Goal: Task Accomplishment & Management: Complete application form

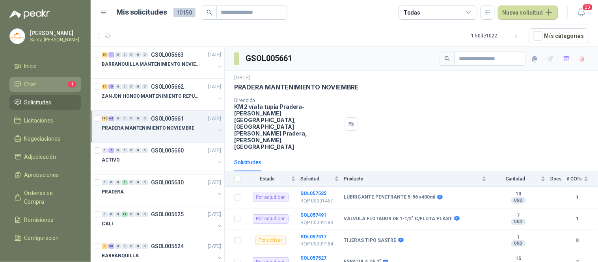
click at [60, 83] on li "Chat 1" at bounding box center [45, 84] width 62 height 9
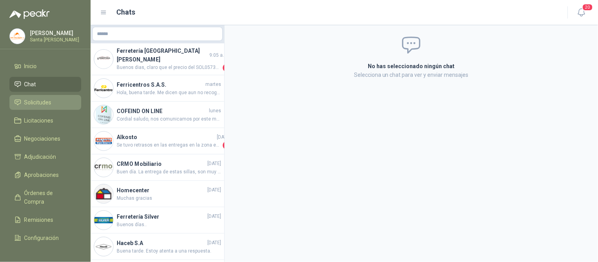
click at [49, 100] on span "Solicitudes" at bounding box center [37, 102] width 27 height 9
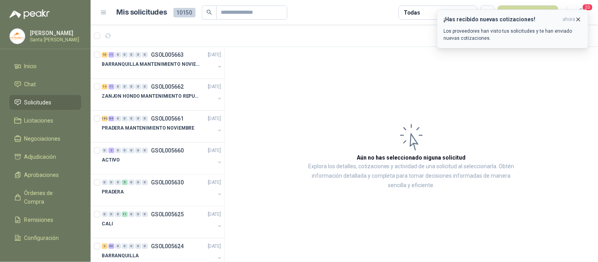
click at [578, 18] on icon "button" at bounding box center [578, 19] width 7 height 7
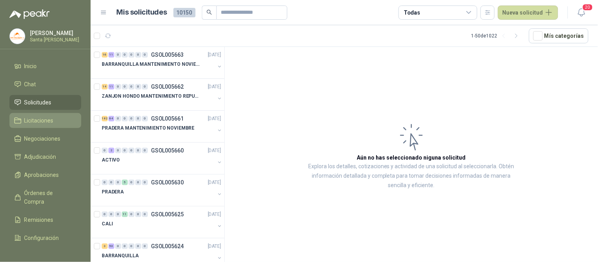
click at [44, 121] on span "Licitaciones" at bounding box center [38, 120] width 29 height 9
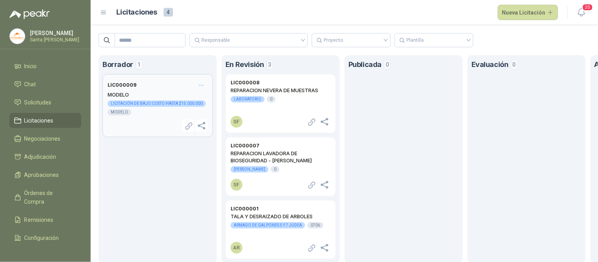
click at [136, 101] on div "LICITACIÓN DE BAJO COSTO HASTA $15.000.000" at bounding box center [157, 103] width 98 height 6
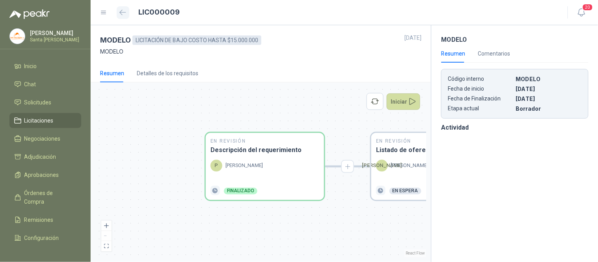
click at [123, 10] on icon "button" at bounding box center [122, 12] width 7 height 6
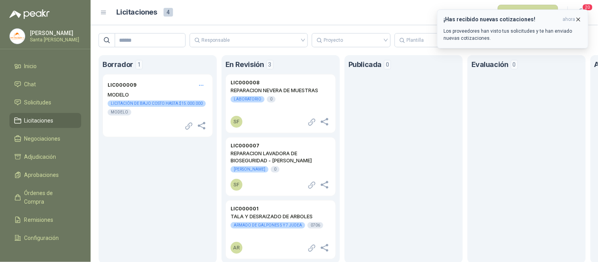
click at [580, 18] on icon "button" at bounding box center [578, 19] width 3 height 3
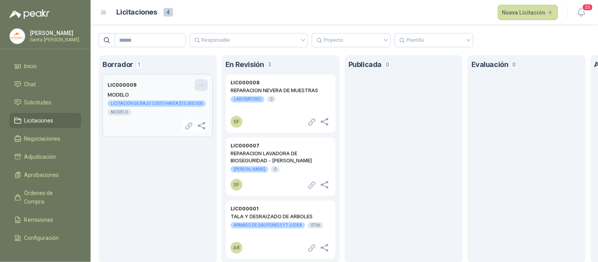
click at [203, 85] on icon "Opciones" at bounding box center [201, 85] width 7 height 7
click at [190, 100] on span "Eliminar" at bounding box center [191, 101] width 20 height 9
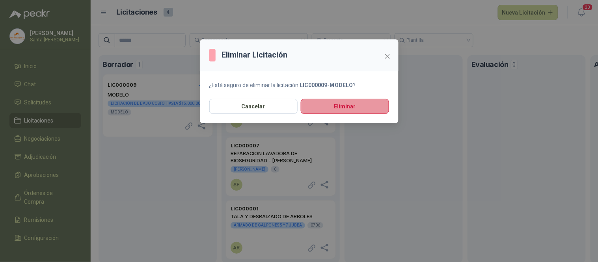
click at [311, 101] on button "Eliminar" at bounding box center [345, 106] width 88 height 15
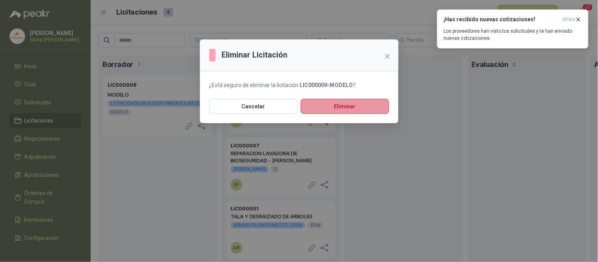
click at [325, 108] on button "Eliminar" at bounding box center [345, 106] width 88 height 15
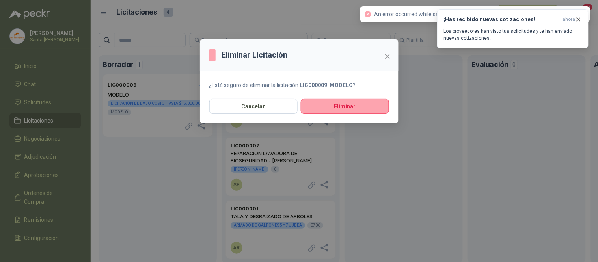
click at [576, 18] on div "Eliminar Licitación ¿Está seguro de eliminar la licitación LIC000009 - MODELO ?…" at bounding box center [299, 131] width 598 height 262
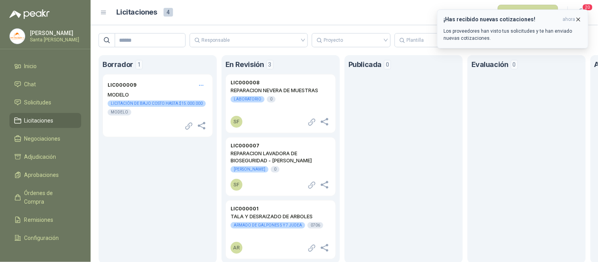
click at [580, 18] on icon "button" at bounding box center [578, 19] width 3 height 3
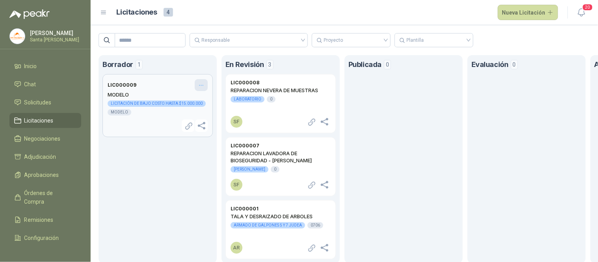
click at [198, 85] on icon "Opciones" at bounding box center [201, 85] width 7 height 7
click at [187, 100] on span "Eliminar" at bounding box center [191, 101] width 20 height 9
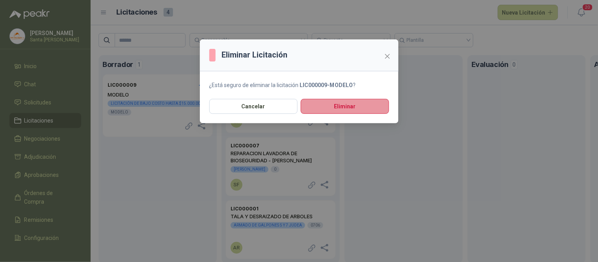
click at [342, 104] on button "Eliminar" at bounding box center [345, 106] width 88 height 15
click at [387, 59] on icon "close" at bounding box center [387, 56] width 6 height 6
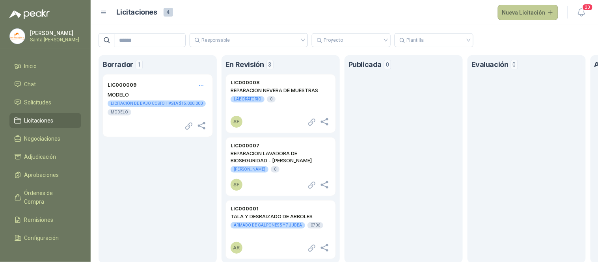
click at [519, 14] on button "Nueva Licitación" at bounding box center [528, 13] width 61 height 16
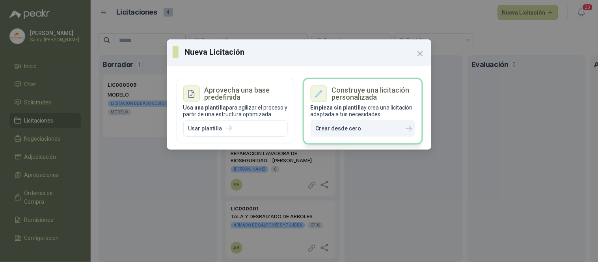
click at [356, 128] on p "Crear desde cero" at bounding box center [339, 128] width 46 height 7
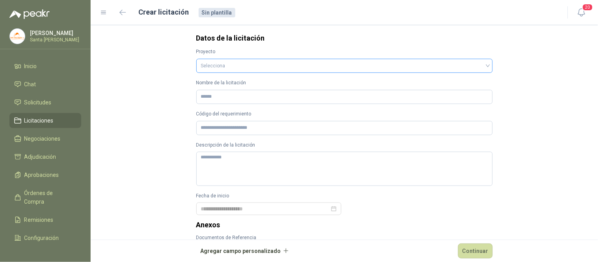
click at [196, 63] on div "Selecciona" at bounding box center [344, 66] width 296 height 14
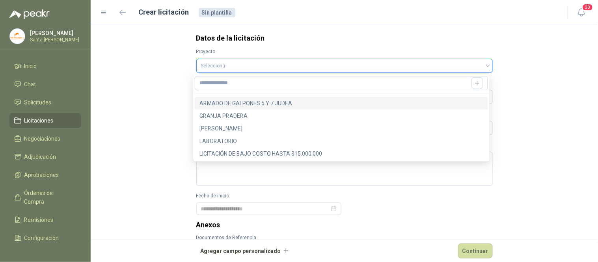
click at [210, 65] on input "search" at bounding box center [344, 65] width 287 height 12
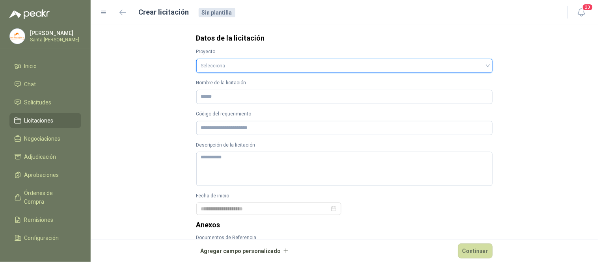
click at [222, 61] on input "search" at bounding box center [344, 65] width 287 height 12
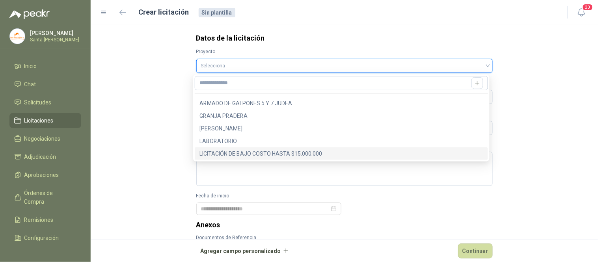
click at [259, 153] on div "LICITACIÓN DE BAJO COSTO HASTA $15.000.000" at bounding box center [341, 153] width 284 height 9
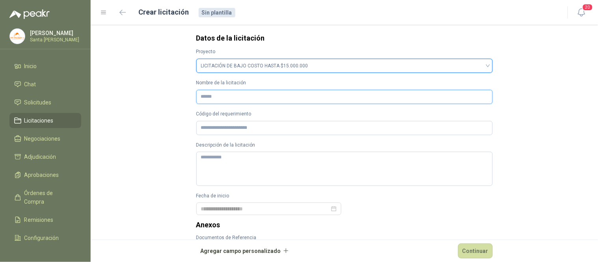
click at [232, 96] on input "Nombre de la licitación" at bounding box center [344, 97] width 296 height 14
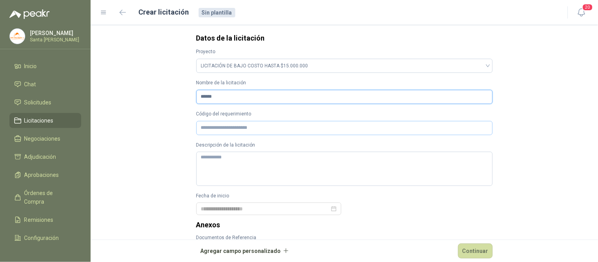
type input "******"
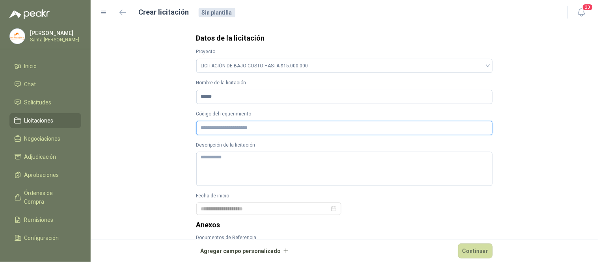
click at [231, 130] on input "Código del requerimiento" at bounding box center [344, 128] width 296 height 14
type input "*"
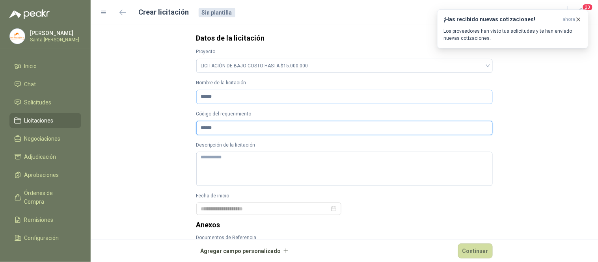
type input "******"
click at [578, 20] on icon "button" at bounding box center [578, 19] width 3 height 3
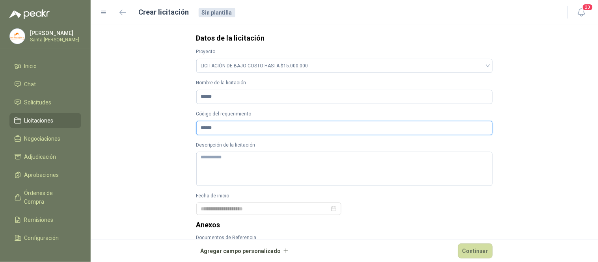
drag, startPoint x: 226, startPoint y: 126, endPoint x: 177, endPoint y: 126, distance: 48.9
click at [177, 126] on form "Datos de la licitación Proyecto LICITACIÓN DE BAJO COSTO HASTA $15.000.000 Nomb…" at bounding box center [344, 143] width 507 height 237
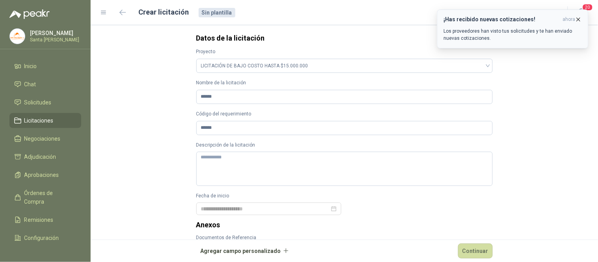
click at [578, 17] on icon "button" at bounding box center [578, 19] width 7 height 7
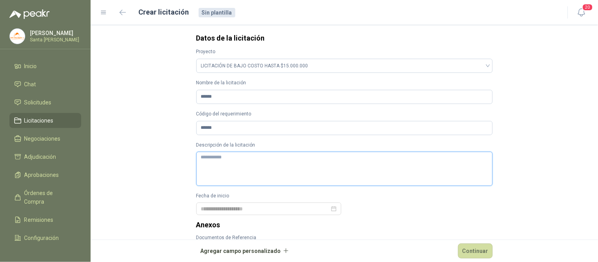
click at [245, 163] on textarea "Descripción de la licitación" at bounding box center [344, 169] width 296 height 34
type textarea "*"
type textarea "**"
type textarea "***"
type textarea "****"
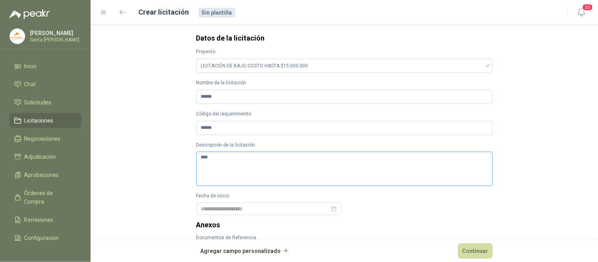
type textarea "*****"
type textarea "******"
click at [330, 210] on div at bounding box center [269, 209] width 136 height 9
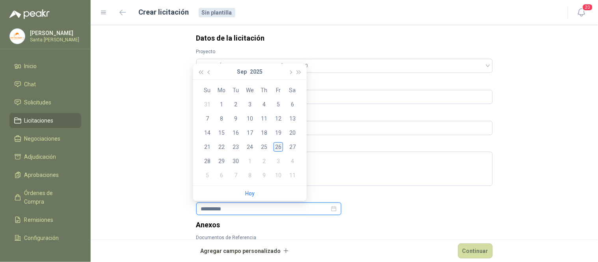
type input "**********"
click at [280, 147] on div "26" at bounding box center [277, 146] width 9 height 9
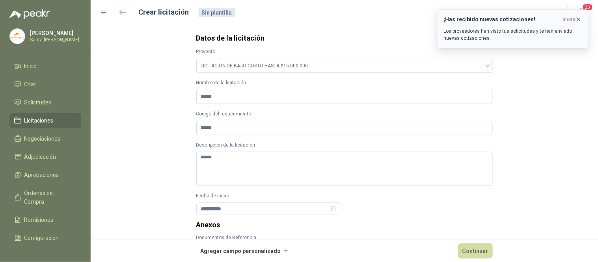
click at [580, 19] on icon "button" at bounding box center [578, 19] width 7 height 7
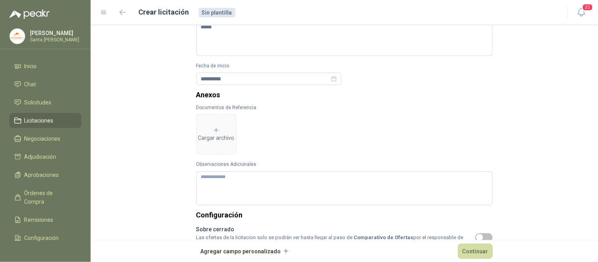
scroll to position [132, 0]
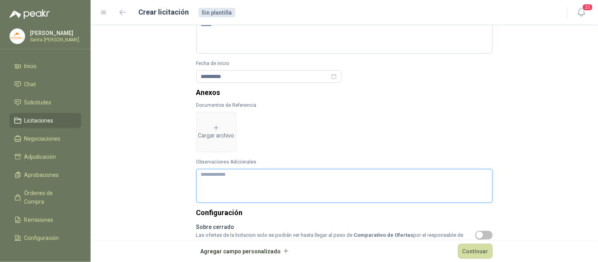
click at [227, 182] on textarea "Observaciones Adicionales" at bounding box center [344, 186] width 296 height 34
type textarea "*"
type textarea "**"
type textarea "***"
type textarea "****"
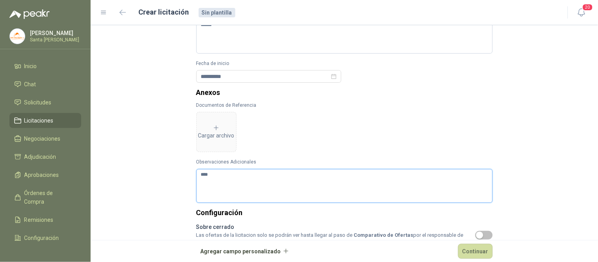
type textarea "*****"
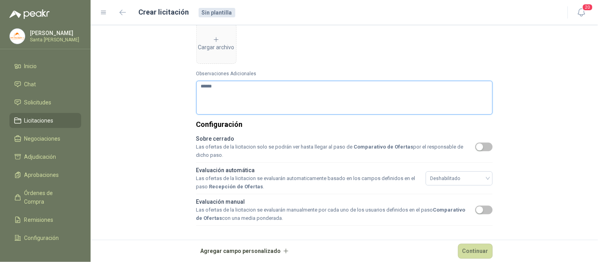
scroll to position [235, 0]
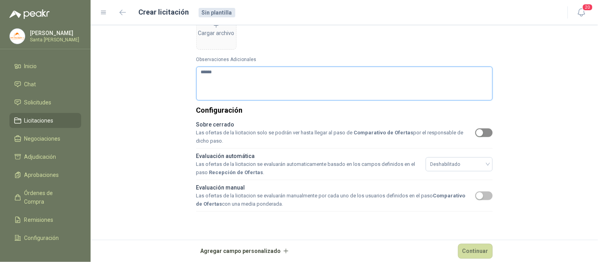
type textarea "******"
click at [487, 134] on span "button" at bounding box center [483, 132] width 17 height 9
click at [485, 164] on div "Deshabilitado" at bounding box center [459, 164] width 67 height 14
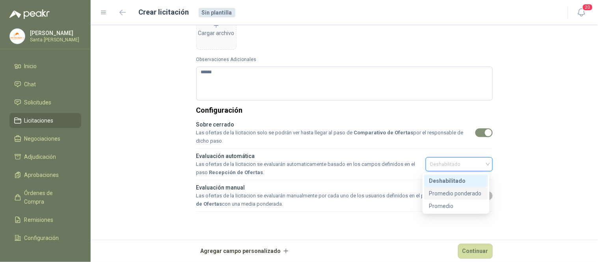
click at [463, 195] on div "Promedio ponderado" at bounding box center [456, 193] width 54 height 9
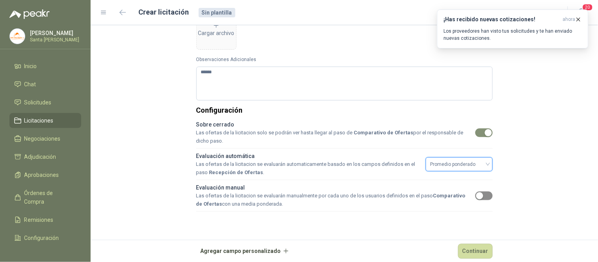
click at [482, 193] on span "button" at bounding box center [483, 196] width 17 height 9
click at [579, 19] on icon "button" at bounding box center [578, 19] width 3 height 3
click at [577, 21] on icon "button" at bounding box center [578, 19] width 7 height 7
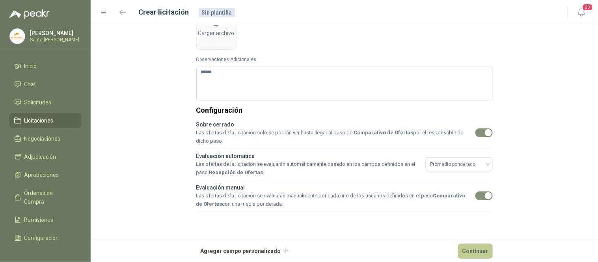
click at [474, 253] on button "Continuar" at bounding box center [475, 251] width 35 height 15
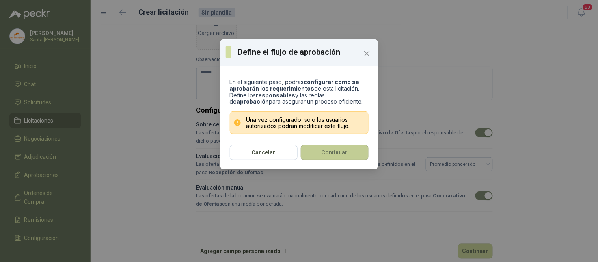
click at [342, 155] on button "Continuar" at bounding box center [335, 152] width 68 height 15
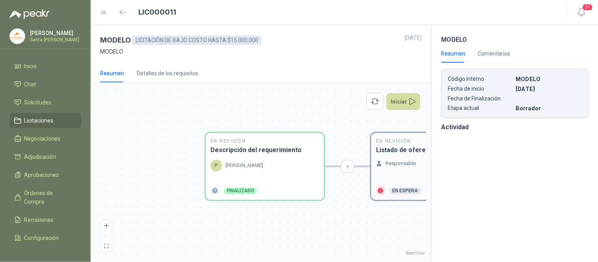
click at [399, 161] on p "Responsable" at bounding box center [400, 164] width 30 height 8
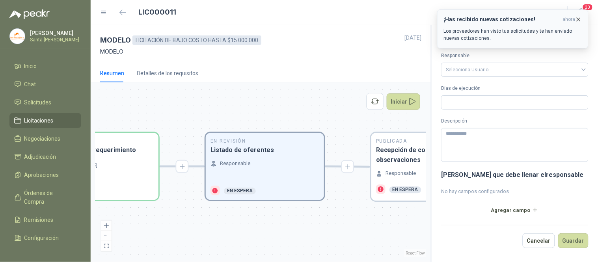
click at [580, 20] on icon "button" at bounding box center [578, 19] width 7 height 7
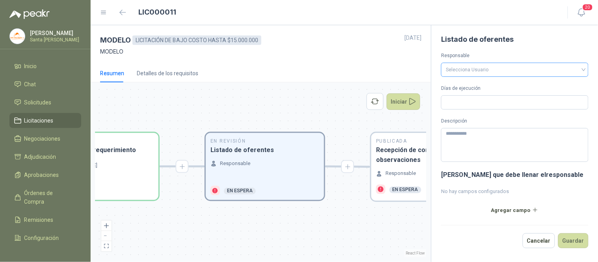
click at [583, 69] on input "search" at bounding box center [515, 69] width 138 height 12
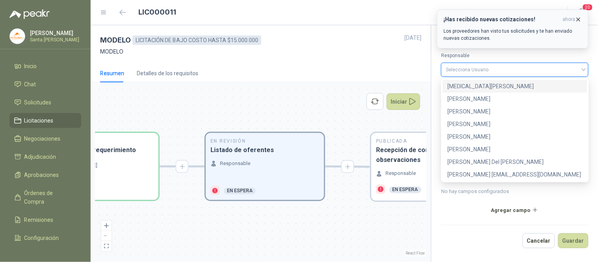
click at [578, 18] on icon "button" at bounding box center [578, 19] width 7 height 7
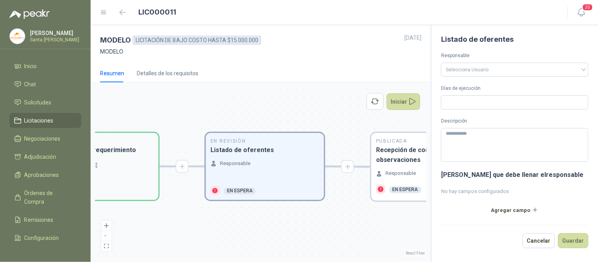
click at [132, 173] on div "P [PERSON_NAME]" at bounding box center [99, 170] width 109 height 21
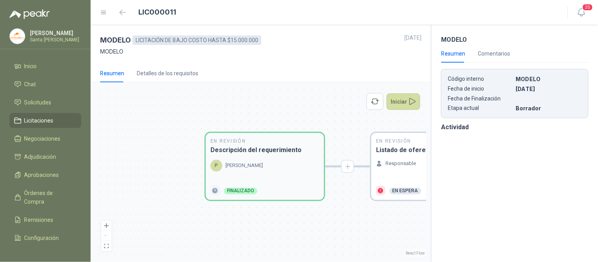
click at [273, 171] on div "P [PERSON_NAME]" at bounding box center [264, 166] width 109 height 12
click at [268, 168] on div "P [PERSON_NAME]" at bounding box center [264, 166] width 109 height 12
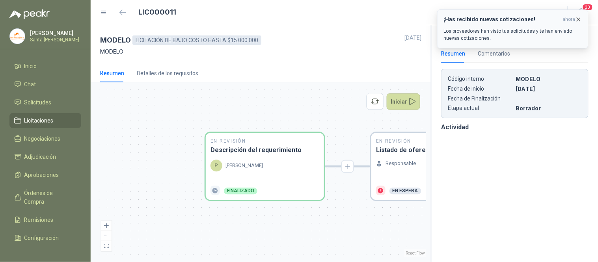
click at [580, 19] on icon "button" at bounding box center [578, 19] width 7 height 7
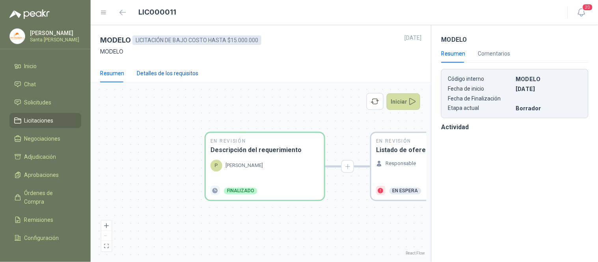
click at [163, 74] on div "Detalles de los requisitos" at bounding box center [167, 73] width 61 height 9
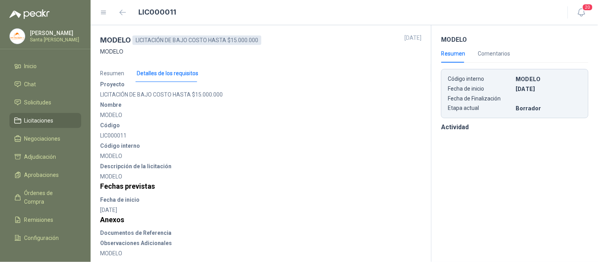
scroll to position [33, 0]
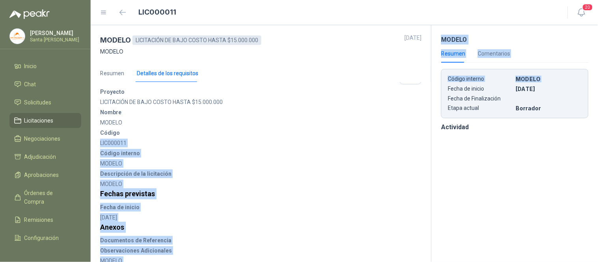
drag, startPoint x: 424, startPoint y: 116, endPoint x: 432, endPoint y: 89, distance: 28.2
click at [432, 89] on div "MODELO LICITACIÓN DE BAJO COSTO HASTA $15.000.000 [DATE] MODELO Resumen Detalle…" at bounding box center [344, 143] width 507 height 237
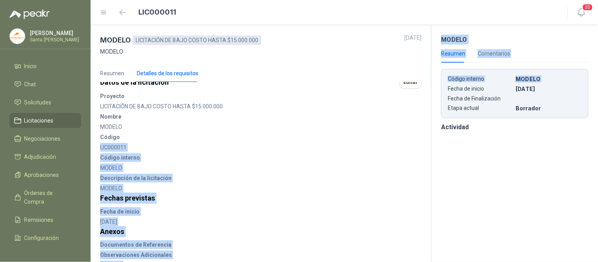
scroll to position [0, 0]
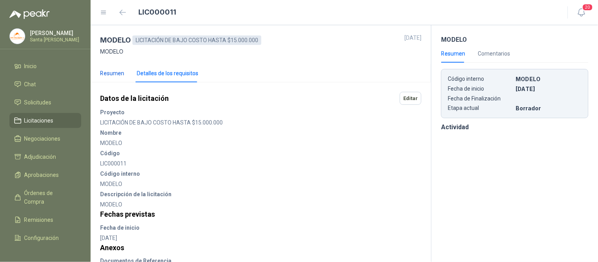
click at [108, 73] on div "Resumen" at bounding box center [112, 73] width 24 height 9
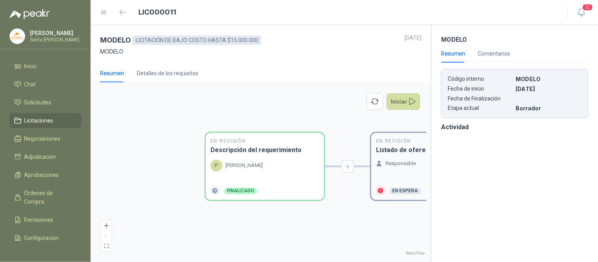
click at [400, 166] on p "Responsable" at bounding box center [400, 164] width 30 height 8
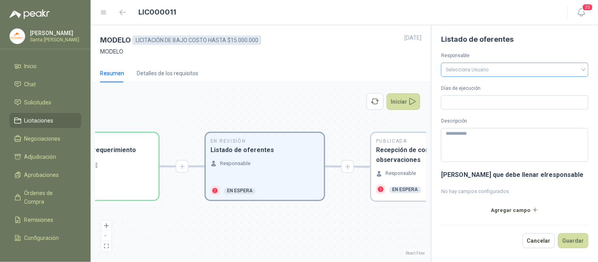
click at [495, 70] on input "search" at bounding box center [515, 69] width 138 height 12
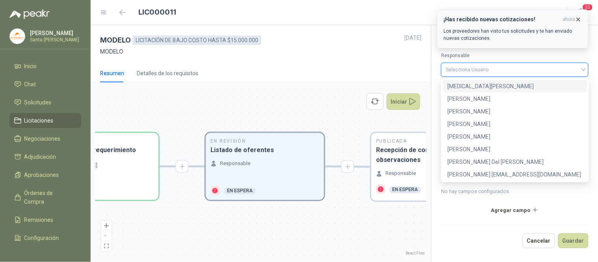
click at [576, 20] on icon "button" at bounding box center [578, 19] width 7 height 7
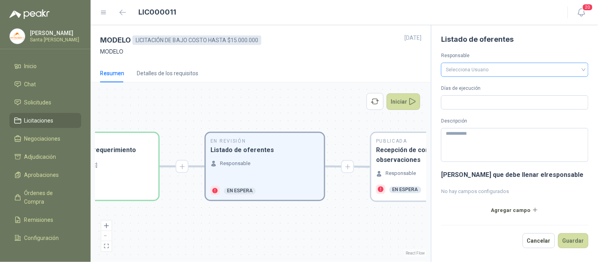
click at [569, 75] on span at bounding box center [515, 69] width 138 height 13
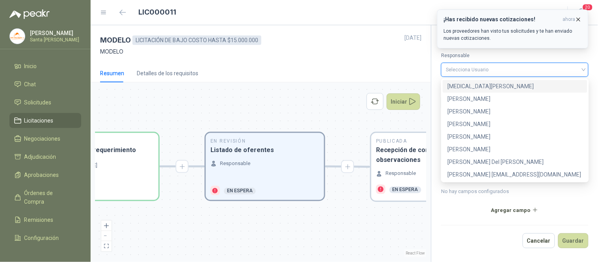
click at [579, 20] on icon "button" at bounding box center [578, 19] width 7 height 7
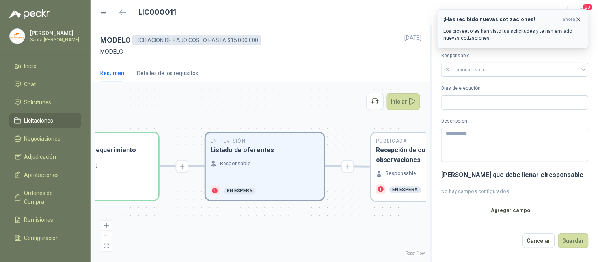
click at [579, 19] on icon "button" at bounding box center [578, 19] width 3 height 3
click at [580, 19] on icon "button" at bounding box center [578, 19] width 7 height 7
click at [579, 20] on icon "button" at bounding box center [578, 19] width 7 height 7
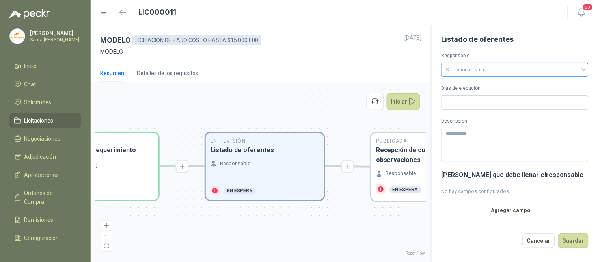
click at [582, 68] on input "search" at bounding box center [515, 69] width 138 height 12
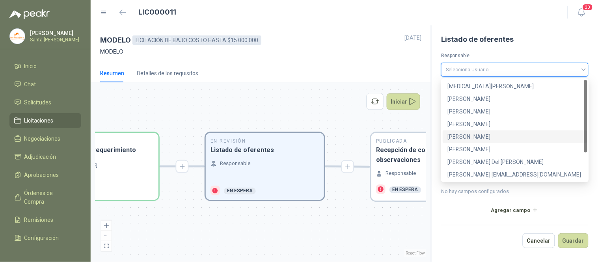
click at [478, 139] on div "[PERSON_NAME]" at bounding box center [514, 136] width 135 height 9
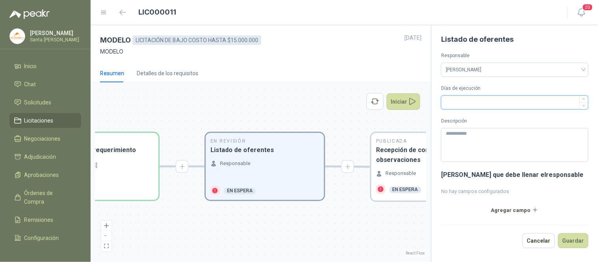
click at [473, 103] on input "Días de ejecución" at bounding box center [514, 102] width 147 height 13
click at [585, 106] on icon "down" at bounding box center [583, 105] width 3 height 3
type input "*"
click at [584, 100] on span "Increase Value" at bounding box center [583, 100] width 9 height 8
drag, startPoint x: 470, startPoint y: 101, endPoint x: 428, endPoint y: 102, distance: 41.8
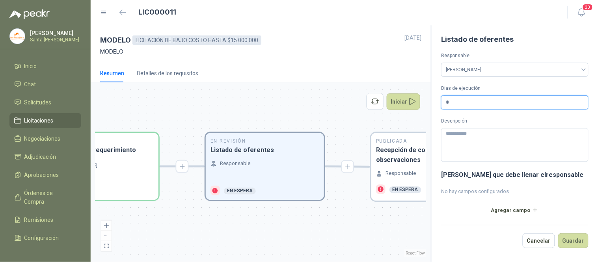
click at [428, 102] on div "MODELO LICITACIÓN DE BAJO COSTO HASTA $15.000.000 [DATE] MODELO Resumen Detalle…" at bounding box center [344, 143] width 507 height 237
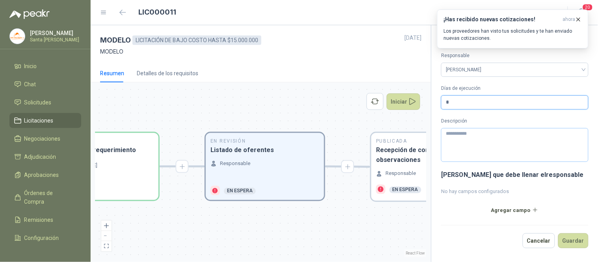
type input "*"
click at [485, 136] on textarea "Descripción" at bounding box center [514, 145] width 147 height 34
type textarea "*"
type textarea "**"
type textarea "***"
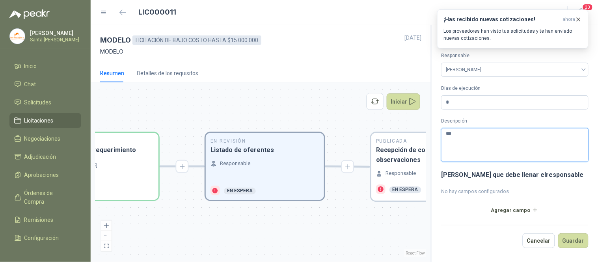
type textarea "****"
type textarea "*****"
type textarea "******"
type textarea "*****"
type textarea "****"
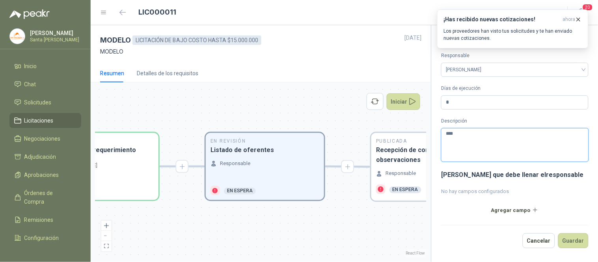
type textarea "***"
type textarea "**"
type textarea "*"
type textarea "**"
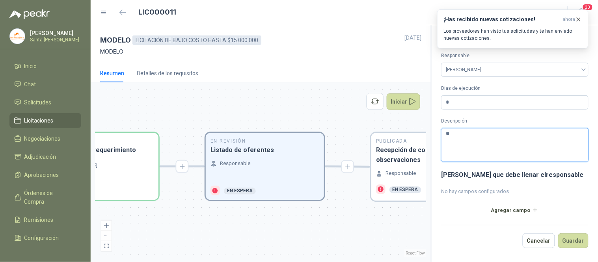
type textarea "*"
click at [577, 18] on icon "button" at bounding box center [578, 19] width 3 height 3
click at [578, 19] on icon "button" at bounding box center [578, 19] width 3 height 3
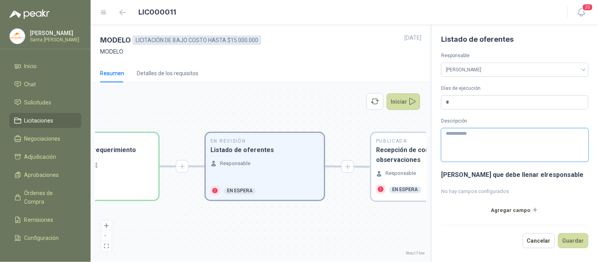
click at [462, 135] on textarea "Descripción" at bounding box center [514, 145] width 147 height 34
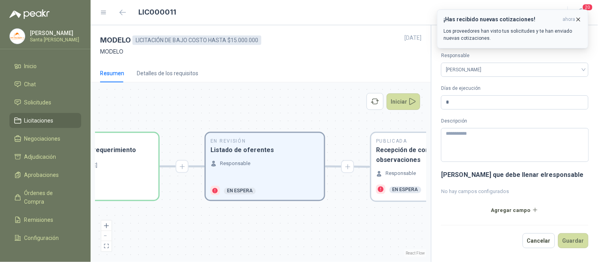
click at [578, 20] on icon "button" at bounding box center [578, 19] width 7 height 7
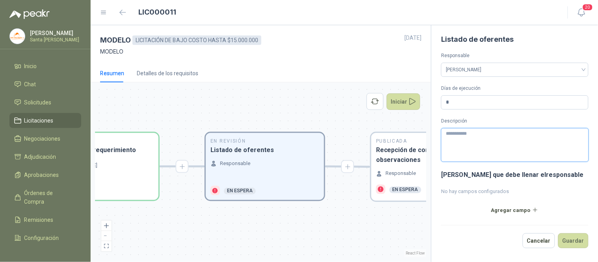
click at [488, 150] on textarea "Descripción" at bounding box center [514, 145] width 147 height 34
click at [573, 239] on button "Guardar" at bounding box center [573, 240] width 30 height 15
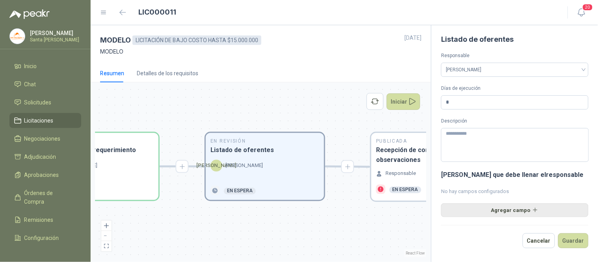
click at [513, 210] on button "Agregar campo" at bounding box center [514, 209] width 147 height 13
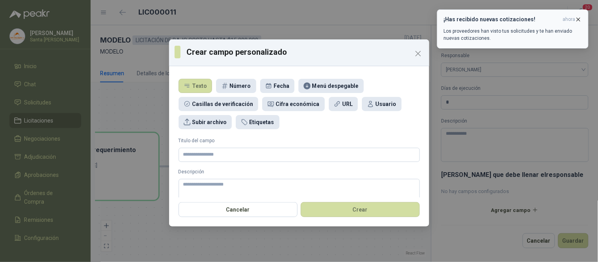
click at [580, 18] on icon "button" at bounding box center [578, 19] width 7 height 7
click at [414, 52] on icon "Close" at bounding box center [417, 53] width 9 height 9
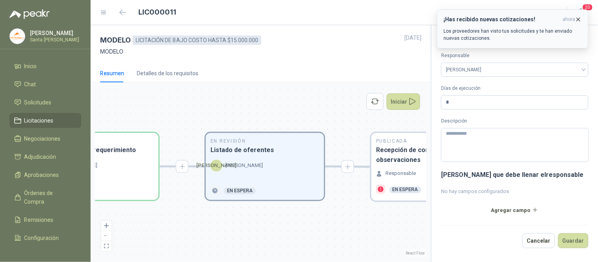
click at [578, 20] on icon "button" at bounding box center [578, 19] width 7 height 7
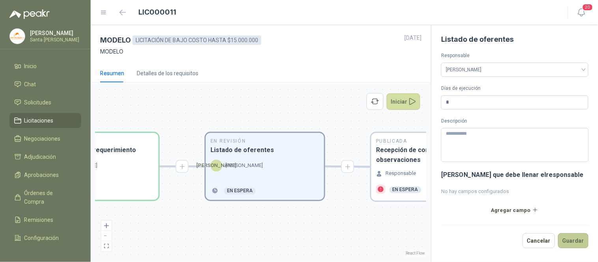
click at [570, 240] on button "Guardar" at bounding box center [573, 240] width 30 height 15
click at [400, 154] on h3 "Recepción de consultas y observaciones" at bounding box center [430, 155] width 109 height 20
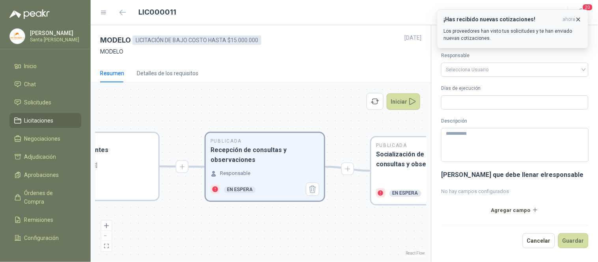
click at [578, 20] on icon "button" at bounding box center [578, 19] width 3 height 3
click at [579, 20] on icon "button" at bounding box center [578, 19] width 7 height 7
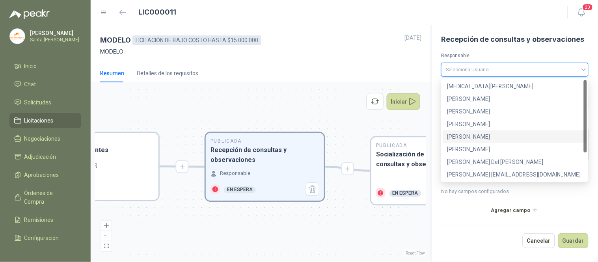
click at [581, 69] on input "search" at bounding box center [515, 69] width 138 height 12
click at [502, 141] on div "[PERSON_NAME]" at bounding box center [515, 136] width 144 height 13
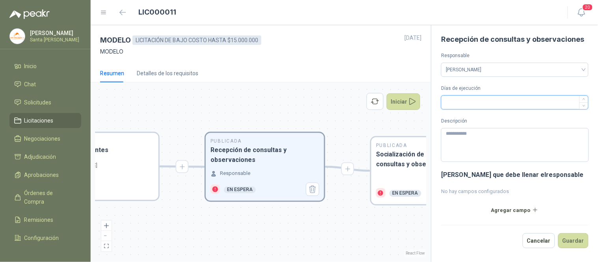
click at [462, 106] on input "Días de ejecución" at bounding box center [514, 102] width 147 height 13
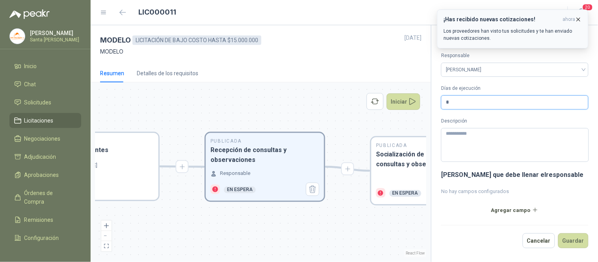
type input "*"
click at [579, 19] on icon "button" at bounding box center [578, 19] width 7 height 7
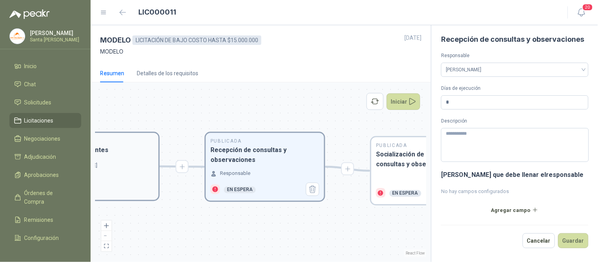
click at [129, 154] on h3 "Listado de oferentes" at bounding box center [99, 150] width 109 height 10
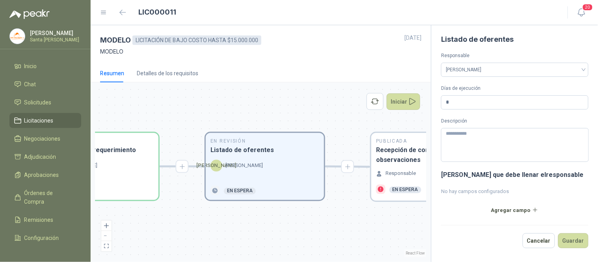
click at [283, 158] on div "En Revisión Listado de oferentes [PERSON_NAME] En espera" at bounding box center [265, 166] width 118 height 67
click at [166, 74] on div "Detalles de los requisitos" at bounding box center [167, 73] width 61 height 9
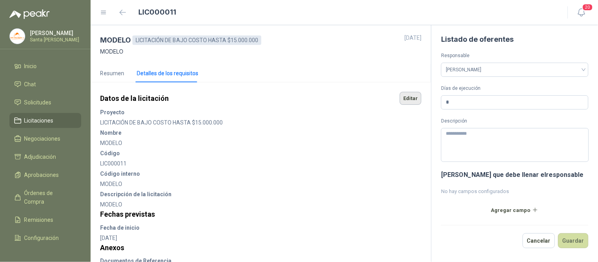
click at [409, 97] on button "Editar" at bounding box center [411, 98] width 22 height 13
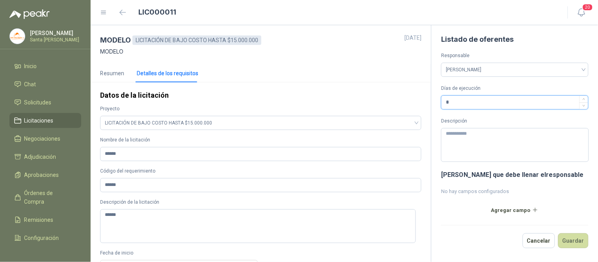
click at [456, 104] on input "*" at bounding box center [514, 102] width 147 height 13
type input "*"
click at [574, 239] on button "Guardar" at bounding box center [573, 240] width 30 height 15
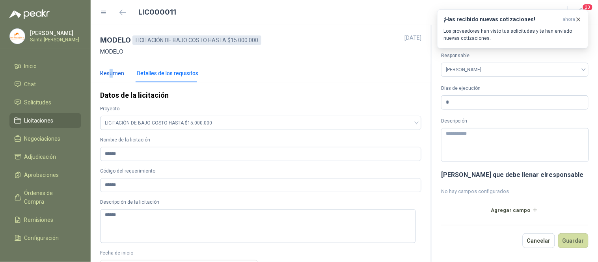
click at [111, 74] on div "Resumen" at bounding box center [112, 73] width 24 height 9
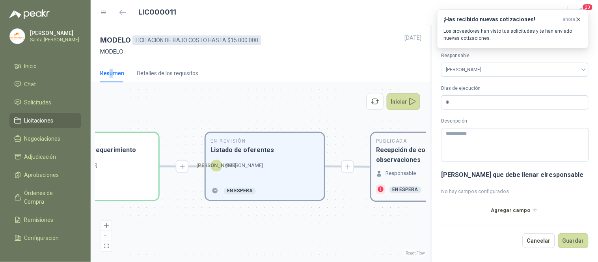
click at [406, 168] on div "Publicada Recepción de consultas y observaciones Responsable En espera" at bounding box center [430, 167] width 118 height 68
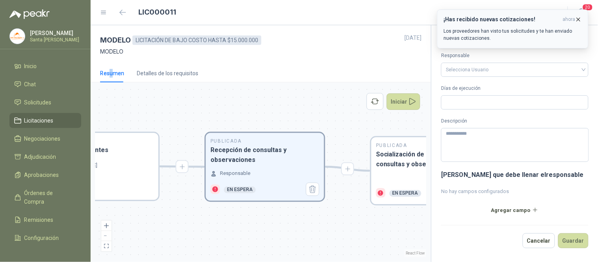
click at [578, 17] on icon "button" at bounding box center [578, 19] width 7 height 7
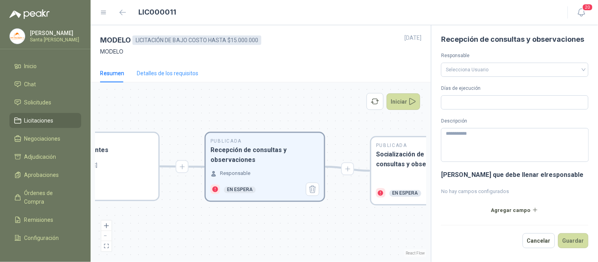
click at [184, 79] on div "Detalles de los requisitos" at bounding box center [167, 73] width 61 height 18
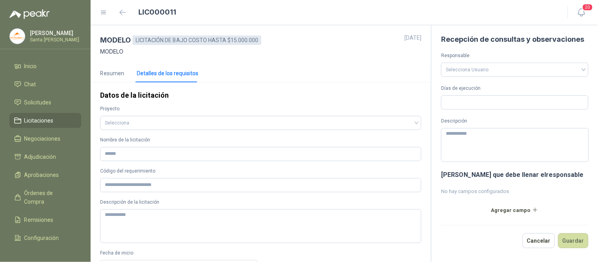
type input "******"
type textarea "******"
type input "**********"
type textarea "******"
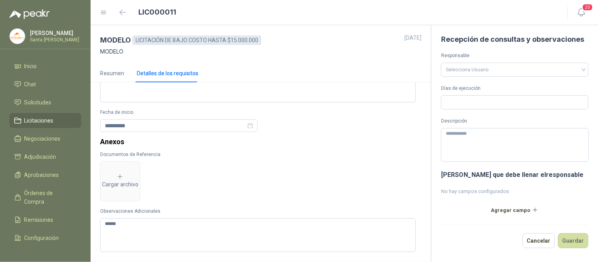
scroll to position [143, 0]
click at [502, 69] on input "search" at bounding box center [515, 69] width 138 height 12
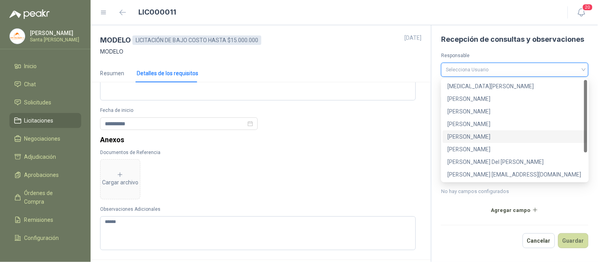
click at [466, 133] on div "[PERSON_NAME]" at bounding box center [514, 136] width 135 height 9
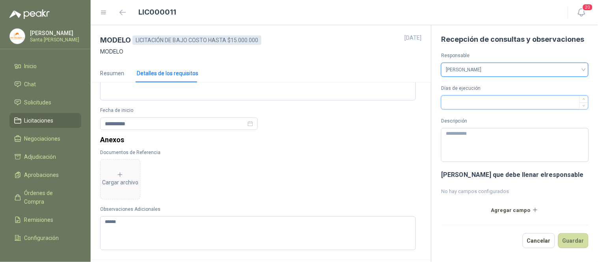
click at [459, 101] on input "Días de ejecución" at bounding box center [514, 102] width 147 height 13
type input "*"
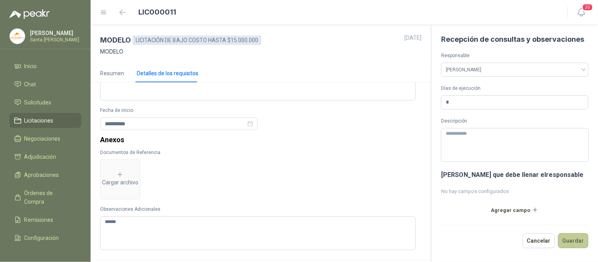
click at [567, 244] on button "Guardar" at bounding box center [573, 240] width 30 height 15
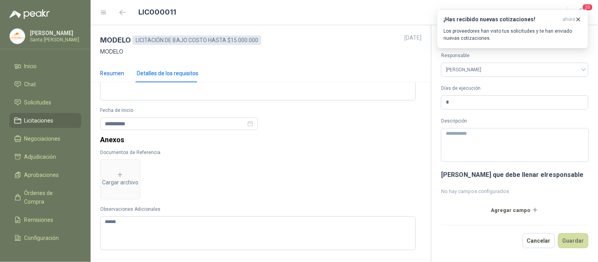
click at [110, 73] on div "Resumen" at bounding box center [112, 73] width 24 height 9
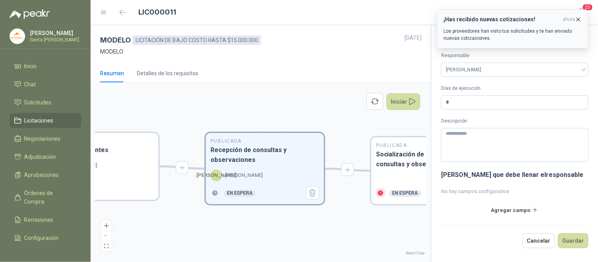
click at [577, 18] on icon "button" at bounding box center [578, 19] width 3 height 3
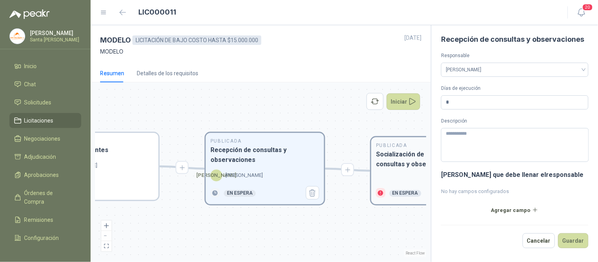
click at [390, 159] on h3 "Socialización de respuestas a consultas y observaciones" at bounding box center [430, 160] width 109 height 20
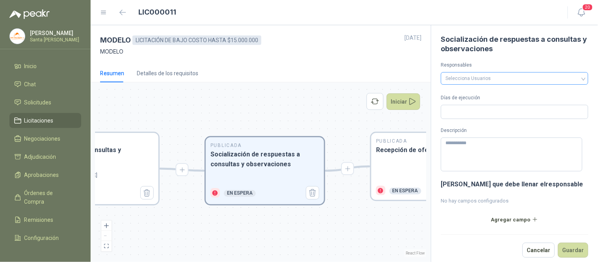
click at [479, 76] on div at bounding box center [511, 79] width 136 height 6
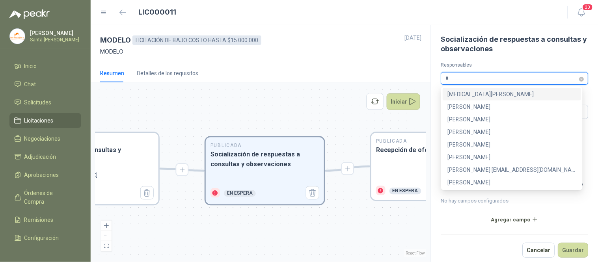
type input "**"
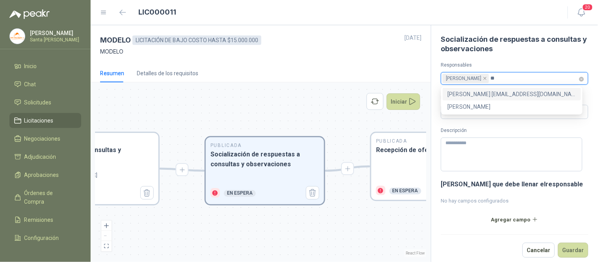
type input "*"
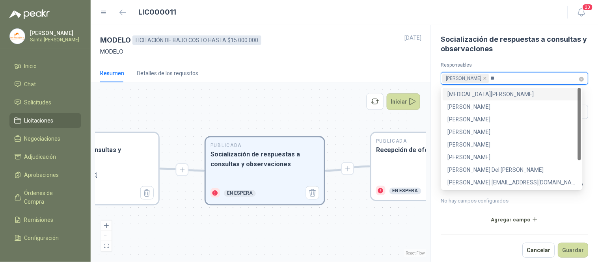
type input "***"
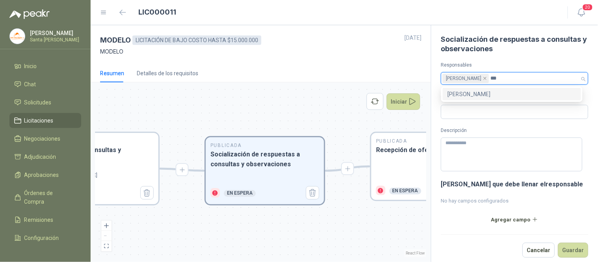
click at [470, 91] on div "[PERSON_NAME]" at bounding box center [511, 94] width 129 height 9
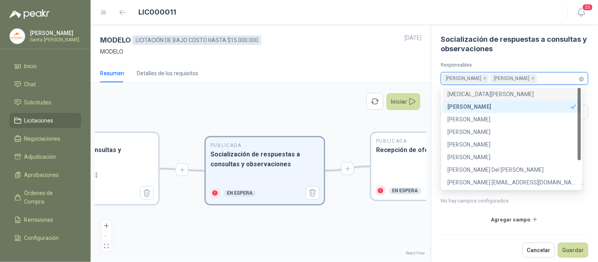
type input "*"
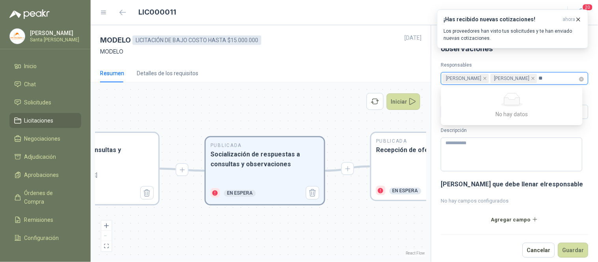
type input "*"
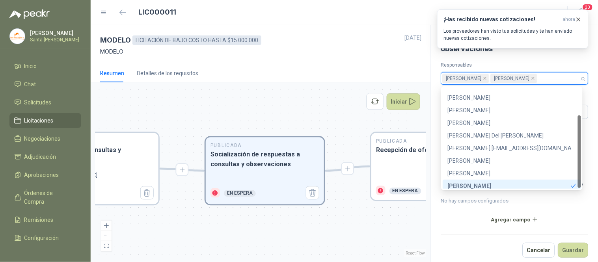
scroll to position [37, 0]
drag, startPoint x: 580, startPoint y: 112, endPoint x: 587, endPoint y: 154, distance: 42.8
click at [587, 154] on body "[PERSON_NAME] Santa [PERSON_NAME] Inicio Chat Solicitudes Licitaciones Negociac…" at bounding box center [299, 131] width 598 height 262
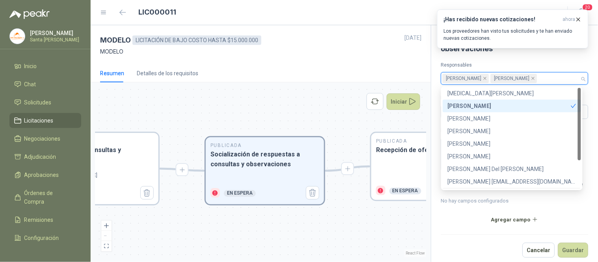
scroll to position [0, 0]
drag, startPoint x: 580, startPoint y: 152, endPoint x: 580, endPoint y: 116, distance: 35.9
click at [580, 116] on div at bounding box center [579, 124] width 3 height 73
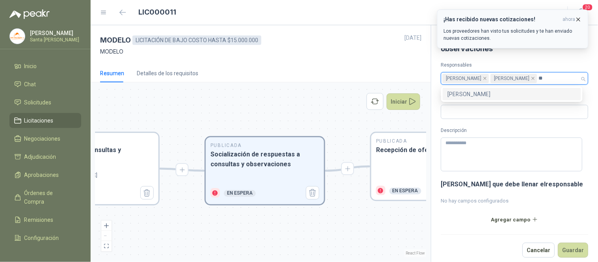
type input "*"
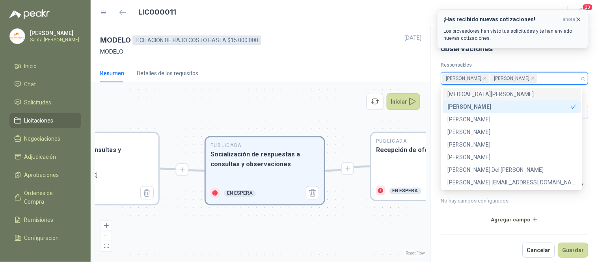
click at [579, 19] on icon "button" at bounding box center [578, 19] width 3 height 3
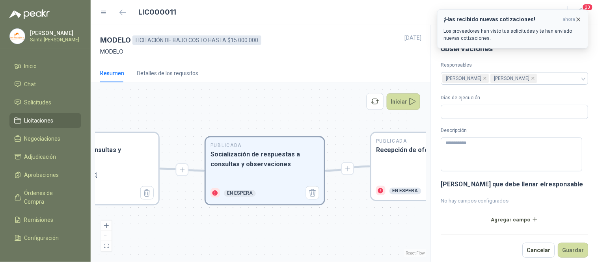
click at [577, 18] on icon "button" at bounding box center [578, 19] width 3 height 3
click at [577, 19] on icon "button" at bounding box center [578, 19] width 7 height 7
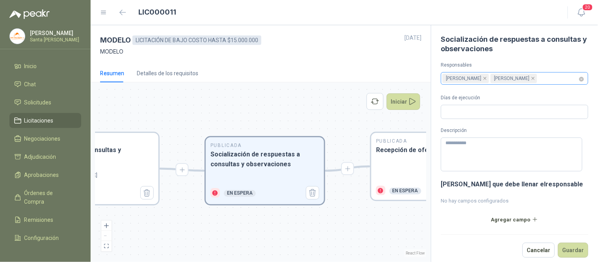
click at [550, 78] on div "Santiago [PERSON_NAME] [PERSON_NAME]" at bounding box center [511, 78] width 136 height 11
type input "*"
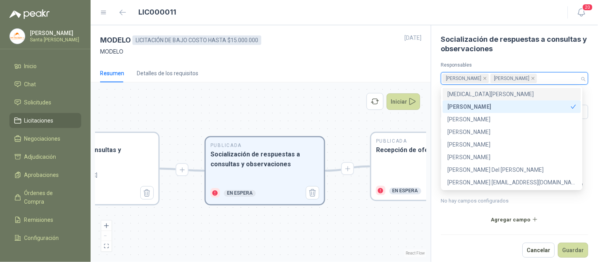
click at [476, 28] on div "Socialización de respuestas a consultas y observaciones Responsables [PERSON_NA…" at bounding box center [514, 143] width 167 height 237
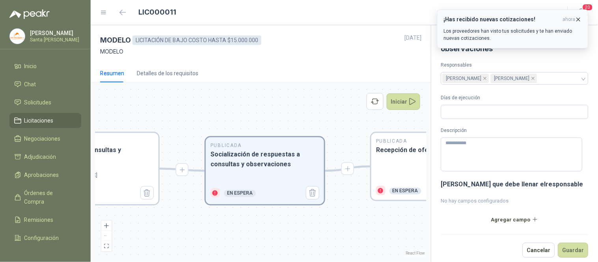
click at [577, 20] on icon "button" at bounding box center [578, 19] width 7 height 7
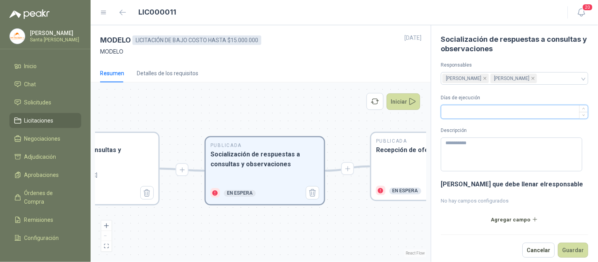
click at [466, 109] on input "Días de ejecución" at bounding box center [514, 111] width 147 height 13
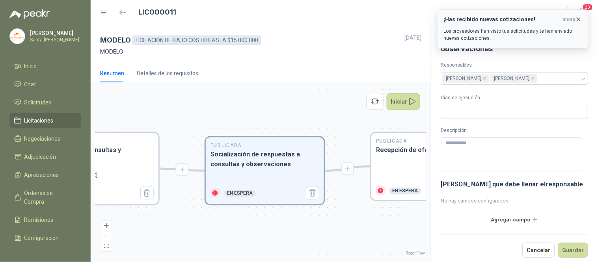
click at [579, 20] on icon "button" at bounding box center [578, 19] width 7 height 7
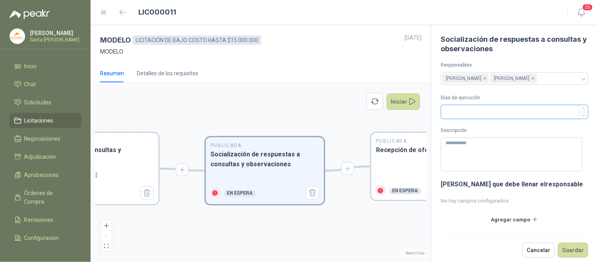
click at [499, 113] on input "Días de ejecución" at bounding box center [514, 111] width 147 height 13
type input "*"
click at [566, 248] on button "Guardar" at bounding box center [573, 250] width 30 height 15
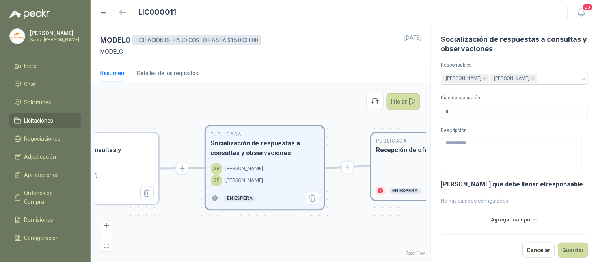
click at [404, 156] on div "Publicada Recepción de ofertas En espera" at bounding box center [430, 166] width 118 height 67
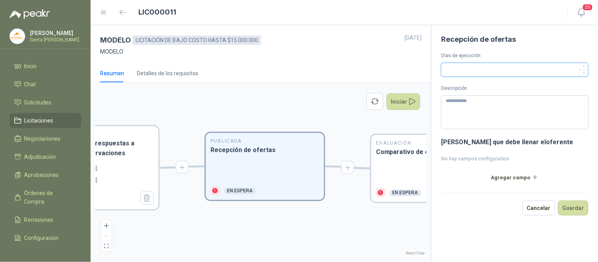
click at [469, 70] on input "Días de ejecución" at bounding box center [514, 69] width 147 height 13
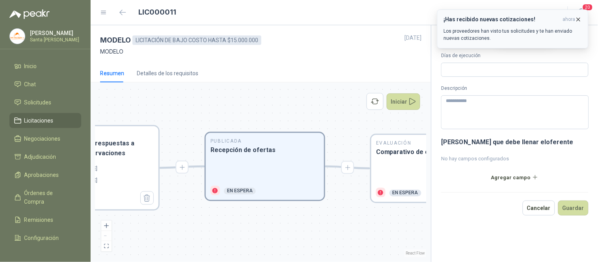
click at [576, 16] on icon "button" at bounding box center [578, 19] width 7 height 7
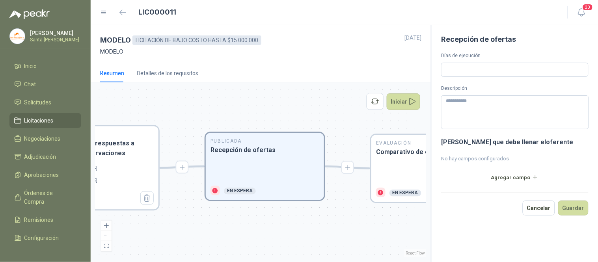
click at [435, 13] on div "LIC000011" at bounding box center [329, 12] width 458 height 13
click at [456, 65] on input "Días de ejecución" at bounding box center [514, 69] width 147 height 13
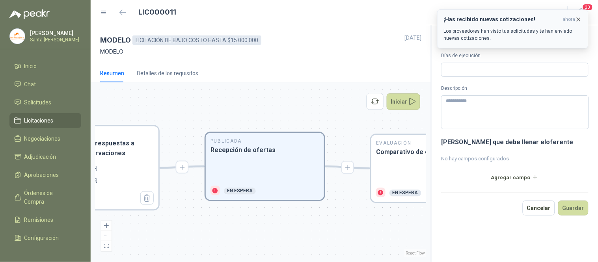
click at [578, 18] on icon "button" at bounding box center [578, 19] width 7 height 7
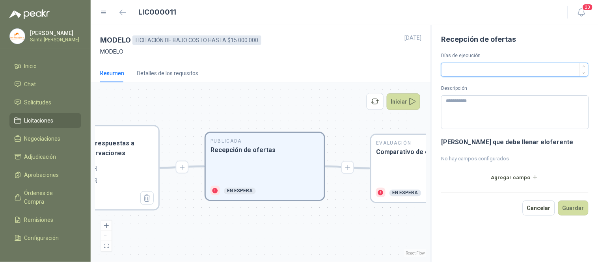
click at [450, 68] on input "Días de ejecución" at bounding box center [514, 69] width 147 height 13
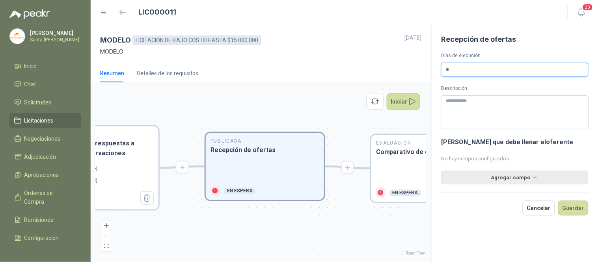
type input "*"
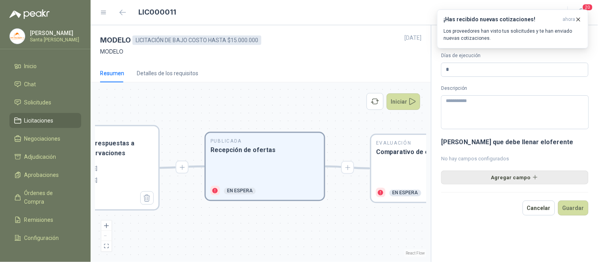
click at [499, 180] on button "Agregar campo" at bounding box center [514, 177] width 147 height 13
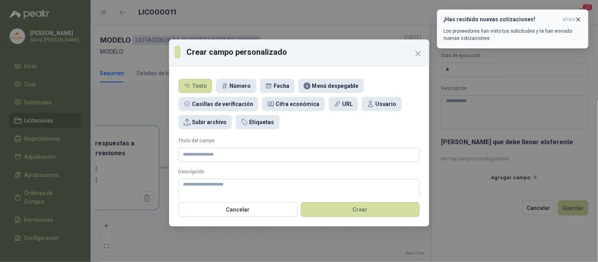
click at [578, 20] on icon "button" at bounding box center [578, 19] width 7 height 7
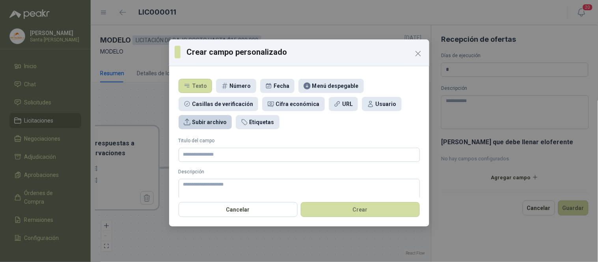
click at [206, 123] on div "Subir archivo" at bounding box center [209, 122] width 35 height 9
click at [207, 157] on input "Titulo del campo" at bounding box center [299, 155] width 241 height 14
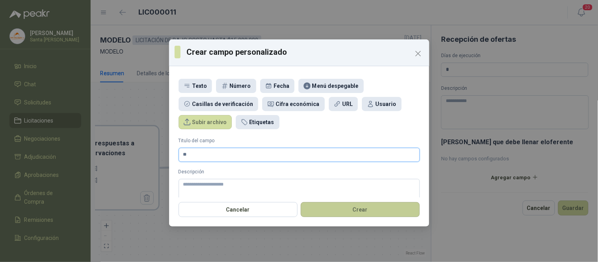
type input "*"
type input "**********"
type textarea "*"
type textarea "**"
type textarea "***"
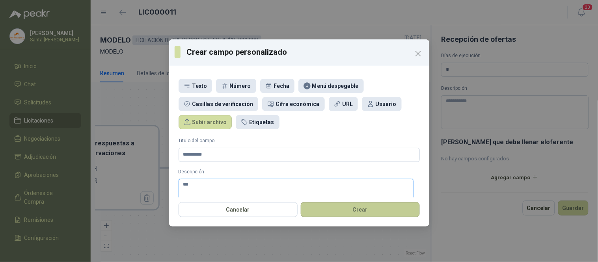
type textarea "****"
type textarea "*****"
type textarea "********"
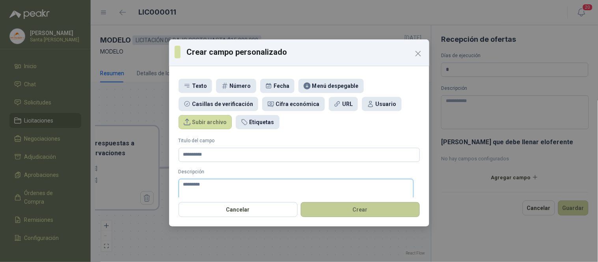
type textarea "**********"
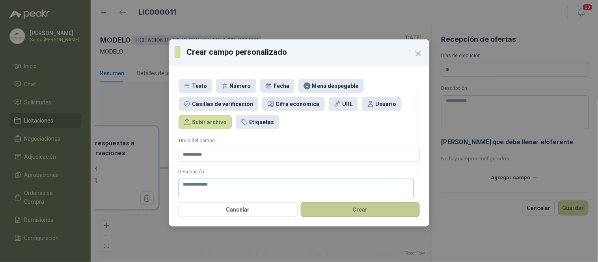
type textarea "**********"
type textarea "********"
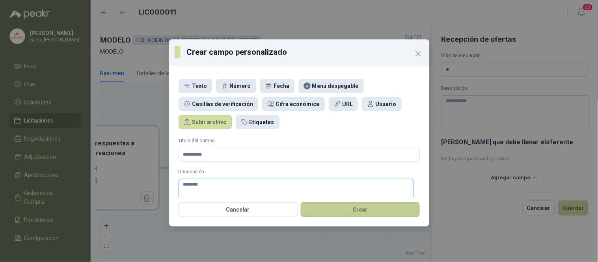
type textarea "*******"
type textarea "*****"
type textarea "*******"
type textarea "********"
type textarea "*********"
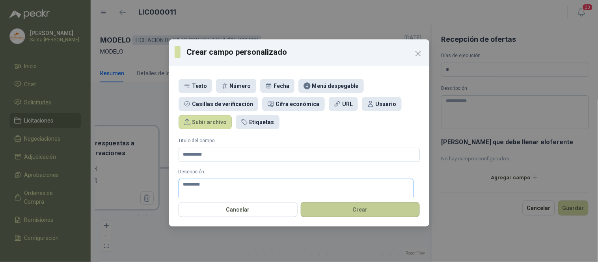
type textarea "**********"
type textarea "*********"
type textarea "********"
type textarea "*******"
type textarea "*****"
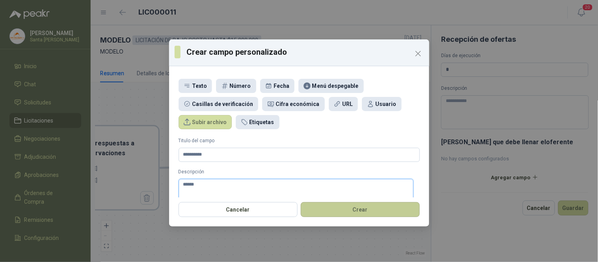
type textarea "*******"
type textarea "********"
type textarea "*********"
type textarea "**********"
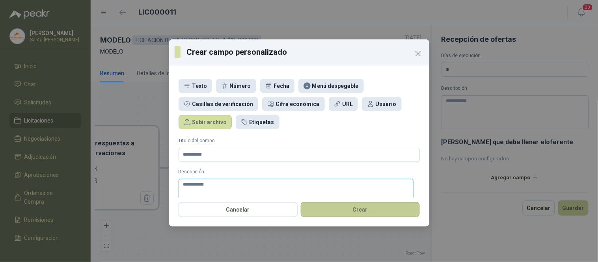
type textarea "**********"
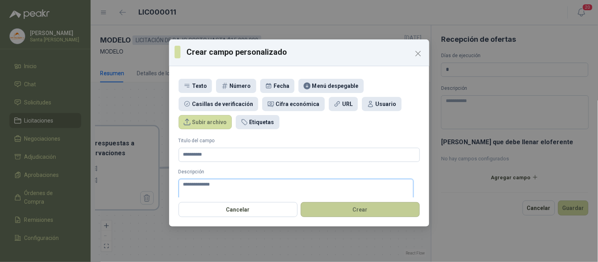
type textarea "**********"
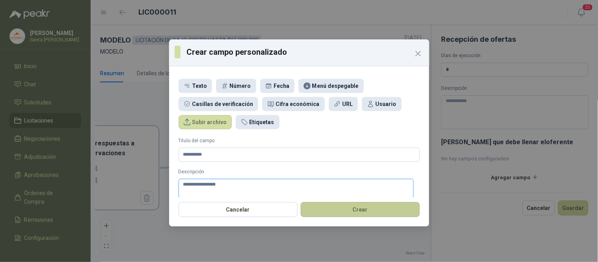
type textarea "**********"
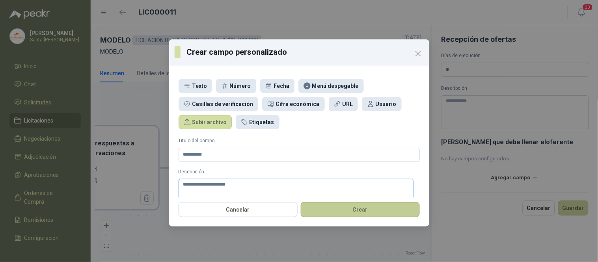
type textarea "**********"
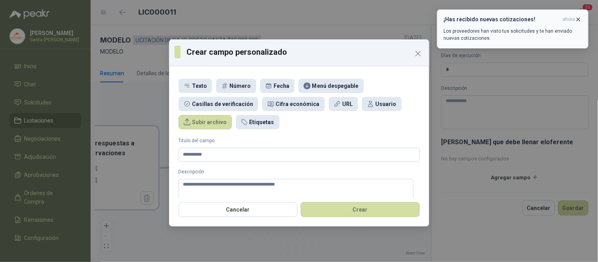
click at [580, 17] on icon "button" at bounding box center [578, 19] width 7 height 7
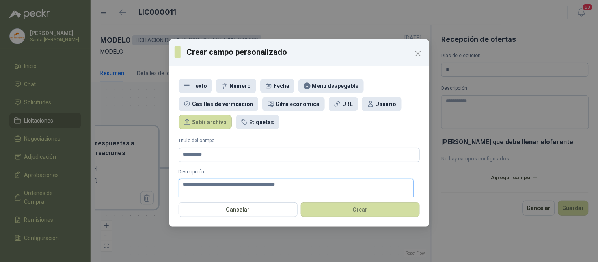
click at [227, 184] on textarea "**********" at bounding box center [296, 192] width 235 height 26
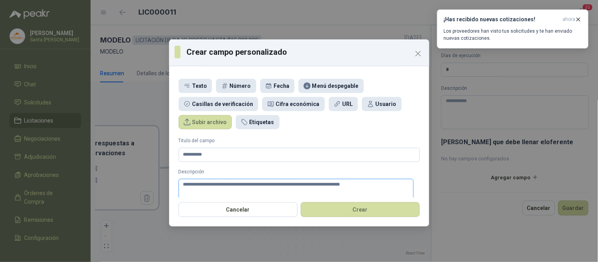
click at [293, 183] on textarea "**********" at bounding box center [296, 192] width 235 height 26
click at [244, 192] on textarea "**********" at bounding box center [296, 192] width 235 height 26
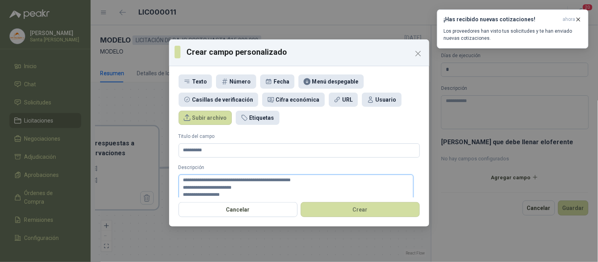
scroll to position [12, 0]
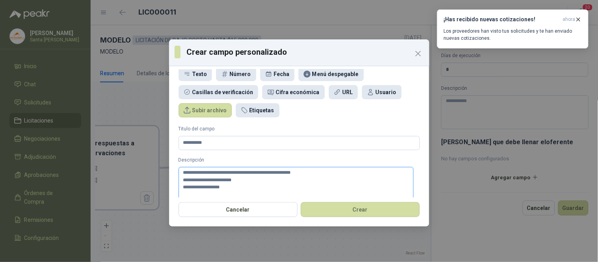
click at [184, 179] on textarea "**********" at bounding box center [296, 183] width 235 height 33
click at [229, 190] on textarea "**********" at bounding box center [296, 183] width 235 height 33
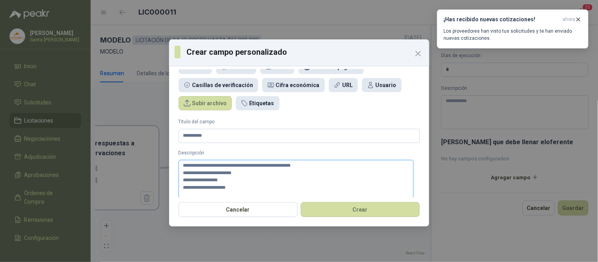
click at [229, 188] on textarea "**********" at bounding box center [296, 184] width 235 height 48
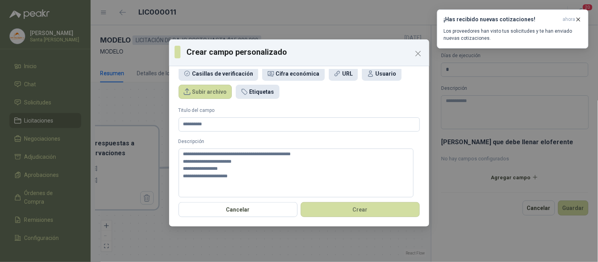
scroll to position [52, 0]
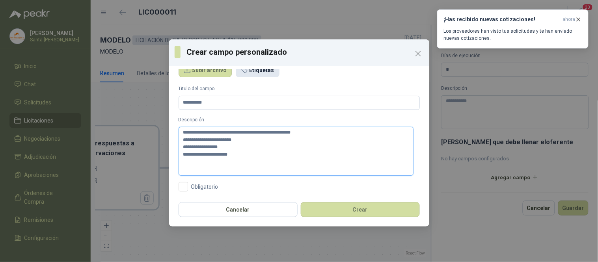
click at [228, 156] on textarea "**********" at bounding box center [296, 151] width 235 height 49
click at [580, 21] on icon "button" at bounding box center [578, 19] width 7 height 7
click at [577, 16] on icon "button" at bounding box center [578, 19] width 7 height 7
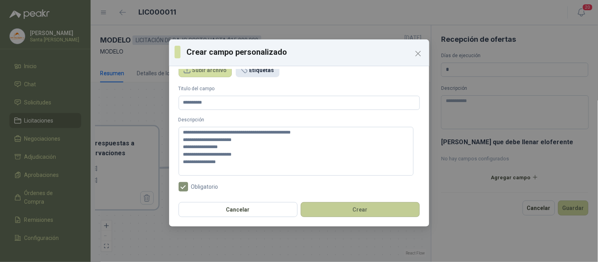
click at [374, 214] on button "Crear" at bounding box center [360, 209] width 119 height 15
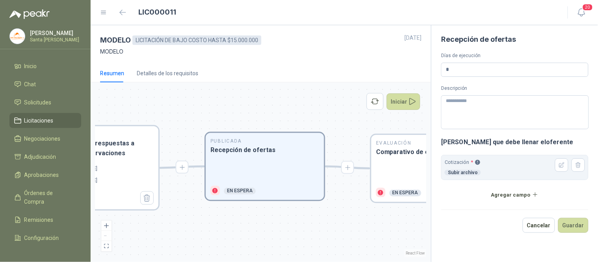
scroll to position [30, 0]
click at [520, 199] on button "Agregar campo" at bounding box center [514, 194] width 147 height 13
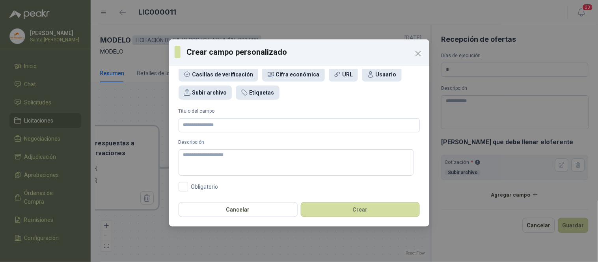
scroll to position [0, 0]
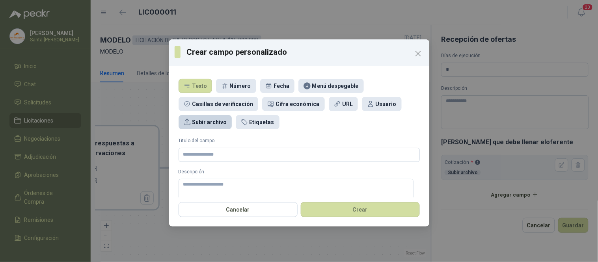
click at [219, 124] on div "Subir archivo" at bounding box center [209, 122] width 35 height 9
click at [210, 155] on input "Titulo del campo" at bounding box center [299, 155] width 241 height 14
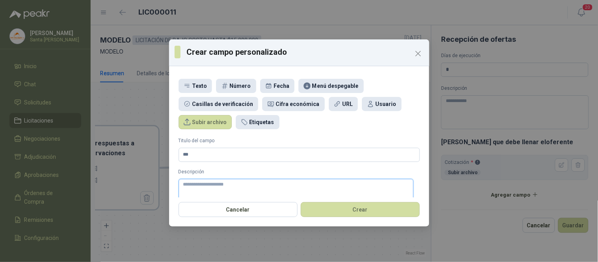
click at [203, 191] on textarea "Descripción" at bounding box center [296, 192] width 235 height 26
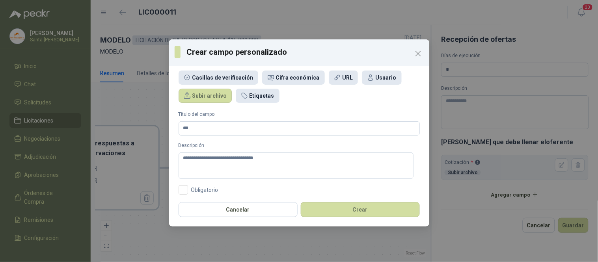
scroll to position [30, 0]
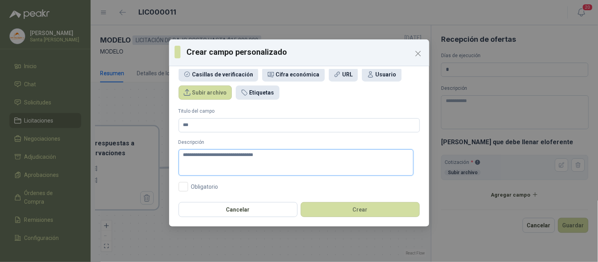
click at [269, 157] on textarea "**********" at bounding box center [296, 162] width 235 height 26
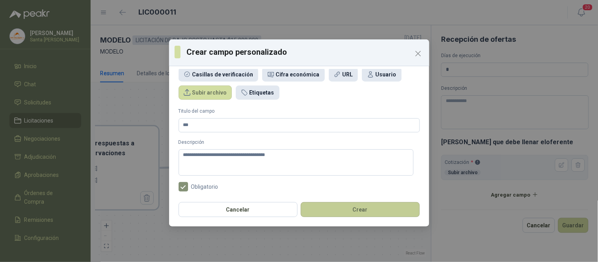
click at [364, 211] on button "Crear" at bounding box center [360, 209] width 119 height 15
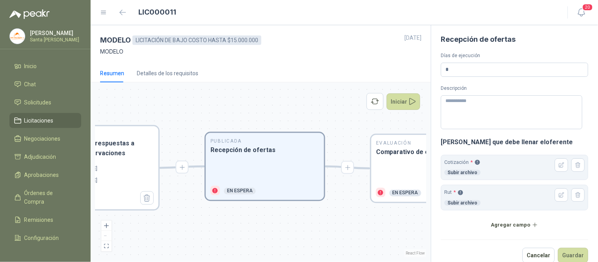
click at [504, 217] on form "Recepción de ofertas Días de ejecución * Descripción Campos que debe llenar el …" at bounding box center [514, 149] width 147 height 228
click at [500, 225] on button "Agregar campo" at bounding box center [514, 224] width 147 height 13
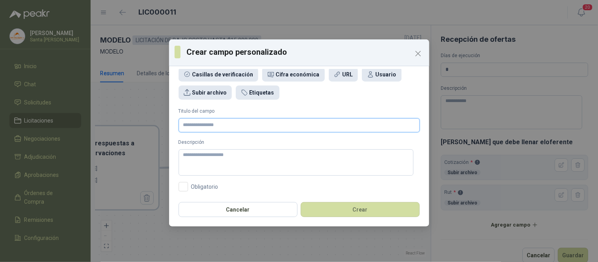
click at [257, 124] on input "Titulo del campo" at bounding box center [299, 125] width 241 height 14
click at [202, 156] on textarea "Descripción" at bounding box center [296, 162] width 235 height 26
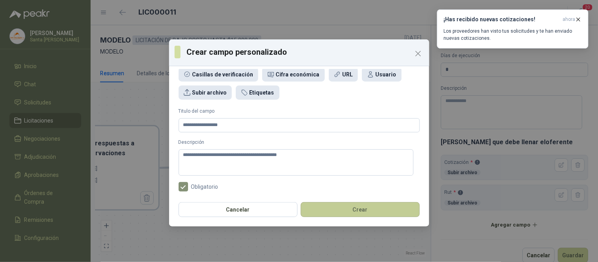
click at [329, 206] on button "Crear" at bounding box center [360, 209] width 119 height 15
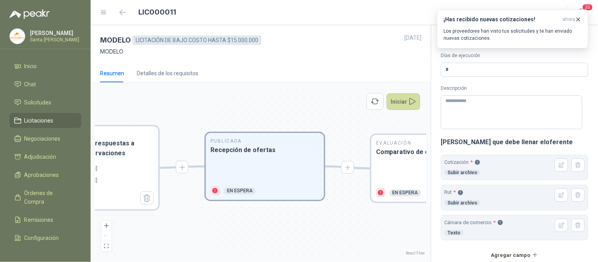
click at [510, 252] on button "Agregar campo" at bounding box center [514, 254] width 147 height 13
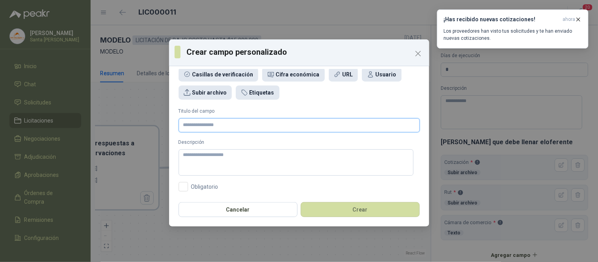
click at [207, 130] on input "Titulo del campo" at bounding box center [299, 125] width 241 height 14
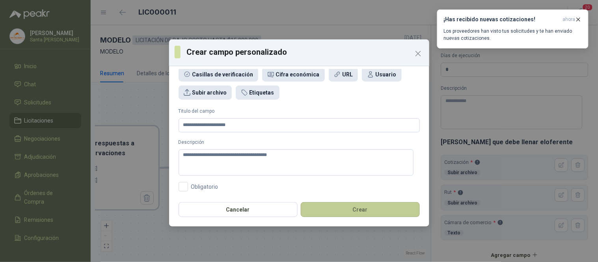
click at [344, 206] on button "Crear" at bounding box center [360, 209] width 119 height 15
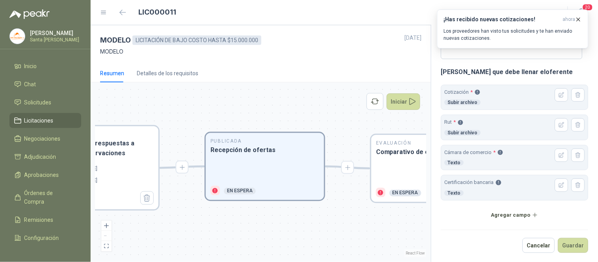
scroll to position [71, 0]
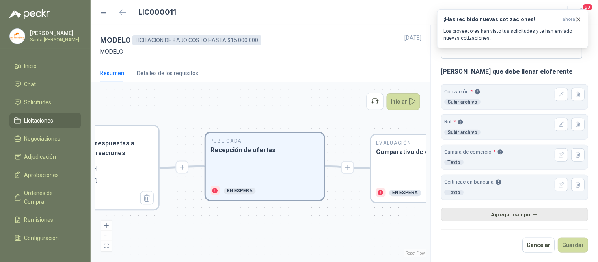
click at [500, 212] on button "Agregar campo" at bounding box center [514, 214] width 147 height 13
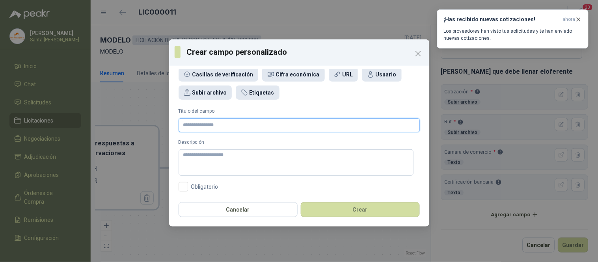
click at [258, 125] on input "Titulo del campo" at bounding box center [299, 125] width 241 height 14
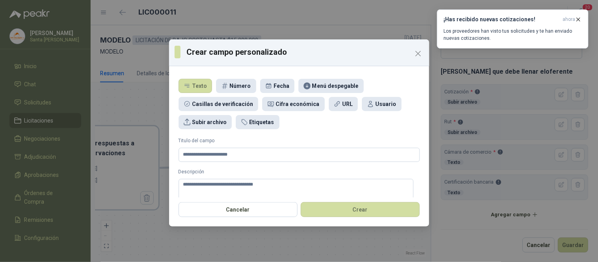
scroll to position [30, 0]
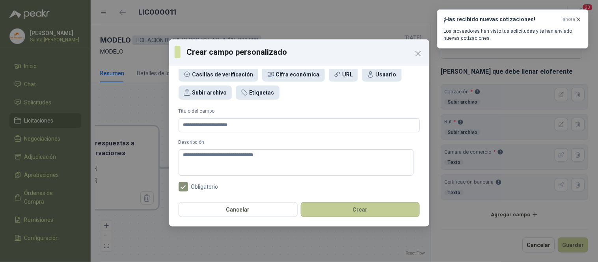
click at [320, 209] on button "Crear" at bounding box center [360, 209] width 119 height 15
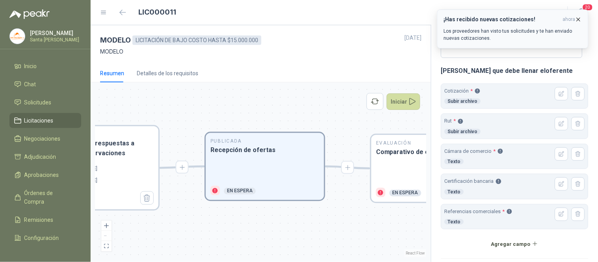
click at [578, 20] on icon "button" at bounding box center [578, 19] width 7 height 7
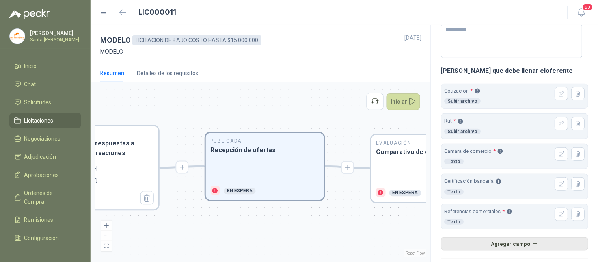
click at [510, 245] on button "Agregar campo" at bounding box center [514, 243] width 147 height 13
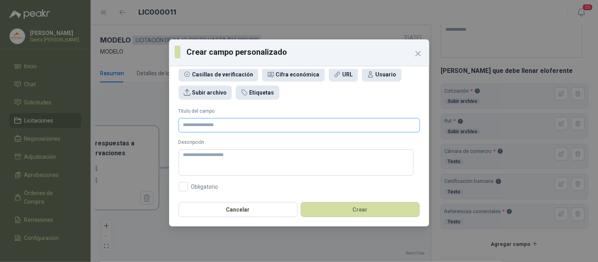
click at [232, 128] on input "Titulo del campo" at bounding box center [299, 125] width 241 height 14
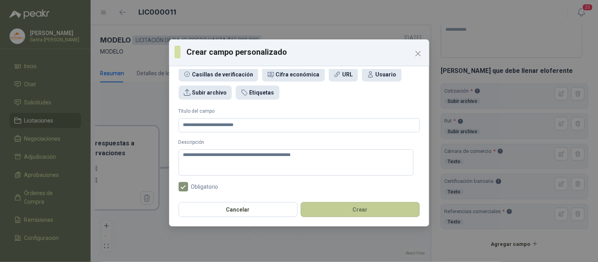
click at [363, 206] on button "Crear" at bounding box center [360, 209] width 119 height 15
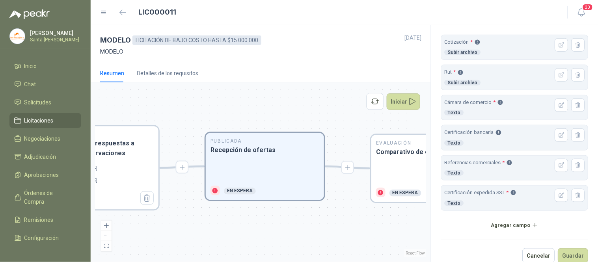
scroll to position [132, 0]
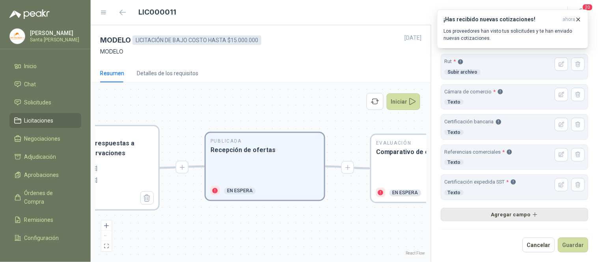
click at [529, 212] on button "Agregar campo" at bounding box center [514, 214] width 147 height 13
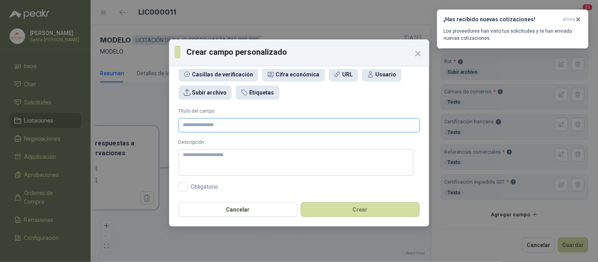
click at [269, 124] on input "Titulo del campo" at bounding box center [299, 125] width 241 height 14
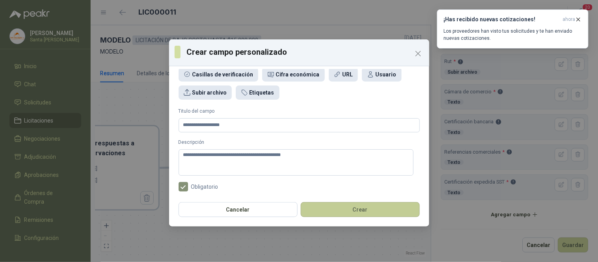
click at [368, 209] on button "Crear" at bounding box center [360, 209] width 119 height 15
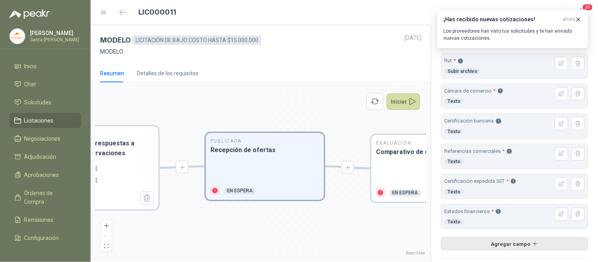
click at [519, 242] on button "Agregar campo" at bounding box center [514, 243] width 147 height 13
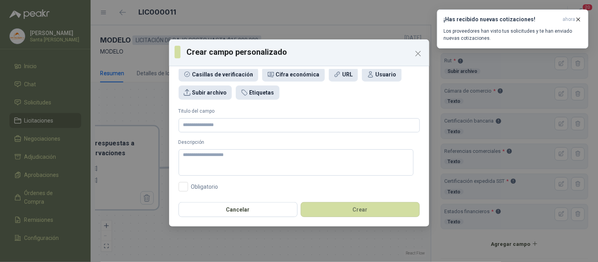
scroll to position [0, 0]
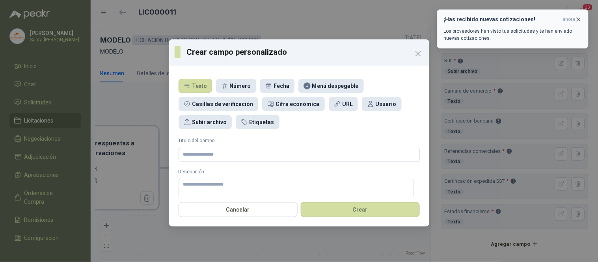
click at [579, 20] on icon "button" at bounding box center [578, 19] width 7 height 7
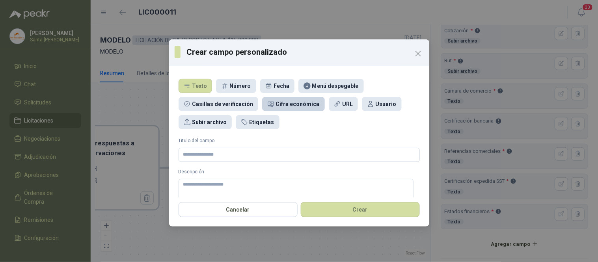
click at [294, 105] on div "Cifra económica" at bounding box center [298, 104] width 44 height 9
click at [230, 153] on input "Titulo del campo" at bounding box center [299, 155] width 241 height 14
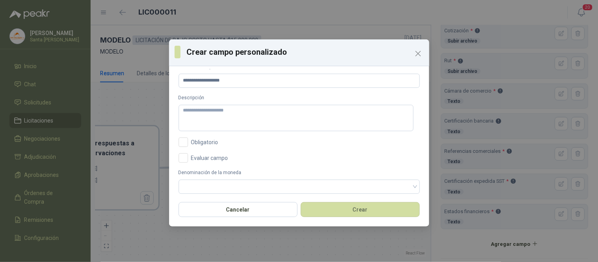
scroll to position [76, 0]
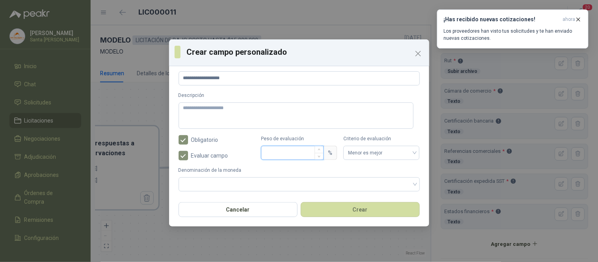
click at [285, 155] on input "Peso de evaluación" at bounding box center [292, 152] width 62 height 13
click at [578, 20] on icon "button" at bounding box center [578, 19] width 3 height 3
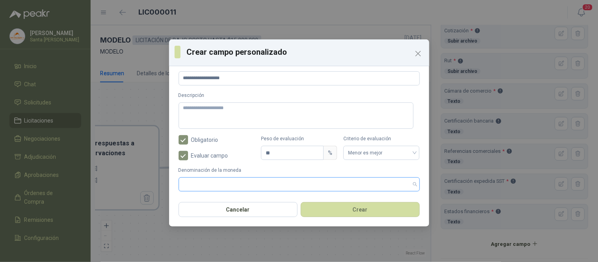
click at [253, 186] on input "search" at bounding box center [299, 184] width 232 height 13
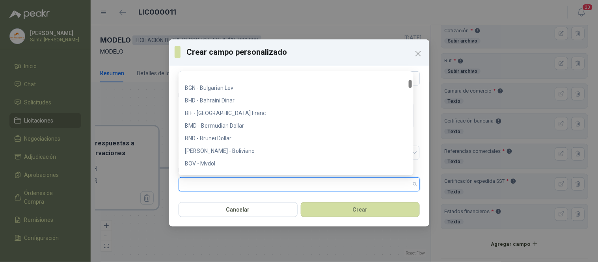
scroll to position [164, 0]
drag, startPoint x: 410, startPoint y: 78, endPoint x: 416, endPoint y: 85, distance: 9.2
click at [416, 85] on body "[PERSON_NAME] Santa [PERSON_NAME] Inicio Chat Solicitudes Licitaciones Negociac…" at bounding box center [299, 131] width 598 height 262
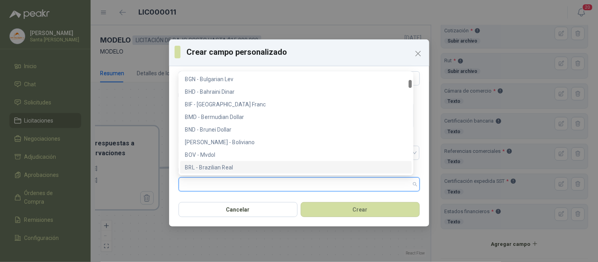
click at [218, 185] on input "search" at bounding box center [299, 184] width 232 height 13
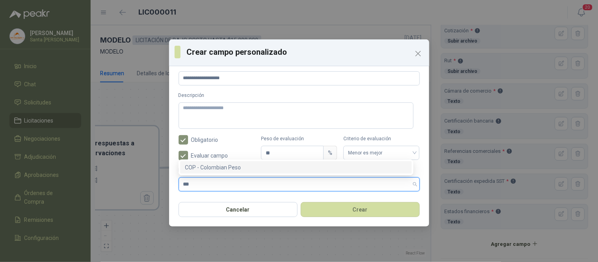
scroll to position [0, 0]
click at [355, 215] on button "Crear" at bounding box center [360, 209] width 119 height 15
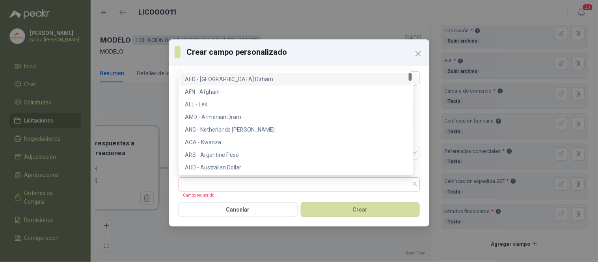
click at [196, 182] on input "search" at bounding box center [299, 184] width 232 height 13
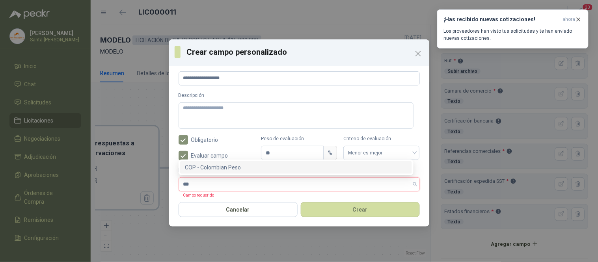
click at [206, 169] on div "COP - Colombian Peso" at bounding box center [296, 167] width 222 height 9
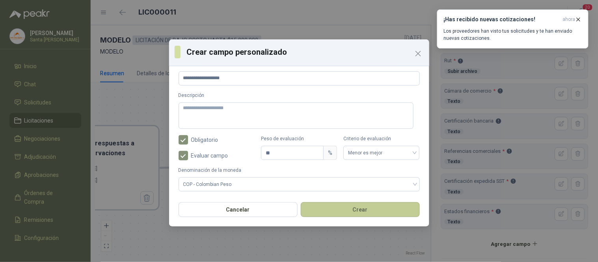
click at [365, 209] on button "Crear" at bounding box center [360, 209] width 119 height 15
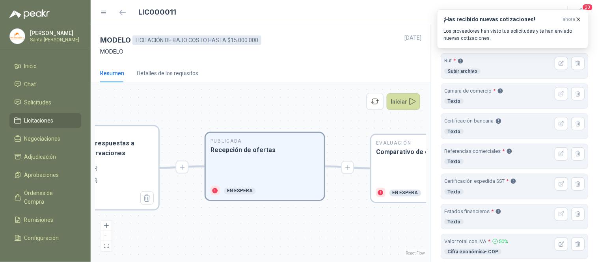
scroll to position [192, 0]
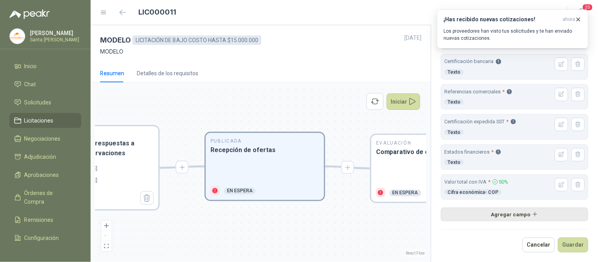
click at [510, 216] on button "Agregar campo" at bounding box center [514, 214] width 147 height 13
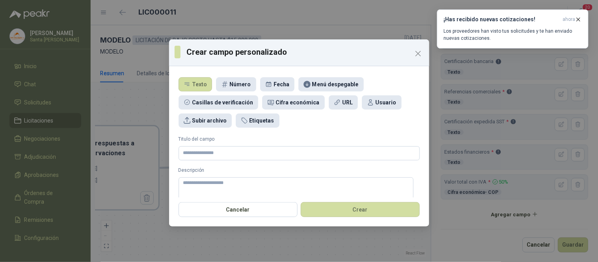
scroll to position [0, 0]
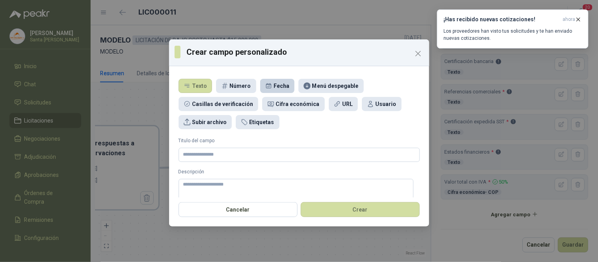
click at [273, 84] on div "Fecha" at bounding box center [281, 86] width 16 height 9
click at [199, 154] on input "Titulo del campo" at bounding box center [299, 155] width 241 height 14
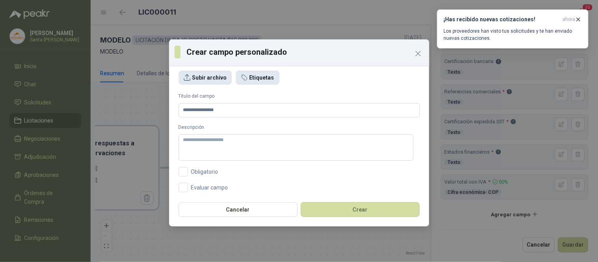
scroll to position [45, 0]
click at [298, 182] on input "Peso de evaluación" at bounding box center [292, 183] width 62 height 13
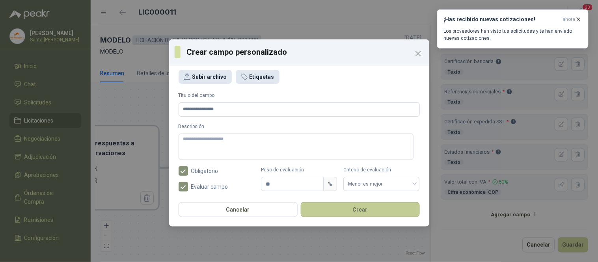
click at [361, 206] on button "Crear" at bounding box center [360, 209] width 119 height 15
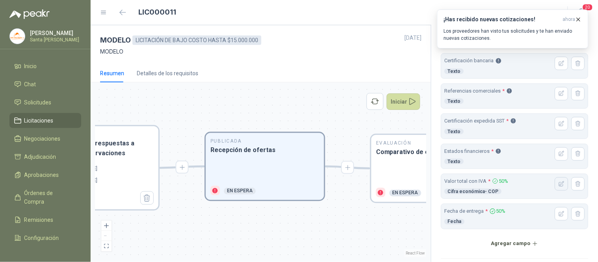
click at [559, 186] on icon "button" at bounding box center [561, 183] width 5 height 5
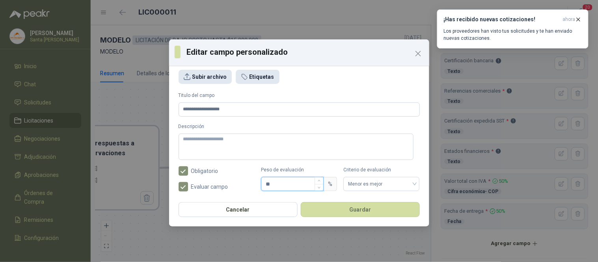
click at [286, 188] on input "**" at bounding box center [292, 183] width 62 height 13
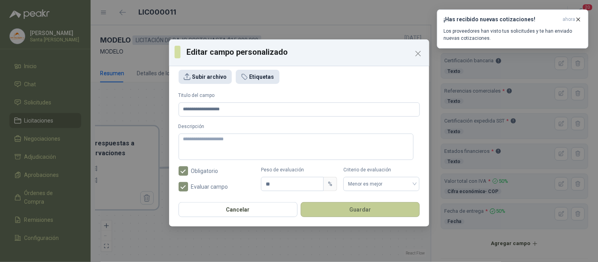
click at [339, 211] on button "Guardar" at bounding box center [360, 209] width 119 height 15
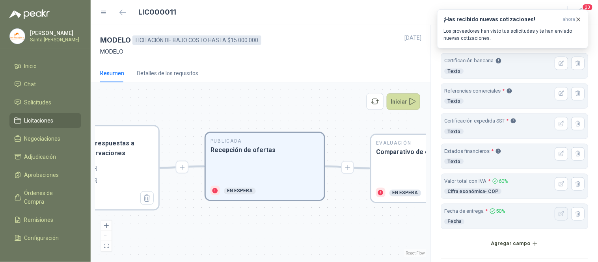
click at [555, 220] on button "button" at bounding box center [561, 213] width 13 height 13
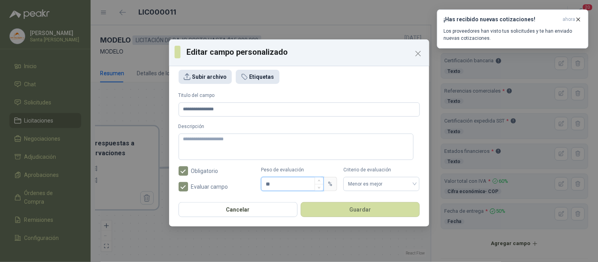
click at [274, 181] on input "**" at bounding box center [292, 183] width 62 height 13
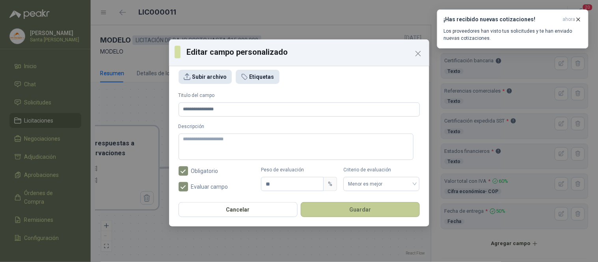
click at [364, 210] on button "Guardar" at bounding box center [360, 209] width 119 height 15
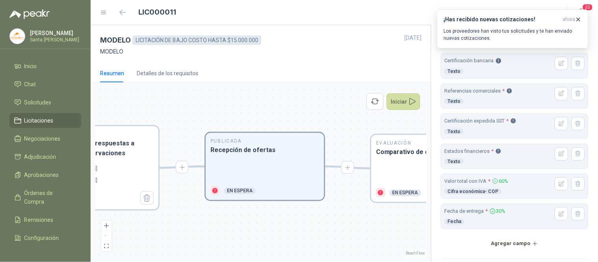
click at [497, 253] on form "Recepción de ofertas Días de ejecución * Descripción Campos que debe llenar el …" at bounding box center [514, 62] width 147 height 439
click at [503, 247] on button "Agregar campo" at bounding box center [514, 243] width 147 height 13
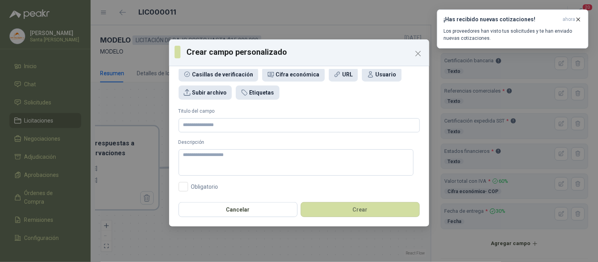
scroll to position [0, 0]
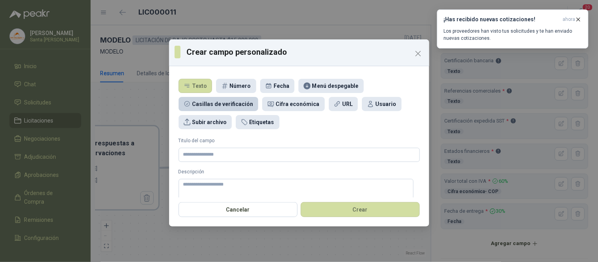
click at [209, 104] on div "Casillas de verificación" at bounding box center [222, 104] width 61 height 9
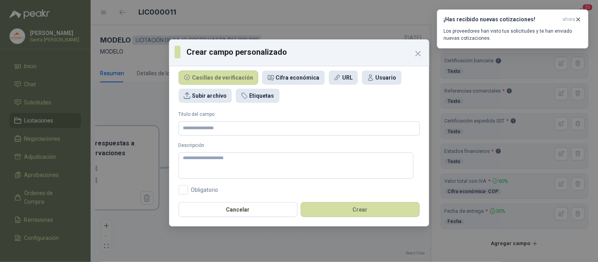
scroll to position [28, 0]
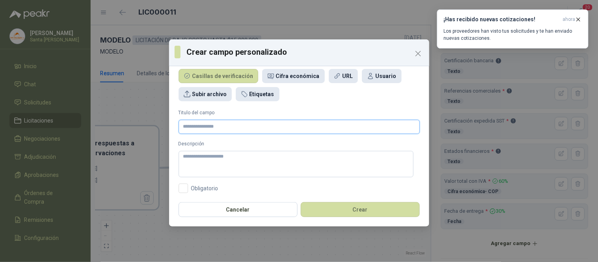
click at [193, 128] on input "Titulo del campo" at bounding box center [299, 127] width 241 height 14
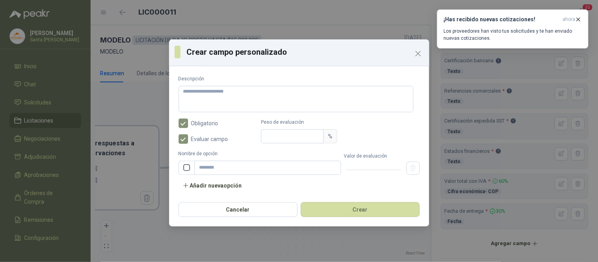
scroll to position [95, 0]
click at [298, 135] on input "Peso de evaluación" at bounding box center [292, 134] width 62 height 13
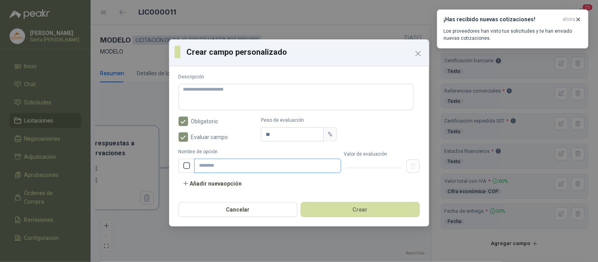
click at [211, 167] on input "Nombre de opción" at bounding box center [267, 166] width 147 height 14
click at [578, 20] on icon "button" at bounding box center [578, 19] width 3 height 3
click at [578, 18] on icon "button" at bounding box center [578, 19] width 7 height 7
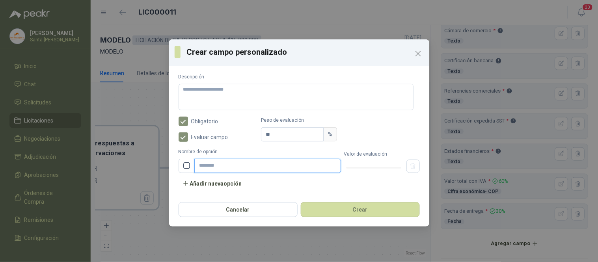
click at [211, 165] on input "Nombre de opción" at bounding box center [267, 166] width 147 height 14
click at [187, 167] on rect at bounding box center [186, 166] width 6 height 6
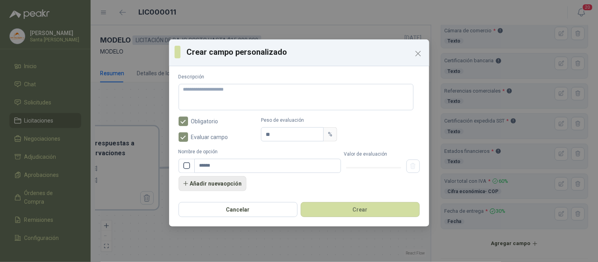
click at [226, 186] on button "Añadir nueva opción" at bounding box center [213, 183] width 68 height 15
click at [229, 184] on input "text" at bounding box center [267, 183] width 147 height 14
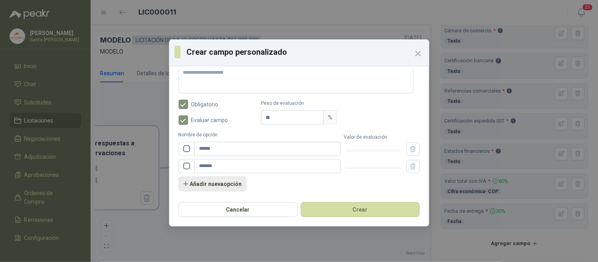
click at [228, 183] on button "Añadir nueva opción" at bounding box center [213, 184] width 68 height 15
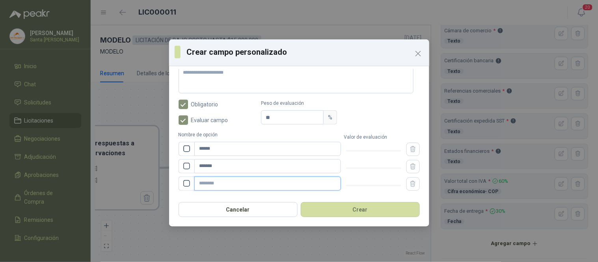
click at [219, 184] on input "text" at bounding box center [267, 184] width 147 height 14
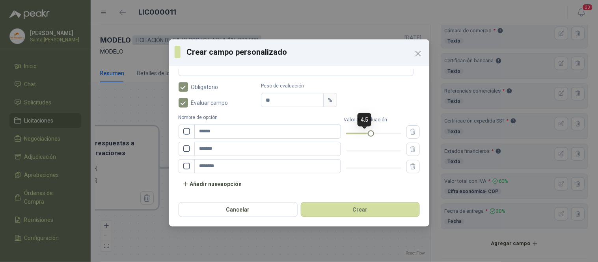
click at [364, 133] on div at bounding box center [373, 133] width 55 height 5
drag, startPoint x: 364, startPoint y: 133, endPoint x: 353, endPoint y: 133, distance: 11.0
click at [358, 133] on div at bounding box center [360, 134] width 4 height 4
click at [356, 150] on div at bounding box center [373, 151] width 55 height 5
drag, startPoint x: 356, startPoint y: 150, endPoint x: 366, endPoint y: 151, distance: 9.9
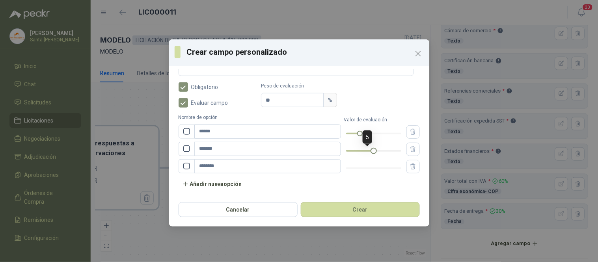
click at [372, 151] on div at bounding box center [374, 151] width 4 height 4
click at [364, 168] on div at bounding box center [373, 168] width 55 height 5
drag, startPoint x: 364, startPoint y: 168, endPoint x: 396, endPoint y: 169, distance: 31.9
click at [399, 169] on div at bounding box center [401, 168] width 4 height 4
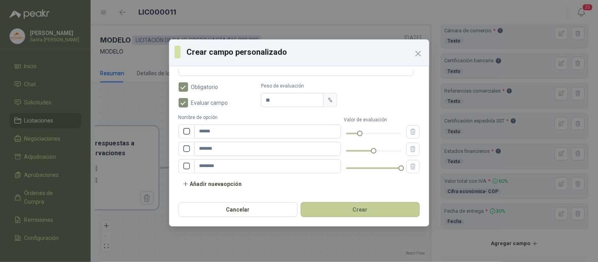
click at [356, 213] on button "Crear" at bounding box center [360, 209] width 119 height 15
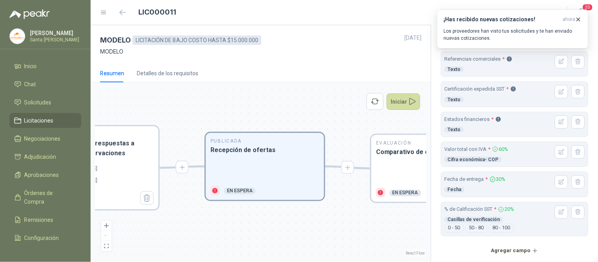
scroll to position [228, 0]
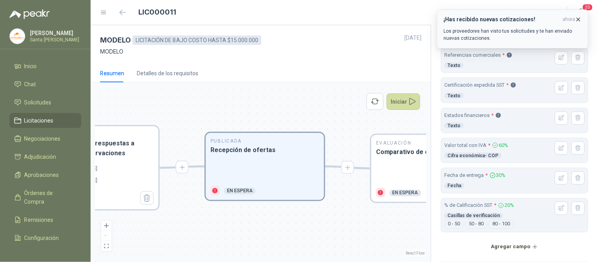
click at [578, 18] on icon "button" at bounding box center [578, 19] width 7 height 7
click at [558, 211] on icon "button" at bounding box center [561, 208] width 7 height 7
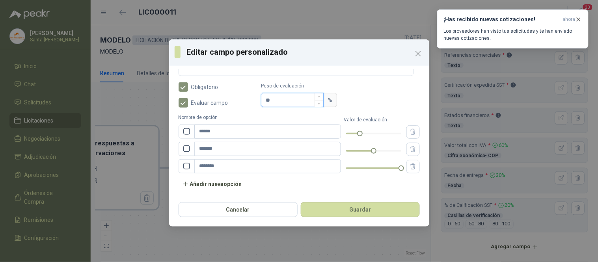
click at [278, 100] on input "**" at bounding box center [292, 99] width 62 height 13
click at [359, 208] on button "Guardar" at bounding box center [360, 209] width 119 height 15
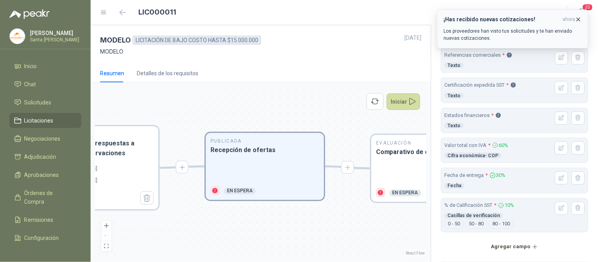
click at [578, 20] on icon "button" at bounding box center [578, 19] width 7 height 7
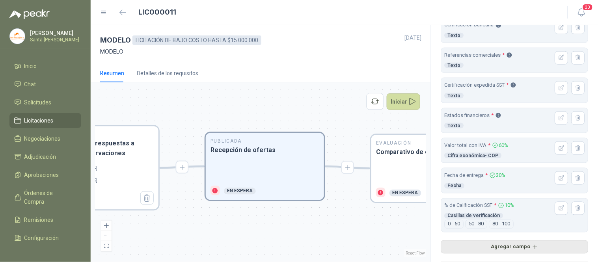
click at [518, 249] on button "Agregar campo" at bounding box center [514, 246] width 147 height 13
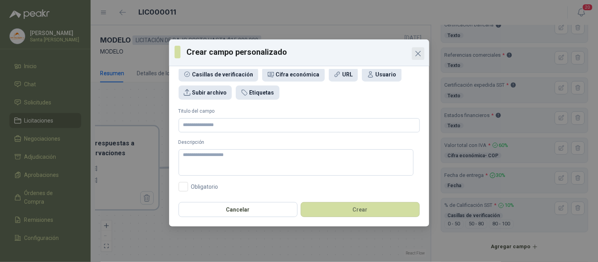
click at [414, 50] on icon "Close" at bounding box center [417, 53] width 9 height 9
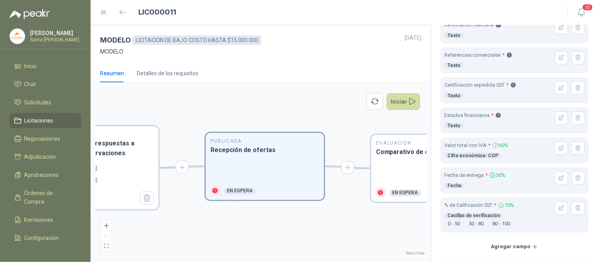
scroll to position [262, 0]
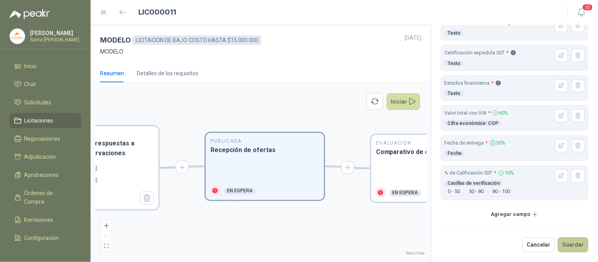
click at [564, 244] on button "Guardar" at bounding box center [573, 245] width 30 height 15
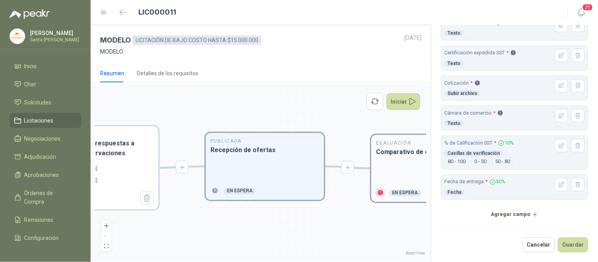
click at [400, 164] on div at bounding box center [430, 172] width 109 height 21
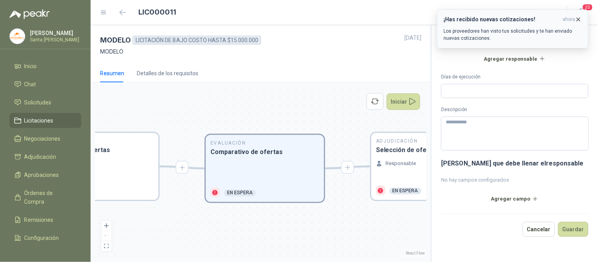
click at [580, 21] on icon "button" at bounding box center [578, 19] width 7 height 7
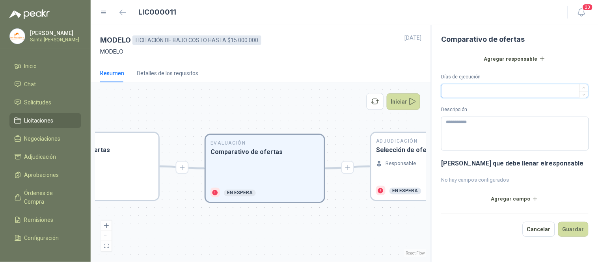
click at [511, 93] on input "Días de ejecución" at bounding box center [514, 90] width 147 height 13
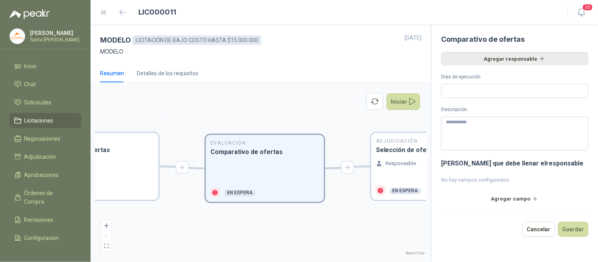
click at [509, 59] on button "Agregar responsable" at bounding box center [514, 58] width 147 height 13
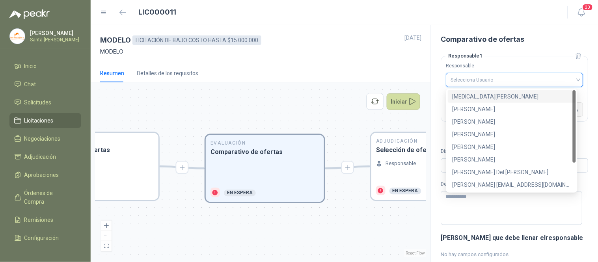
click at [492, 76] on input "search" at bounding box center [515, 79] width 128 height 12
click at [471, 145] on div "[PERSON_NAME]" at bounding box center [511, 147] width 119 height 9
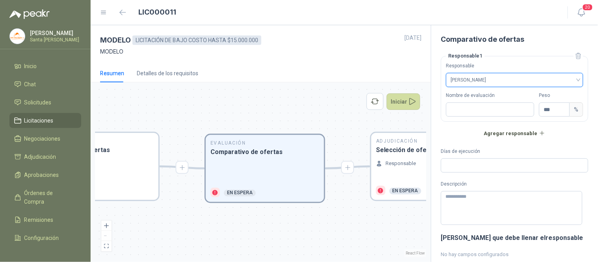
click at [571, 76] on span "[PERSON_NAME]" at bounding box center [515, 80] width 128 height 12
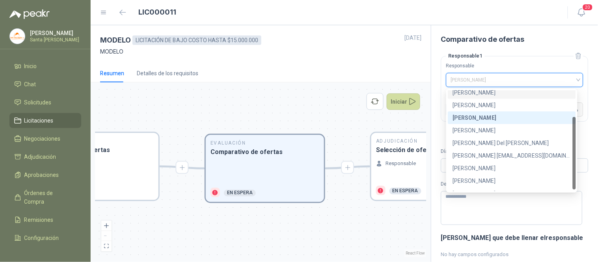
scroll to position [37, 0]
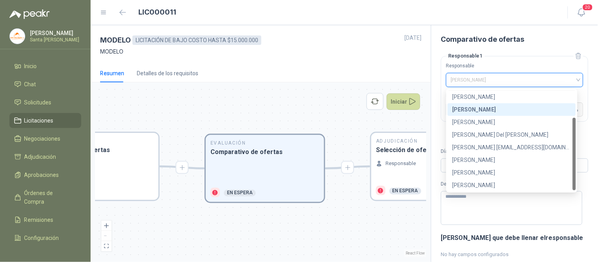
drag, startPoint x: 573, startPoint y: 121, endPoint x: 572, endPoint y: 154, distance: 32.7
click at [572, 154] on div "[PERSON_NAME] [PERSON_NAME] [PERSON_NAME] [PERSON_NAME] [PERSON_NAME] Del [PERS…" at bounding box center [512, 140] width 128 height 101
click at [461, 184] on div "[PERSON_NAME]" at bounding box center [511, 185] width 119 height 9
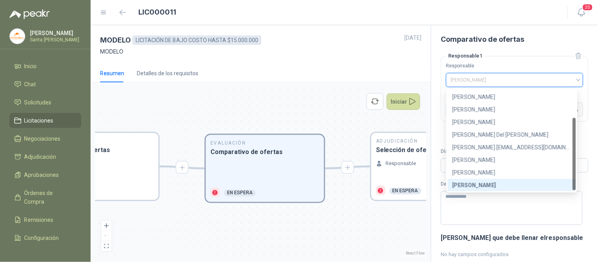
click at [514, 80] on span "[PERSON_NAME]" at bounding box center [515, 80] width 128 height 12
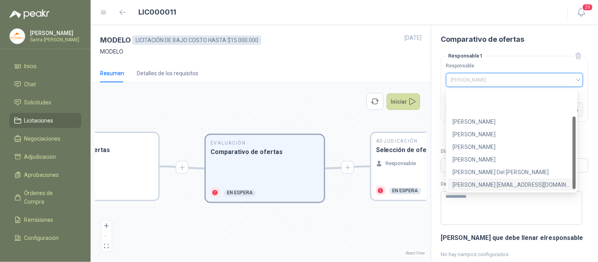
scroll to position [0, 0]
drag, startPoint x: 574, startPoint y: 147, endPoint x: 584, endPoint y: 104, distance: 44.1
click at [584, 104] on body "[PERSON_NAME] Santa [PERSON_NAME] Inicio Chat Solicitudes Licitaciones Negociac…" at bounding box center [299, 131] width 598 height 262
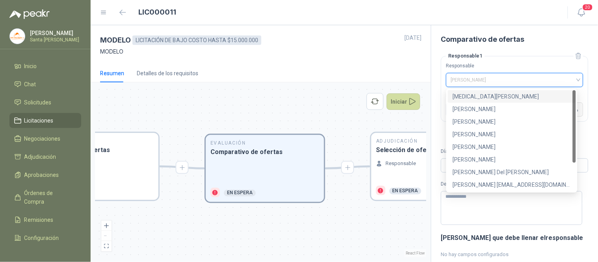
click at [497, 78] on span "[PERSON_NAME]" at bounding box center [515, 80] width 128 height 12
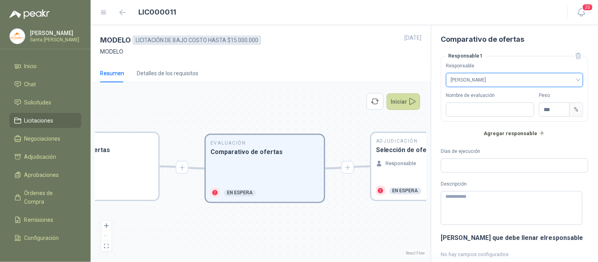
scroll to position [37, 0]
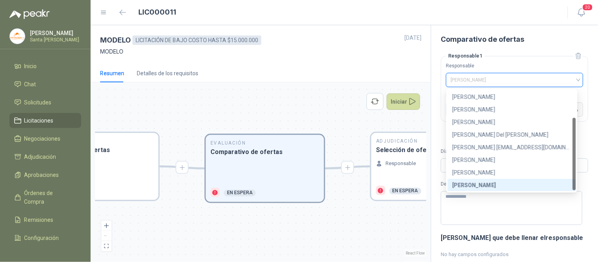
drag, startPoint x: 506, startPoint y: 75, endPoint x: 439, endPoint y: 69, distance: 66.5
click at [439, 69] on div "Comparativo de ofertas Responsable 1 Responsable [PERSON_NAME] Nombre de evalua…" at bounding box center [514, 143] width 167 height 237
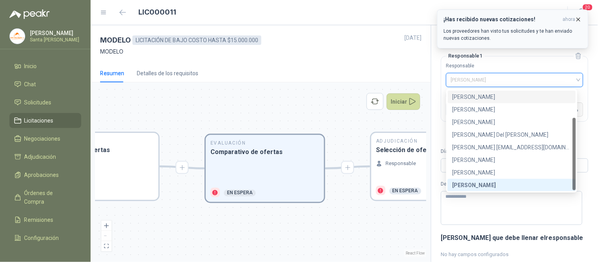
click at [580, 17] on icon "button" at bounding box center [578, 19] width 7 height 7
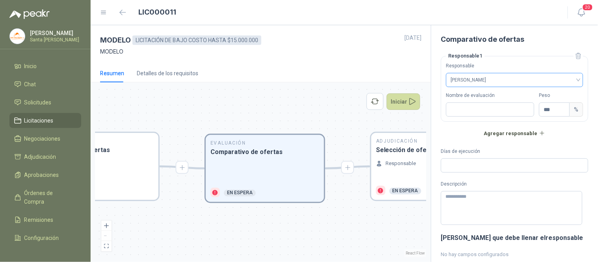
click at [492, 76] on span "[PERSON_NAME]" at bounding box center [515, 80] width 128 height 12
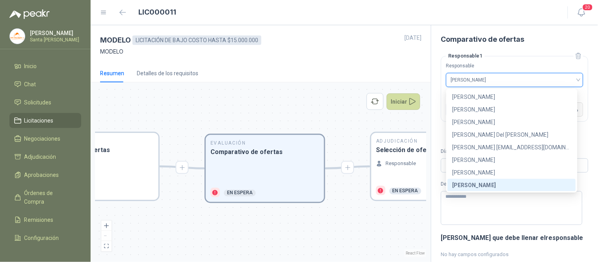
click at [495, 77] on span "[PERSON_NAME]" at bounding box center [515, 80] width 128 height 12
click at [572, 80] on span "[PERSON_NAME]" at bounding box center [515, 80] width 128 height 12
click at [511, 84] on span "[PERSON_NAME]" at bounding box center [515, 80] width 128 height 12
click at [489, 170] on div "[PERSON_NAME]" at bounding box center [511, 172] width 119 height 9
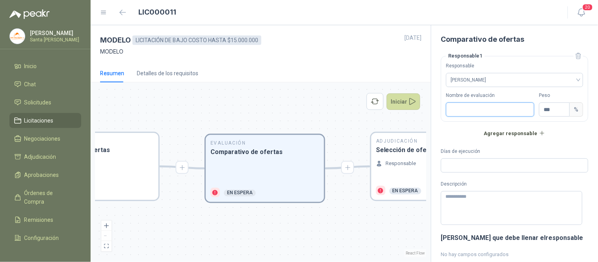
click at [490, 113] on input "Nombre de evaluación" at bounding box center [490, 109] width 88 height 14
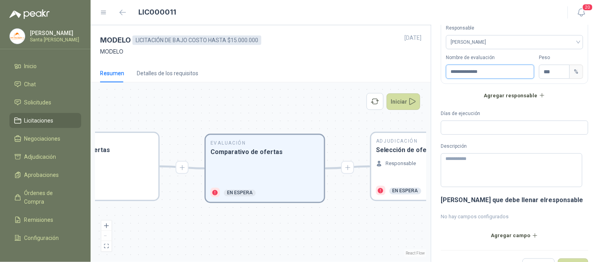
scroll to position [38, 0]
click at [470, 126] on input "Días de ejecución" at bounding box center [514, 127] width 147 height 13
click at [564, 74] on icon "down" at bounding box center [565, 74] width 3 height 3
click at [551, 74] on input "**" at bounding box center [554, 71] width 30 height 13
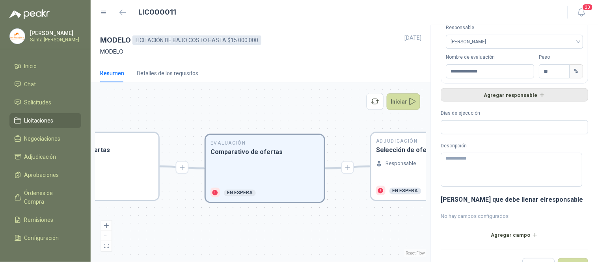
click at [521, 89] on button "Agregar responsable" at bounding box center [514, 94] width 147 height 13
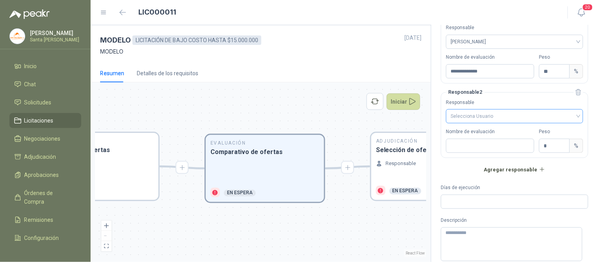
click at [493, 109] on div "Selecciona Usuario" at bounding box center [514, 116] width 137 height 14
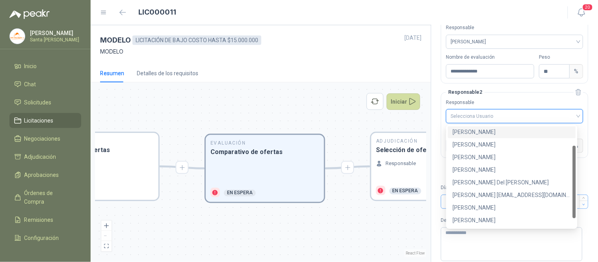
scroll to position [37, 0]
drag, startPoint x: 576, startPoint y: 181, endPoint x: 492, endPoint y: 207, distance: 88.2
click at [577, 206] on body "[PERSON_NAME] Santa [PERSON_NAME] Inicio Chat Solicitudes Licitaciones Negociac…" at bounding box center [299, 131] width 598 height 262
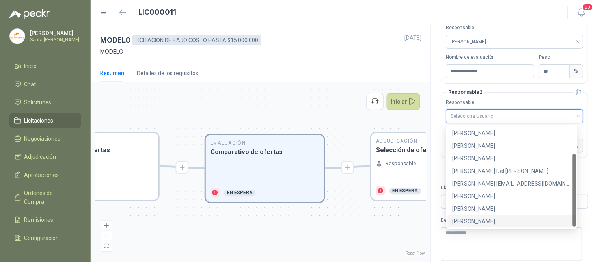
click at [479, 225] on div "[PERSON_NAME]" at bounding box center [511, 221] width 119 height 9
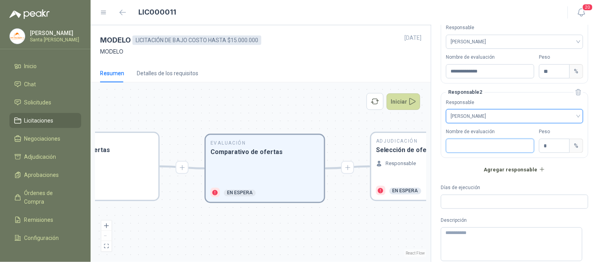
click at [466, 146] on input "Nombre de evaluación" at bounding box center [490, 146] width 88 height 14
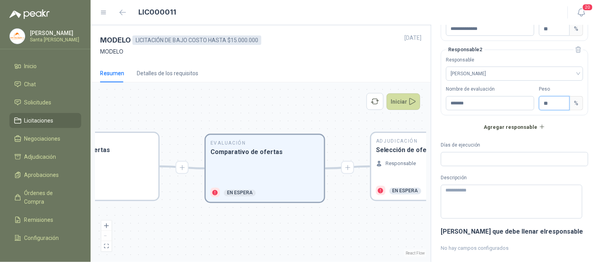
scroll to position [83, 0]
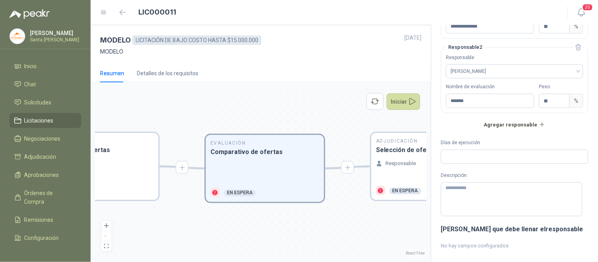
click at [552, 134] on form "**********" at bounding box center [514, 127] width 147 height 351
click at [472, 163] on input "Días de ejecución" at bounding box center [514, 156] width 147 height 13
click at [473, 156] on input "Días de ejecución" at bounding box center [514, 156] width 147 height 13
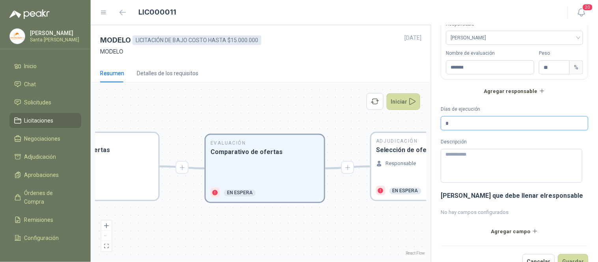
scroll to position [134, 0]
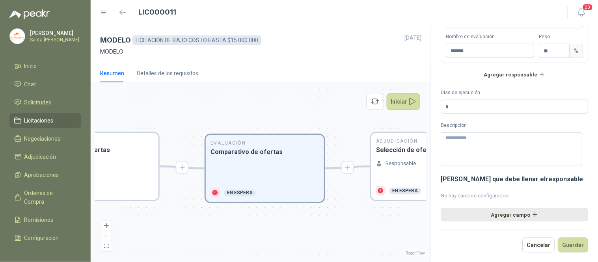
click at [513, 214] on button "Agregar campo" at bounding box center [514, 214] width 147 height 13
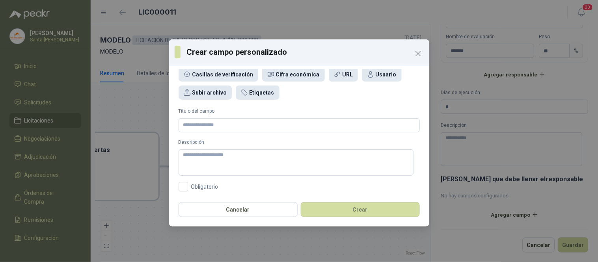
scroll to position [0, 0]
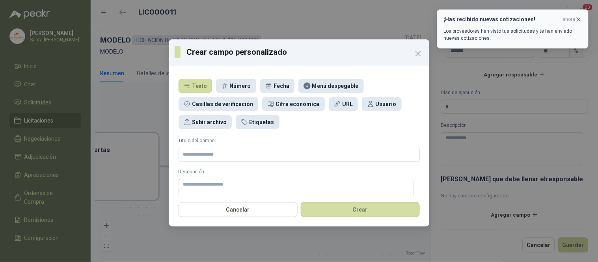
click at [578, 20] on icon "button" at bounding box center [578, 19] width 7 height 7
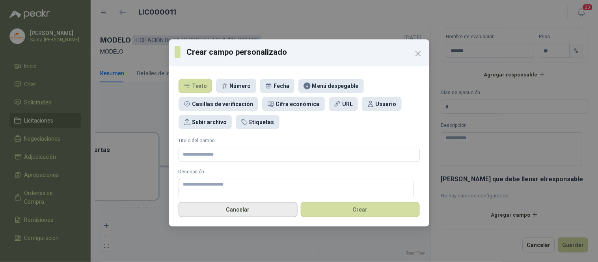
click at [243, 214] on button "Cancelar" at bounding box center [238, 209] width 119 height 15
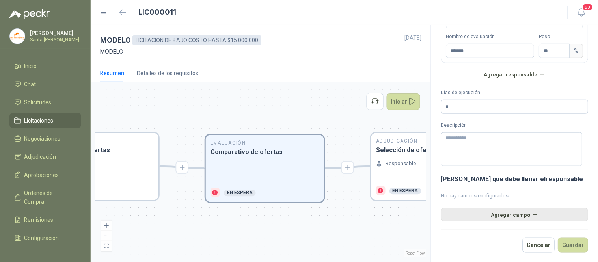
click at [514, 214] on button "Agregar campo" at bounding box center [514, 214] width 147 height 13
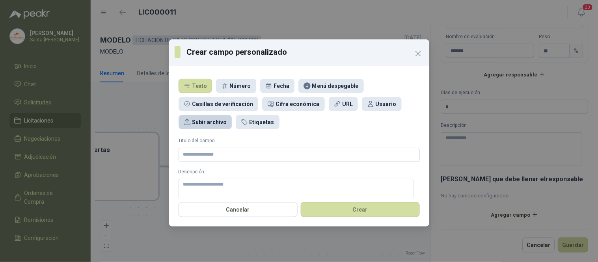
click at [212, 124] on div "Subir archivo" at bounding box center [209, 122] width 35 height 9
click at [203, 156] on input "Titulo del campo" at bounding box center [299, 155] width 241 height 14
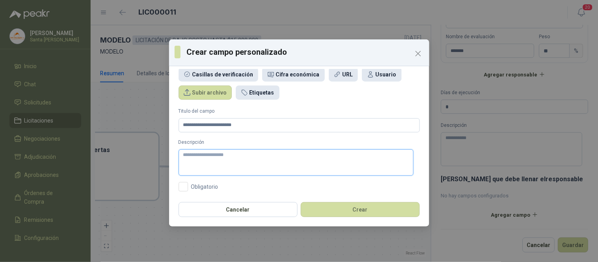
click at [231, 169] on textarea "Descripción" at bounding box center [296, 162] width 235 height 26
click at [368, 210] on button "Crear" at bounding box center [360, 209] width 119 height 15
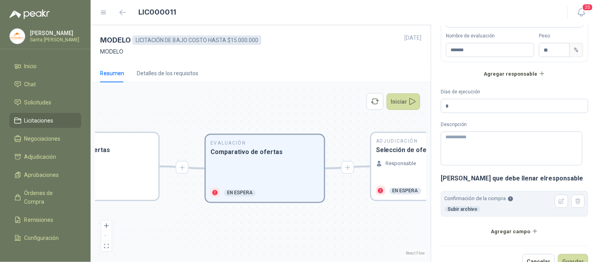
scroll to position [151, 0]
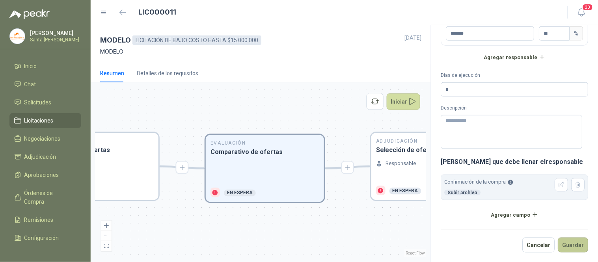
click at [574, 248] on button "Guardar" at bounding box center [573, 245] width 30 height 15
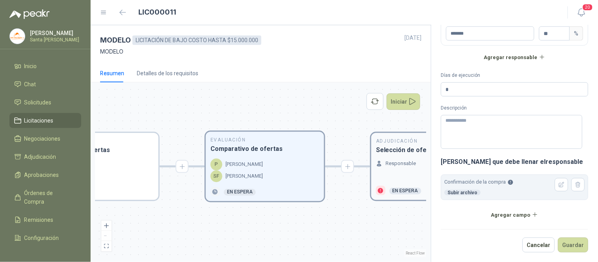
click at [415, 159] on div "Adjudicación Selección de oferta ganadora Responsable En espera" at bounding box center [430, 166] width 118 height 67
click at [388, 163] on p "Responsable" at bounding box center [397, 164] width 30 height 8
click at [388, 163] on div "En Revisión Descripción del requerimiento P [PERSON_NAME] Finalizado En Revisió…" at bounding box center [260, 172] width 331 height 170
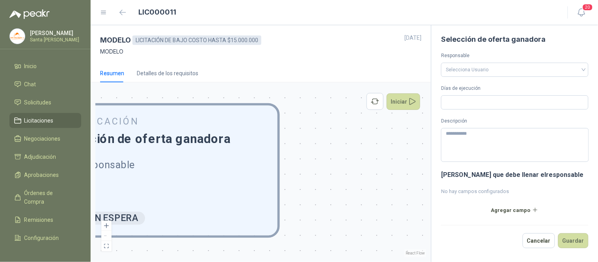
click at [193, 183] on div "Responsable" at bounding box center [162, 178] width 211 height 41
click at [500, 60] on div "Responsable Selecciona Usuario" at bounding box center [514, 64] width 147 height 25
click at [490, 70] on input "search" at bounding box center [515, 69] width 138 height 12
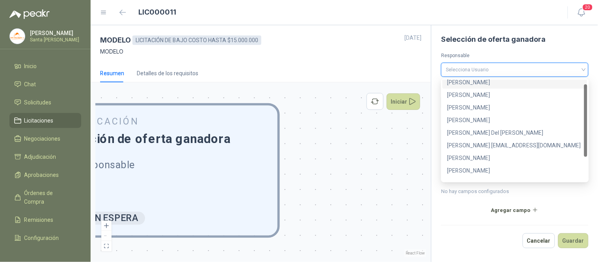
scroll to position [37, 0]
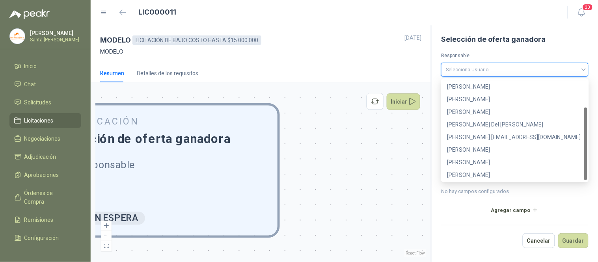
drag, startPoint x: 587, startPoint y: 126, endPoint x: 594, endPoint y: 178, distance: 52.1
click at [594, 178] on body "[PERSON_NAME] Santa [PERSON_NAME] Inicio Chat Solicitudes Licitaciones Negociac…" at bounding box center [299, 131] width 598 height 262
click at [475, 162] on div "[PERSON_NAME]" at bounding box center [514, 162] width 135 height 9
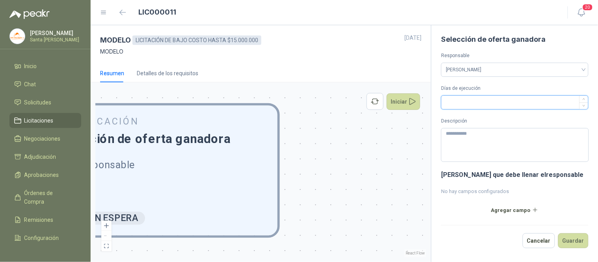
click at [483, 99] on input "Días de ejecución" at bounding box center [514, 102] width 147 height 13
click at [506, 103] on input "Días de ejecución" at bounding box center [514, 102] width 147 height 13
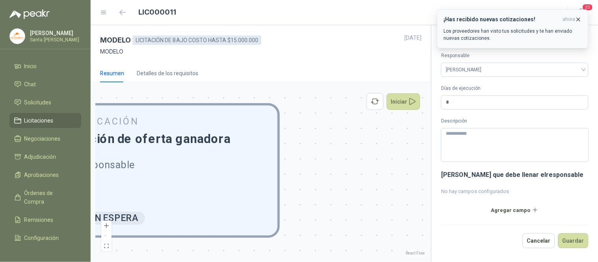
click at [581, 20] on icon "button" at bounding box center [578, 19] width 7 height 7
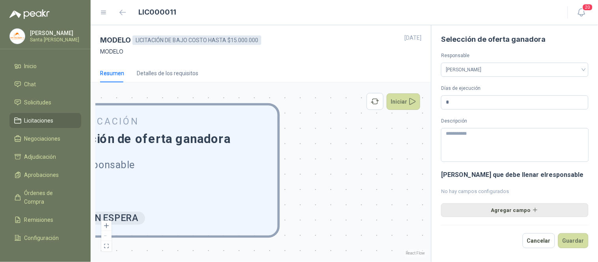
click at [509, 210] on button "Agregar campo" at bounding box center [514, 209] width 147 height 13
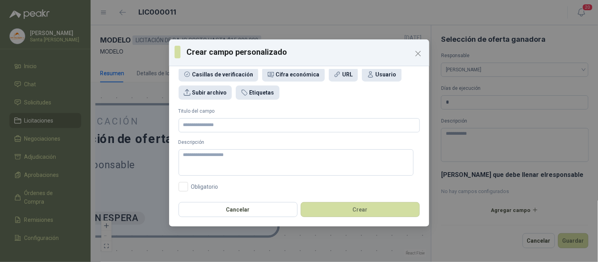
scroll to position [0, 0]
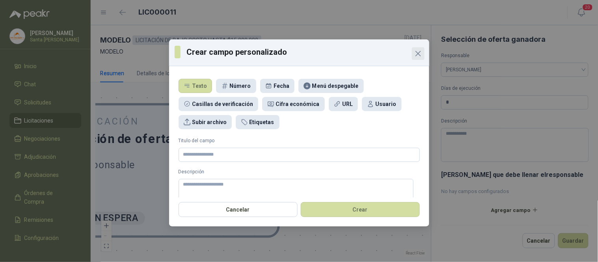
click at [413, 57] on icon "Close" at bounding box center [417, 53] width 9 height 9
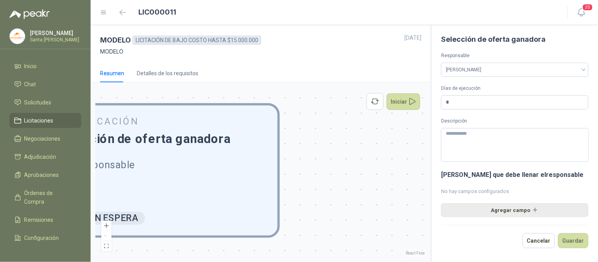
click at [500, 213] on button "Agregar campo" at bounding box center [514, 209] width 147 height 13
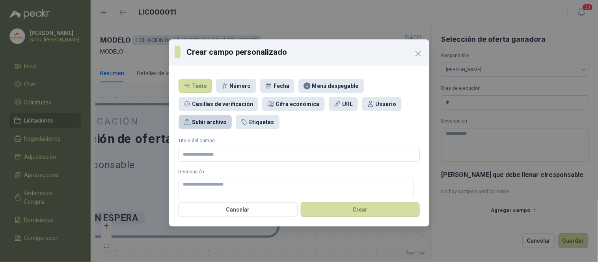
click at [212, 123] on div "Subir archivo" at bounding box center [209, 122] width 35 height 9
click at [204, 156] on input "Titulo del campo" at bounding box center [299, 155] width 241 height 14
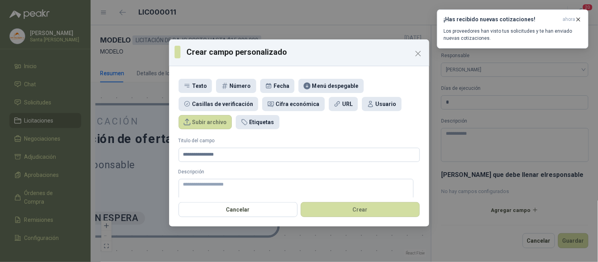
scroll to position [30, 0]
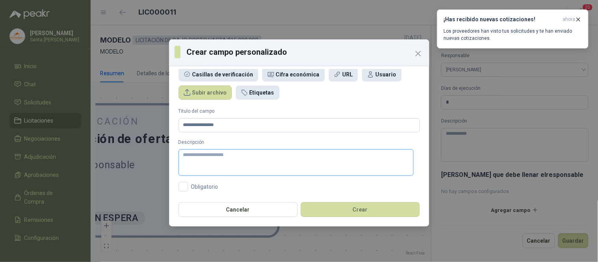
click at [282, 165] on textarea "Descripción" at bounding box center [296, 162] width 235 height 26
drag, startPoint x: 232, startPoint y: 125, endPoint x: 162, endPoint y: 121, distance: 69.5
click at [163, 121] on div "**********" at bounding box center [299, 131] width 598 height 262
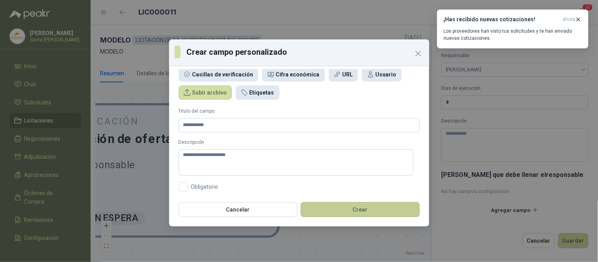
click at [357, 209] on button "Crear" at bounding box center [360, 209] width 119 height 15
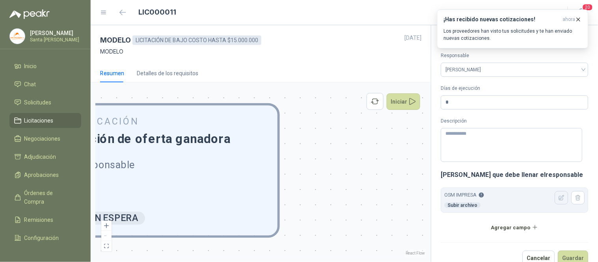
click at [558, 199] on icon "button" at bounding box center [561, 198] width 7 height 7
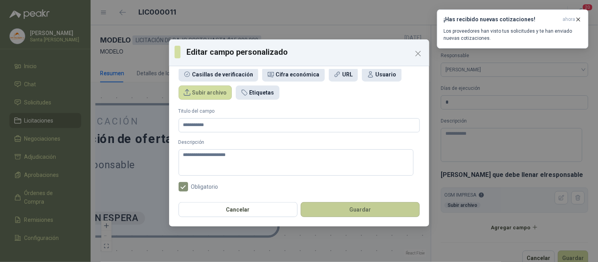
click at [376, 212] on button "Guardar" at bounding box center [360, 209] width 119 height 15
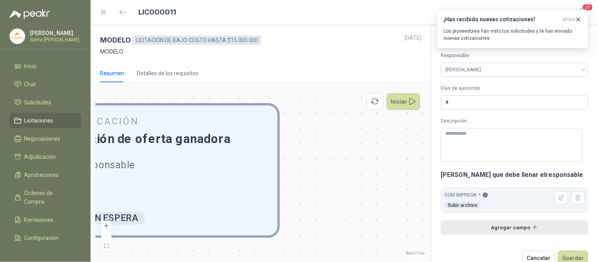
click at [508, 226] on button "Agregar campo" at bounding box center [514, 227] width 147 height 13
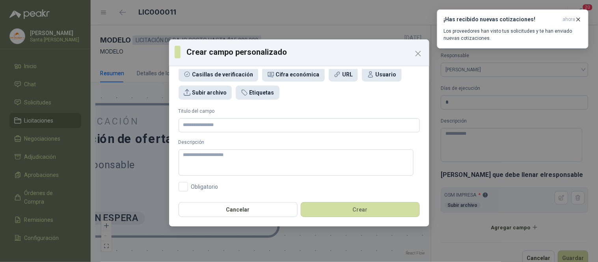
scroll to position [0, 0]
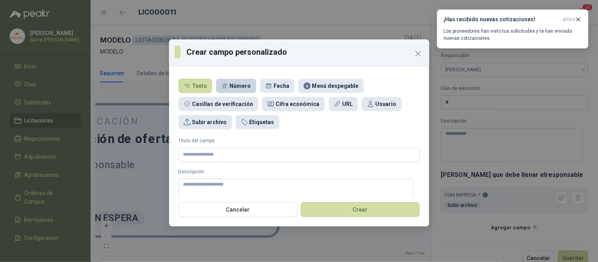
click at [252, 87] on div "Número" at bounding box center [236, 86] width 40 height 14
click at [208, 155] on input "Titulo del campo" at bounding box center [299, 155] width 241 height 14
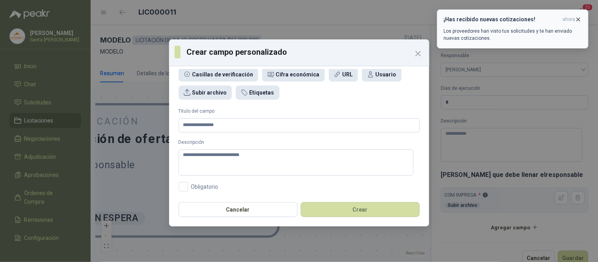
click at [577, 19] on icon "button" at bounding box center [578, 19] width 7 height 7
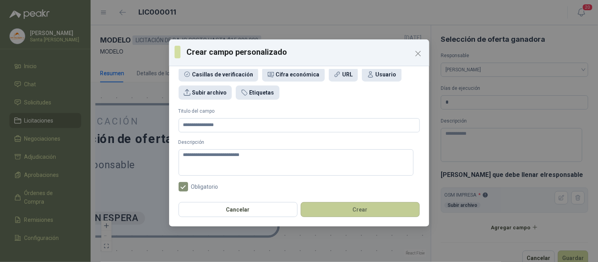
click at [365, 206] on button "Crear" at bounding box center [360, 209] width 119 height 15
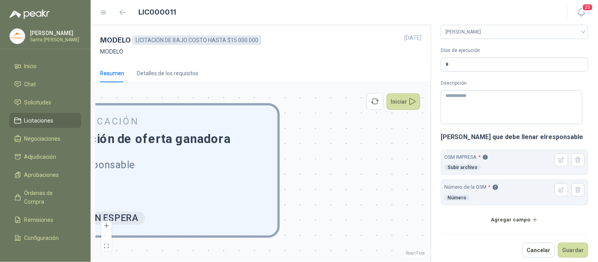
scroll to position [43, 0]
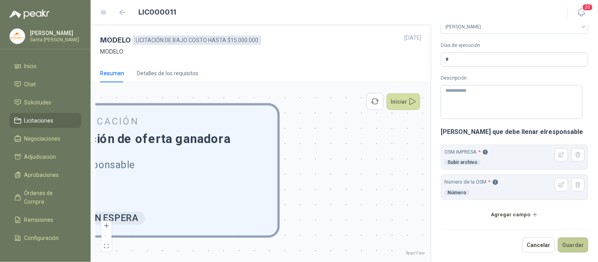
click at [566, 246] on button "Guardar" at bounding box center [573, 245] width 30 height 15
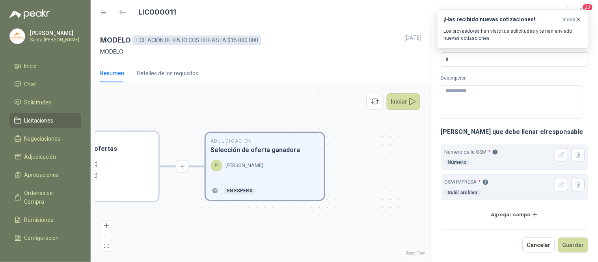
click at [123, 20] on header "LIC000011 20" at bounding box center [344, 12] width 507 height 25
click at [128, 11] on button "button" at bounding box center [123, 12] width 13 height 13
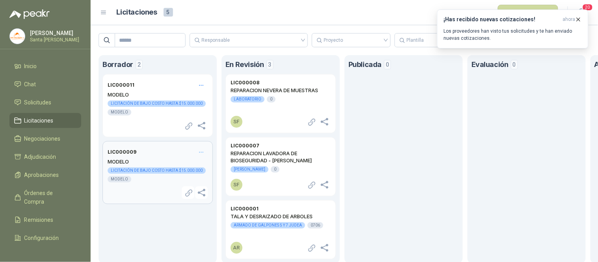
click at [146, 156] on header "LIC000009" at bounding box center [158, 152] width 100 height 12
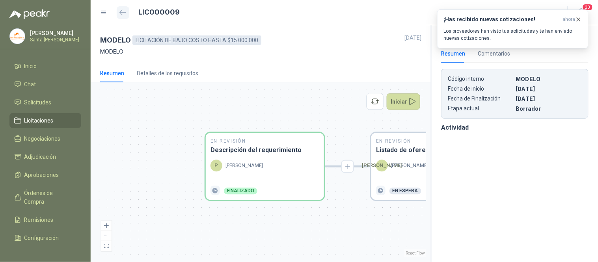
click at [123, 11] on icon "button" at bounding box center [122, 12] width 7 height 6
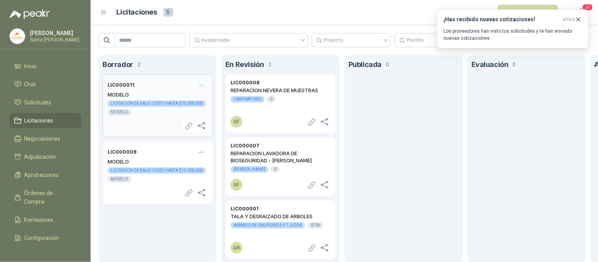
click at [132, 95] on h2 "MODELO" at bounding box center [158, 94] width 100 height 7
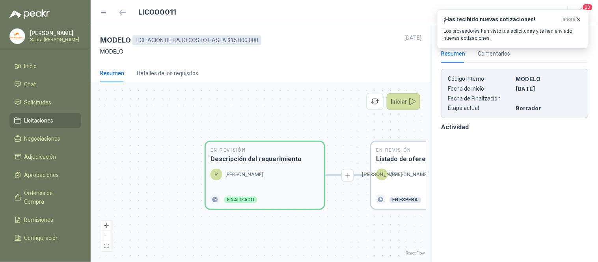
click at [259, 178] on p "[PERSON_NAME]" at bounding box center [243, 175] width 37 height 8
click at [159, 74] on div "Detalles de los requisitos" at bounding box center [167, 73] width 61 height 9
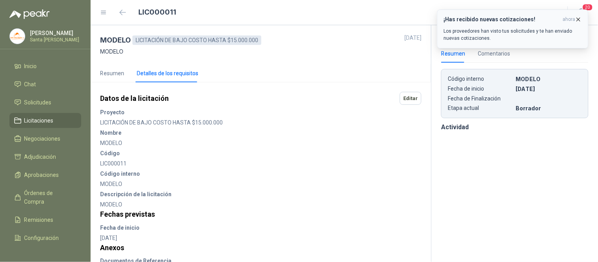
click at [580, 20] on icon "button" at bounding box center [578, 19] width 7 height 7
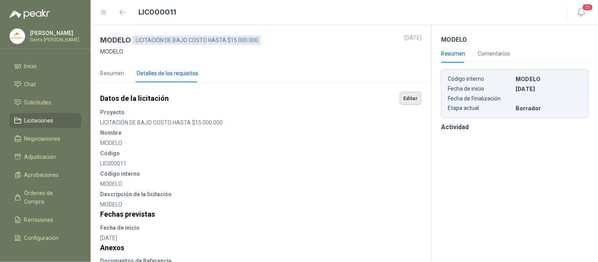
click at [400, 97] on button "Editar" at bounding box center [411, 98] width 22 height 13
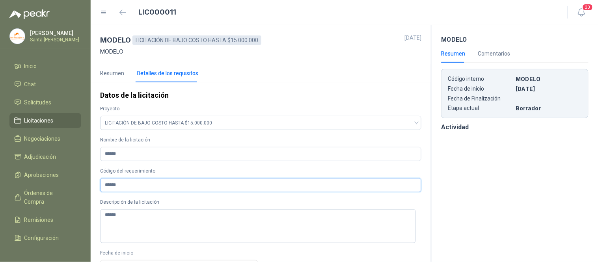
click at [135, 184] on input "******" at bounding box center [260, 185] width 321 height 14
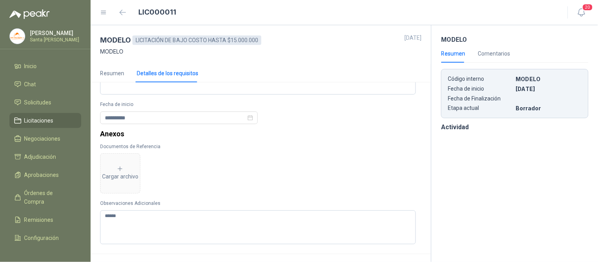
scroll to position [175, 0]
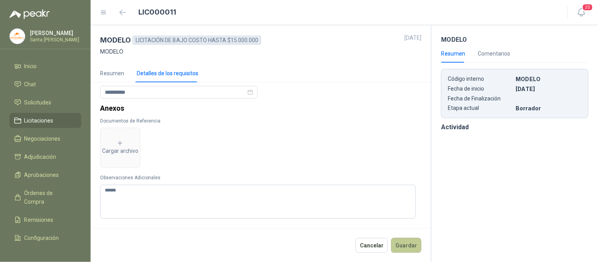
click at [394, 243] on button "Guardar" at bounding box center [406, 245] width 30 height 15
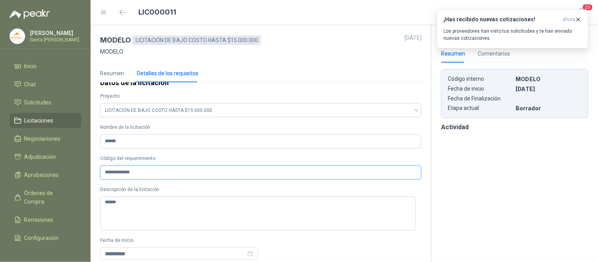
scroll to position [24, 0]
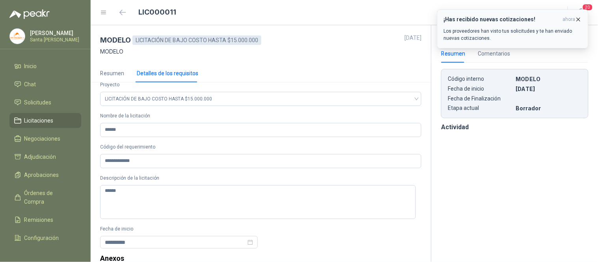
click at [578, 19] on icon "button" at bounding box center [578, 19] width 3 height 3
click at [578, 19] on icon "button" at bounding box center [578, 19] width 7 height 7
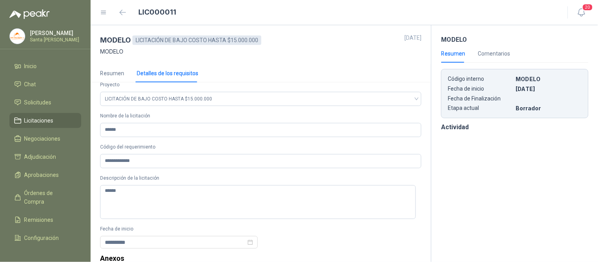
click at [420, 156] on div "**********" at bounding box center [261, 218] width 340 height 320
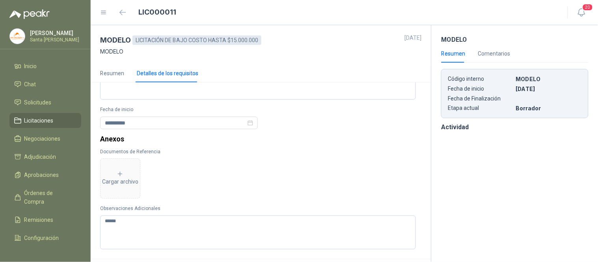
scroll to position [175, 0]
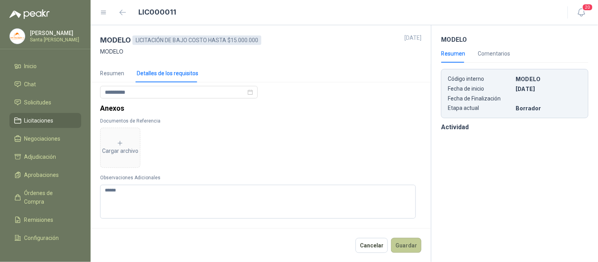
click at [408, 246] on button "Guardar" at bounding box center [406, 245] width 30 height 15
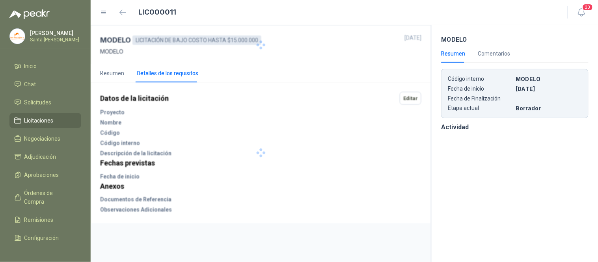
scroll to position [0, 0]
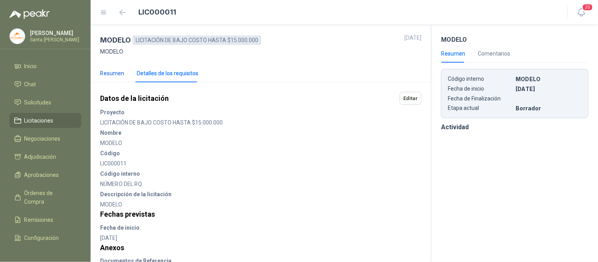
click at [111, 71] on div "Resumen" at bounding box center [112, 73] width 24 height 9
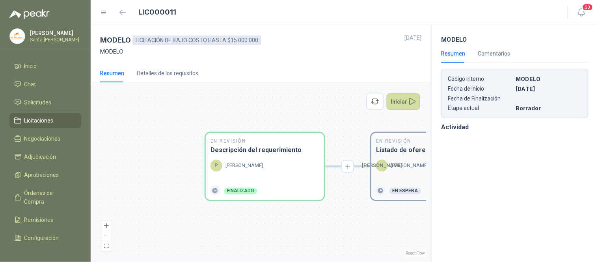
click at [400, 159] on div "En Revisión Listado de oferentes [PERSON_NAME] En espera" at bounding box center [430, 166] width 118 height 67
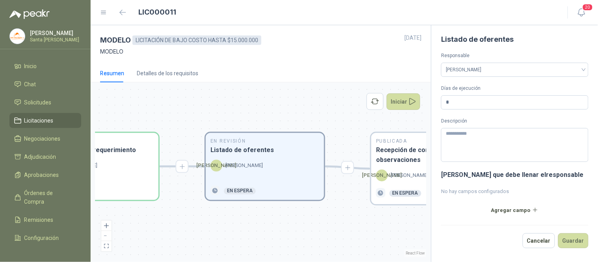
click at [400, 159] on h3 "Recepción de consultas y observaciones" at bounding box center [430, 155] width 109 height 20
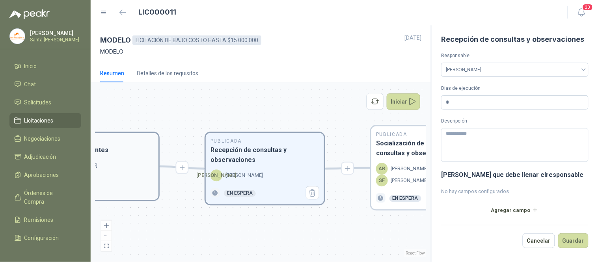
click at [400, 159] on div "Publicada Socialización de respuestas a consultas y observaciones AR [PERSON_NA…" at bounding box center [430, 167] width 118 height 83
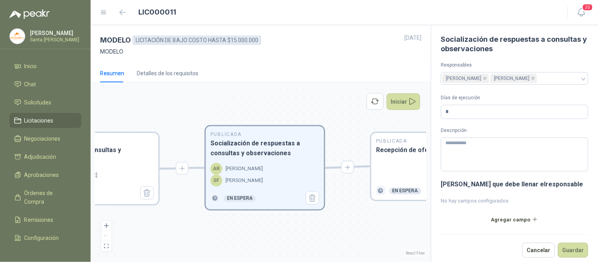
click at [400, 159] on div "Publicada Recepción de ofertas En espera" at bounding box center [430, 166] width 118 height 67
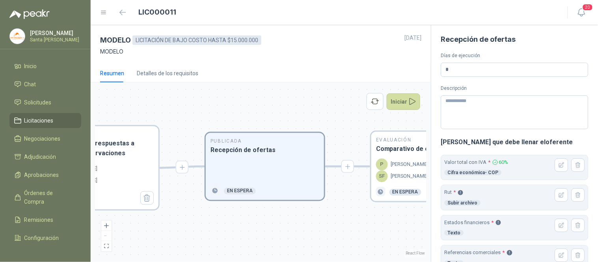
click at [400, 159] on div "P [PERSON_NAME]" at bounding box center [402, 165] width 52 height 12
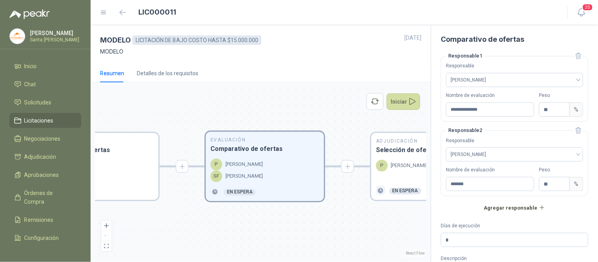
click at [400, 159] on div "Adjudicación Selección de oferta ganadora P [PERSON_NAME] En espera" at bounding box center [430, 166] width 118 height 67
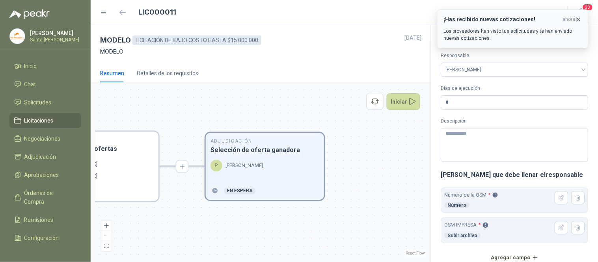
click at [578, 17] on icon "button" at bounding box center [578, 19] width 7 height 7
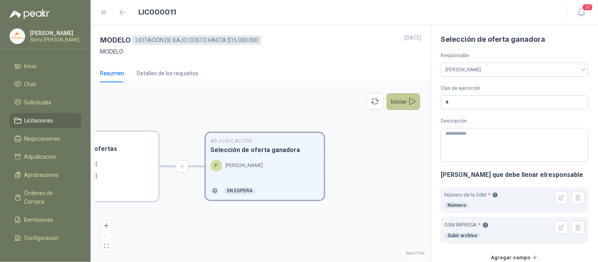
click at [397, 102] on button "Iniciar" at bounding box center [404, 101] width 34 height 17
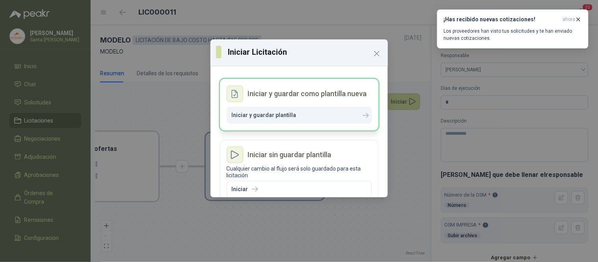
click at [272, 113] on p "Iniciar y guardar plantilla" at bounding box center [264, 115] width 65 height 7
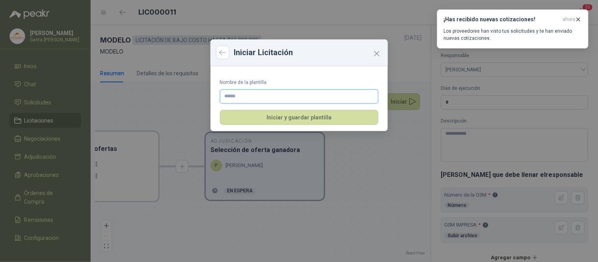
click at [259, 98] on input "Nombre de la plantilla" at bounding box center [299, 96] width 158 height 14
click at [260, 95] on input "**********" at bounding box center [299, 96] width 158 height 14
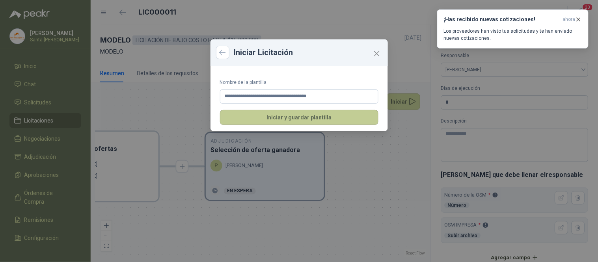
click at [276, 116] on button "Iniciar y guardar plantilla" at bounding box center [299, 117] width 158 height 15
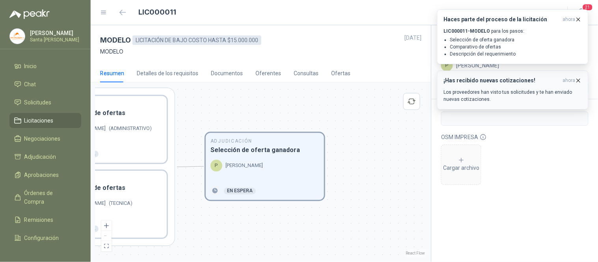
click at [578, 81] on icon "button" at bounding box center [578, 80] width 3 height 3
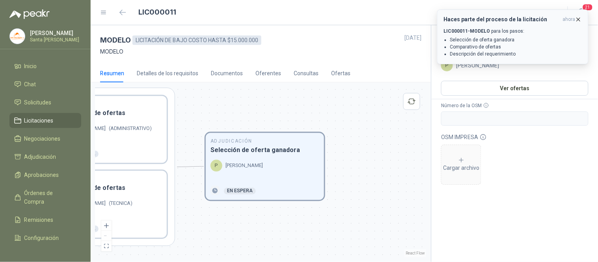
click at [580, 20] on icon "button" at bounding box center [578, 19] width 7 height 7
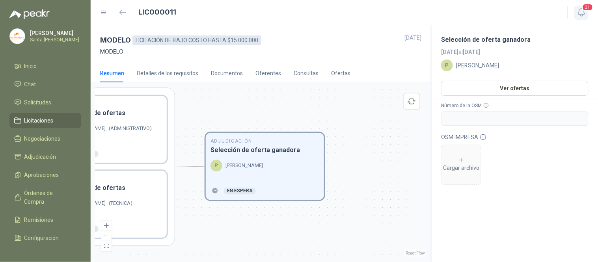
click at [582, 9] on icon "button" at bounding box center [581, 12] width 7 height 7
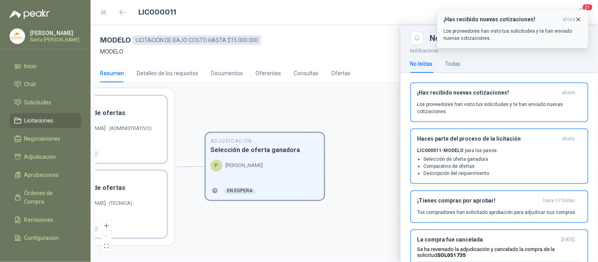
click at [577, 20] on icon "button" at bounding box center [578, 19] width 7 height 7
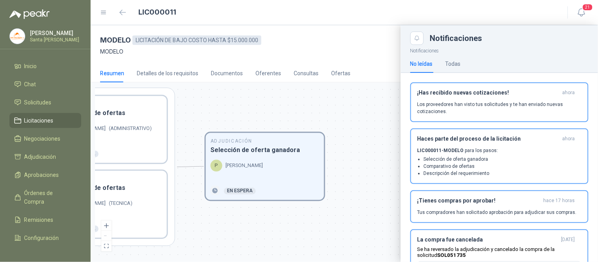
click at [462, 1] on header "LIC000011 21" at bounding box center [344, 12] width 507 height 25
click at [120, 13] on icon "button" at bounding box center [123, 12] width 6 height 5
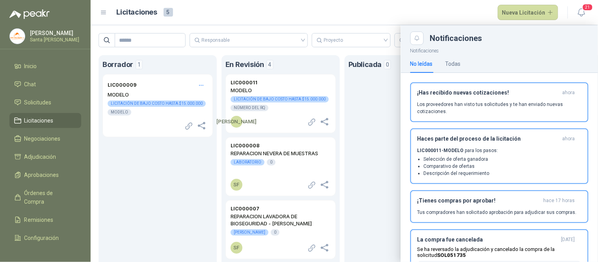
click at [411, 21] on header "Licitaciones 5 Nueva Licitación 21" at bounding box center [344, 12] width 507 height 25
click at [527, 56] on div "No leídas Todas" at bounding box center [499, 64] width 178 height 18
click at [450, 17] on article "Licitaciones 5 Nueva Licitación" at bounding box center [338, 13] width 442 height 16
click at [412, 41] on button "Close" at bounding box center [416, 38] width 13 height 13
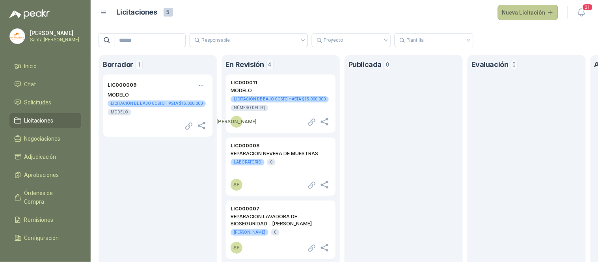
click at [537, 7] on button "Nueva Licitación" at bounding box center [528, 13] width 61 height 16
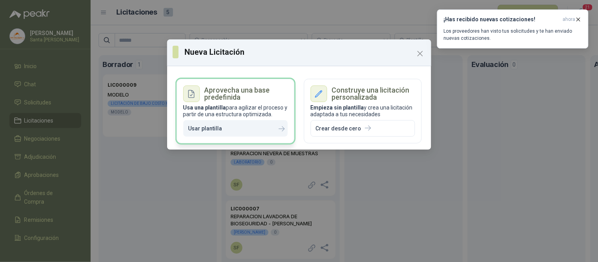
click at [213, 130] on p "Usar plantilla" at bounding box center [205, 128] width 34 height 7
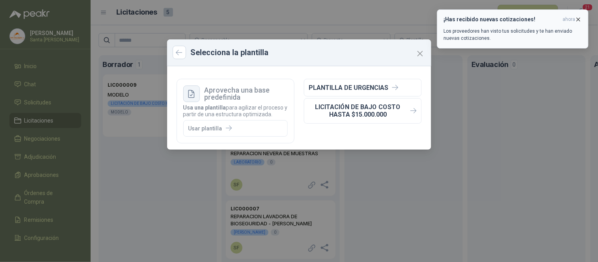
click at [581, 21] on icon "button" at bounding box center [578, 19] width 7 height 7
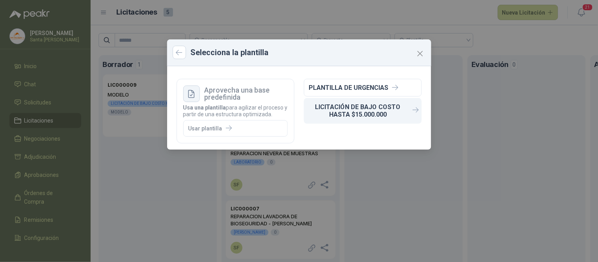
click at [337, 108] on p "LICITACIÓN DE BAJO COSTO HASTA $15.000.000" at bounding box center [358, 110] width 98 height 15
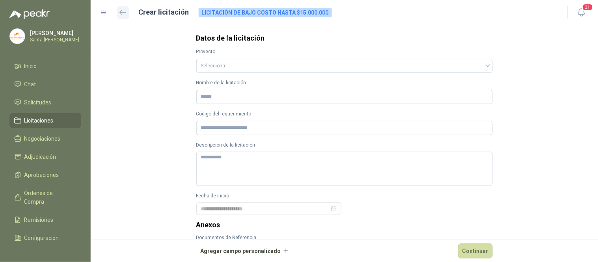
click at [123, 12] on icon "button" at bounding box center [122, 12] width 7 height 6
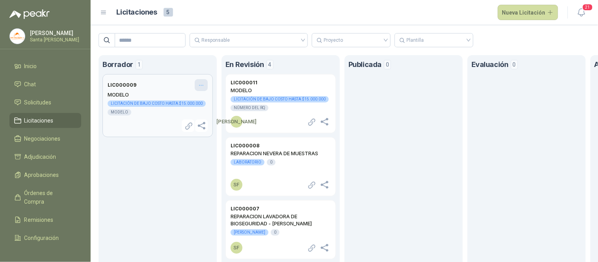
click at [200, 83] on icon "Opciones" at bounding box center [201, 85] width 7 height 7
click at [188, 97] on span "Eliminar" at bounding box center [191, 101] width 20 height 9
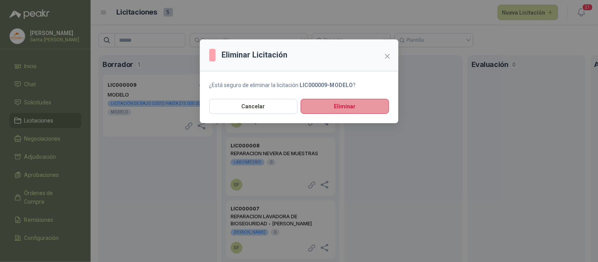
click at [358, 99] on button "Eliminar" at bounding box center [345, 106] width 88 height 15
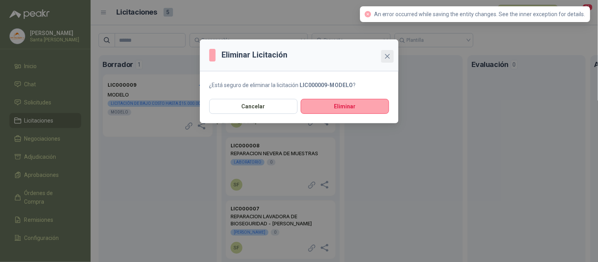
click at [385, 56] on icon "close" at bounding box center [387, 56] width 6 height 6
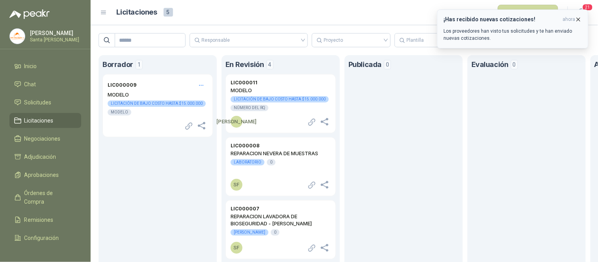
click at [579, 18] on icon "button" at bounding box center [578, 19] width 7 height 7
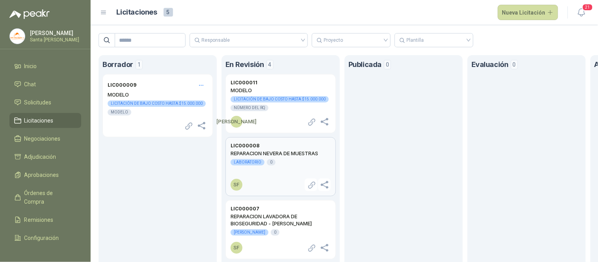
click at [306, 158] on div "REPARACION NEVERA DE MUESTRAS LABORATORIO 0" at bounding box center [281, 162] width 100 height 25
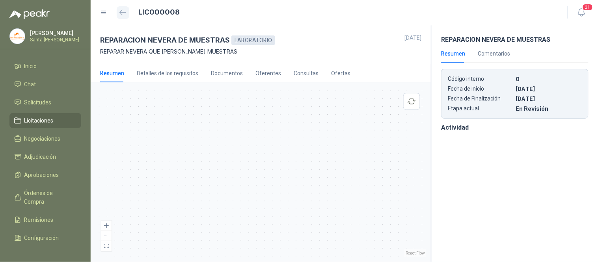
click at [123, 14] on icon "button" at bounding box center [122, 12] width 7 height 6
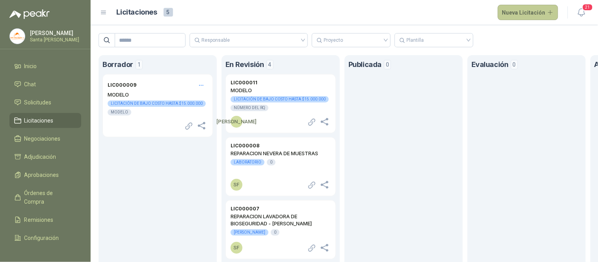
click at [527, 11] on button "Nueva Licitación" at bounding box center [528, 13] width 61 height 16
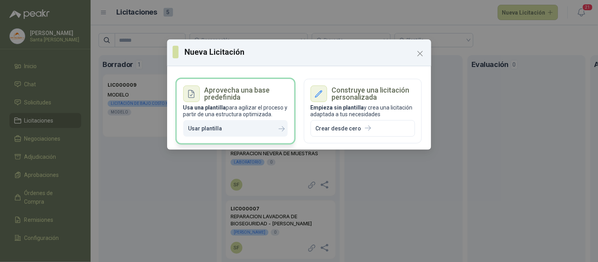
click at [244, 129] on button "Usar plantilla" at bounding box center [235, 128] width 104 height 17
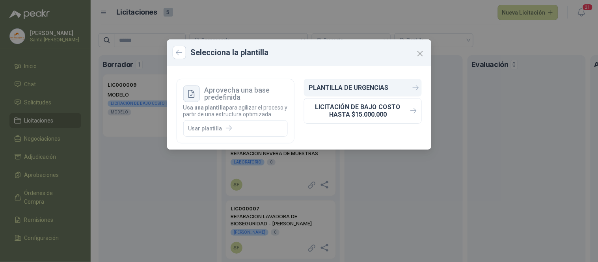
click at [346, 89] on p "PLANTILLA DE URGENCIAS" at bounding box center [349, 87] width 80 height 7
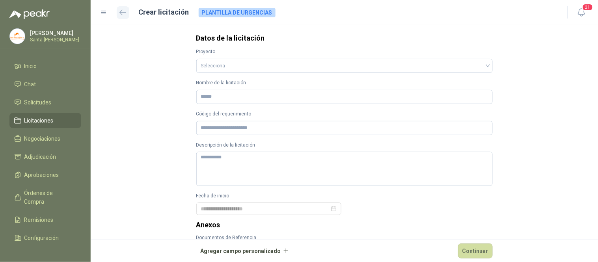
click at [120, 13] on icon "button" at bounding box center [122, 12] width 7 height 6
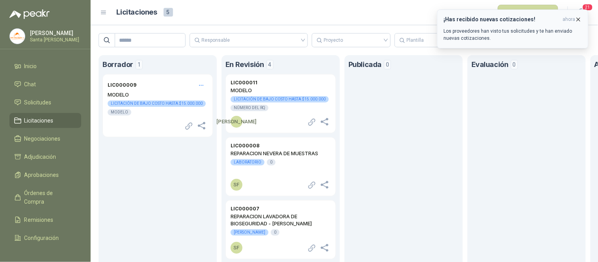
click at [578, 23] on div "¡Has recibido nuevas cotizaciones! ahora Los proveedores han visto tus solicitu…" at bounding box center [513, 29] width 138 height 26
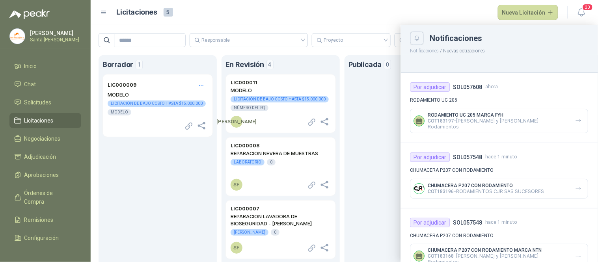
click at [418, 36] on icon "Close" at bounding box center [417, 38] width 7 height 7
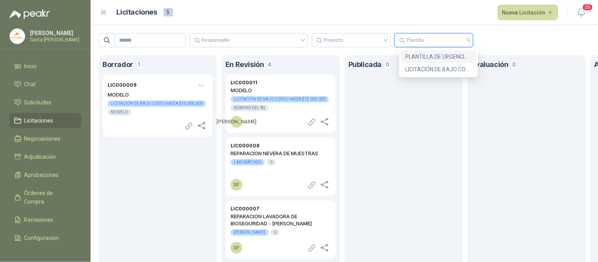
click at [424, 42] on input "search" at bounding box center [433, 39] width 69 height 13
click at [420, 57] on div "PLANTILLA DE URGENCIAS" at bounding box center [438, 56] width 66 height 9
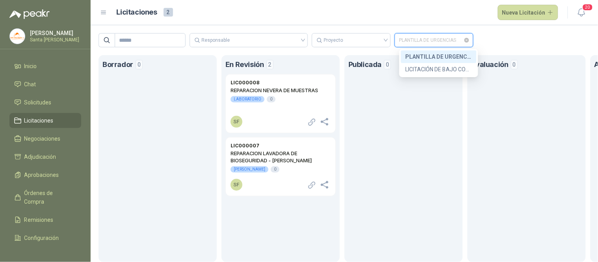
click at [455, 38] on span "PLANTILLA DE URGENCIAS" at bounding box center [433, 40] width 69 height 12
click at [445, 65] on div "LICITACIÓN DE BAJO COSTO HASTA $15.000.000" at bounding box center [438, 69] width 66 height 9
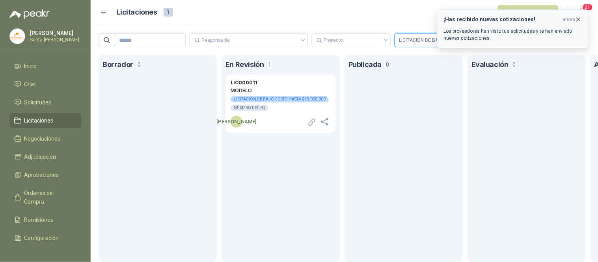
click at [578, 17] on icon "button" at bounding box center [578, 19] width 7 height 7
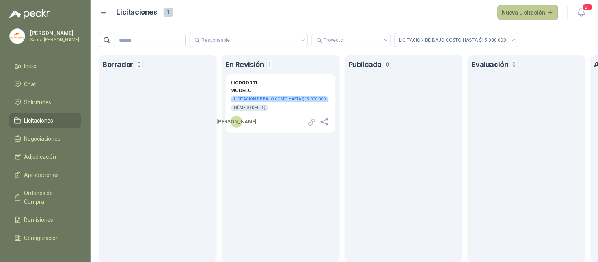
click at [525, 10] on button "Nueva Licitación" at bounding box center [528, 13] width 61 height 16
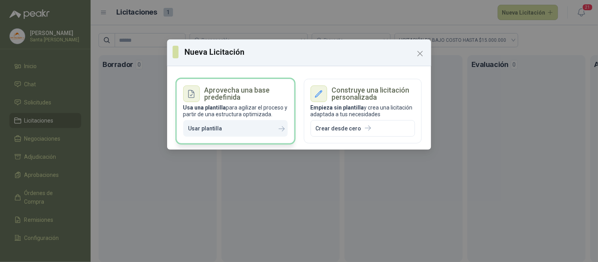
click at [225, 129] on icon "button" at bounding box center [228, 128] width 6 height 6
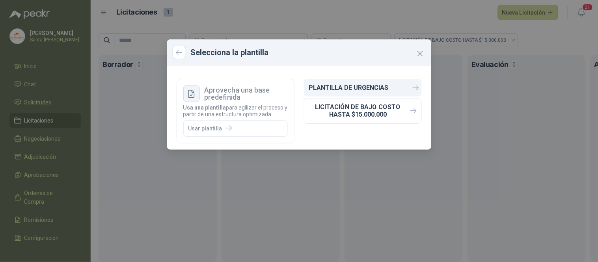
click at [351, 85] on p "PLANTILLA DE URGENCIAS" at bounding box center [349, 87] width 80 height 7
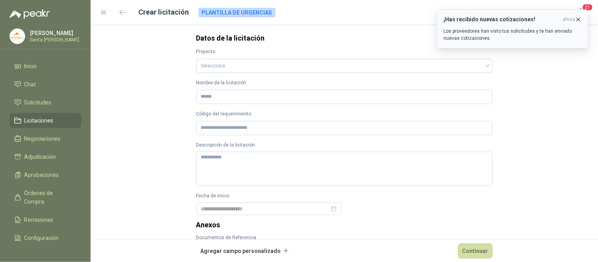
click at [577, 21] on icon "button" at bounding box center [578, 19] width 7 height 7
click at [575, 20] on icon "button" at bounding box center [578, 19] width 7 height 7
click at [579, 21] on icon "button" at bounding box center [578, 19] width 7 height 7
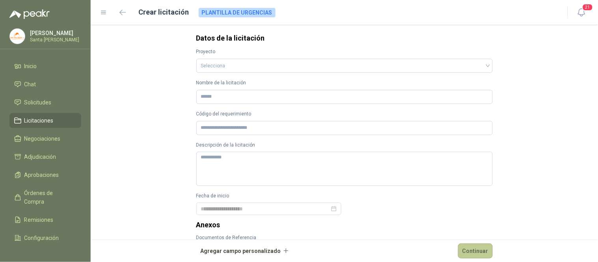
click at [474, 250] on button "Continuar" at bounding box center [475, 251] width 35 height 15
click at [213, 96] on input "Nombre de la licitación" at bounding box center [344, 97] width 296 height 14
click at [560, 81] on form "Datos de la licitación Proyecto Selecciona Nombre de la licitación Campo requer…" at bounding box center [344, 143] width 507 height 237
click at [123, 10] on icon "button" at bounding box center [122, 12] width 7 height 6
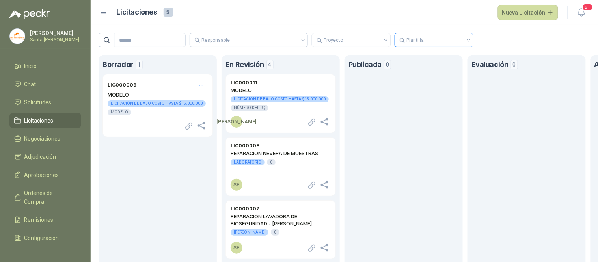
click at [469, 37] on input "search" at bounding box center [433, 39] width 69 height 13
click at [434, 56] on div "PLANTILLA DE URGENCIAS" at bounding box center [438, 56] width 66 height 9
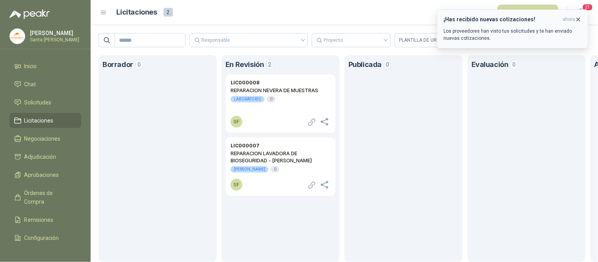
click at [578, 20] on icon "button" at bounding box center [578, 19] width 3 height 3
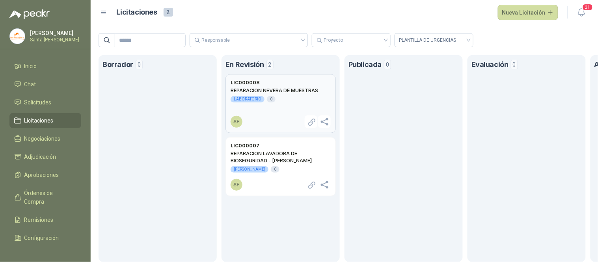
click at [255, 89] on h2 "REPARACION NEVERA DE MUESTRAS" at bounding box center [281, 90] width 100 height 7
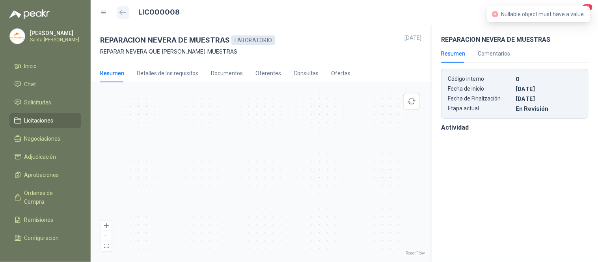
click at [119, 13] on icon "button" at bounding box center [122, 12] width 7 height 6
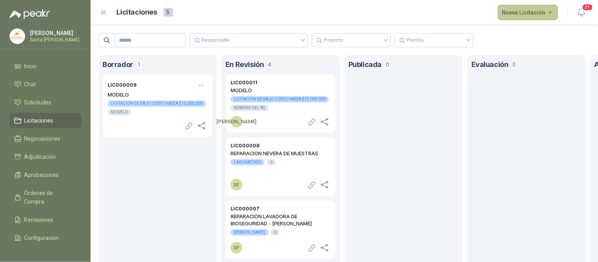
click at [526, 14] on button "Nueva Licitación" at bounding box center [528, 13] width 61 height 16
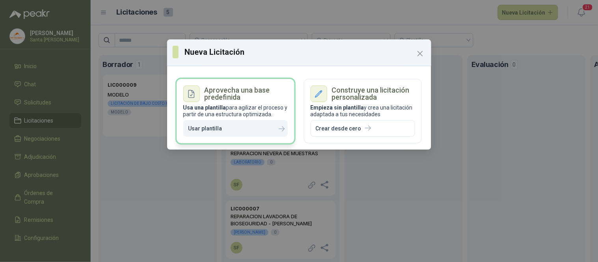
click at [227, 131] on icon "button" at bounding box center [228, 128] width 6 height 6
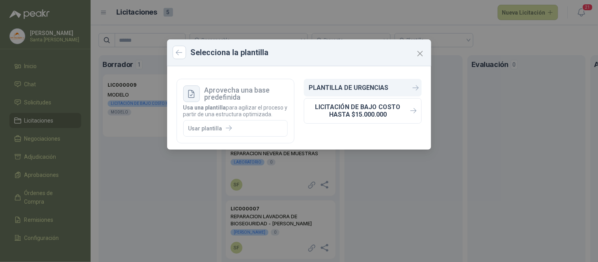
click at [361, 85] on p "PLANTILLA DE URGENCIAS" at bounding box center [349, 87] width 80 height 7
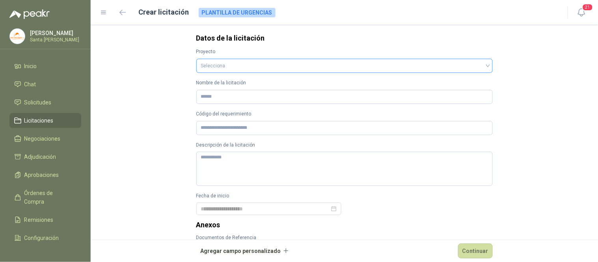
click at [227, 69] on input "search" at bounding box center [344, 65] width 287 height 12
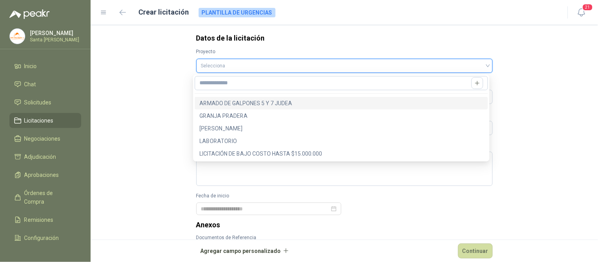
click at [225, 61] on input "search" at bounding box center [344, 65] width 287 height 12
click at [223, 87] on input "Nombre de la licitación" at bounding box center [334, 82] width 270 height 13
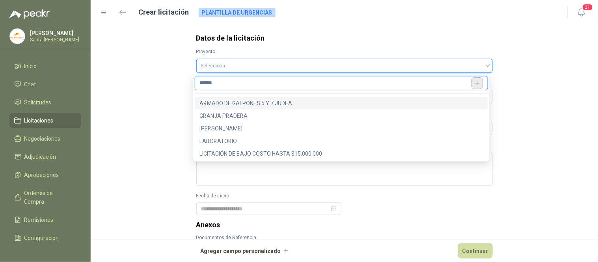
click at [477, 84] on button "button" at bounding box center [477, 83] width 12 height 12
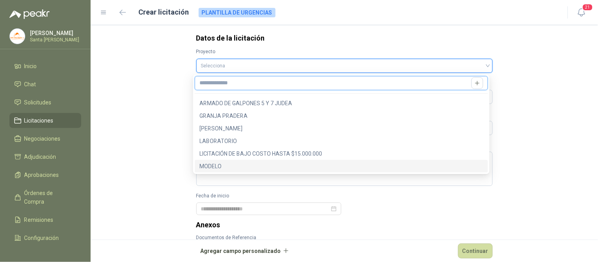
click at [216, 166] on div "MODELO" at bounding box center [341, 166] width 284 height 9
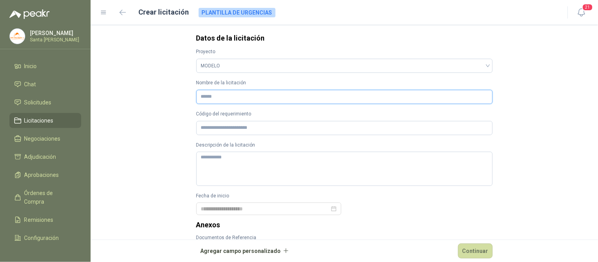
click at [211, 99] on input "Nombre de la licitación" at bounding box center [344, 97] width 296 height 14
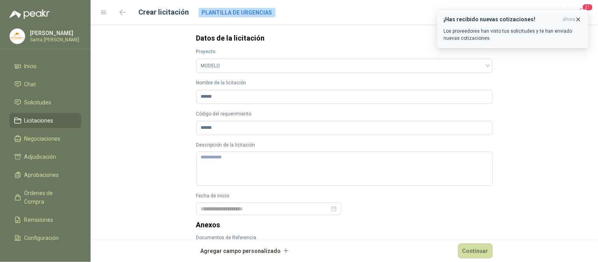
click at [576, 19] on icon "button" at bounding box center [578, 19] width 7 height 7
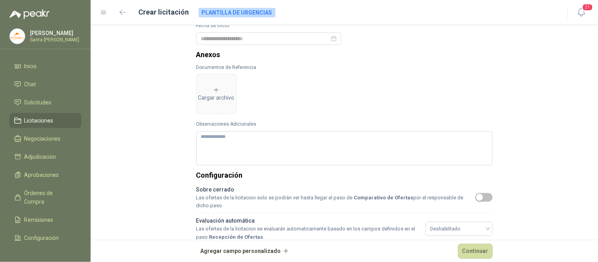
scroll to position [169, 0]
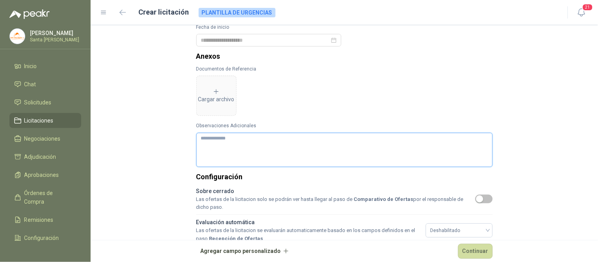
click at [214, 147] on textarea "Observaciones Adicionales" at bounding box center [344, 150] width 296 height 34
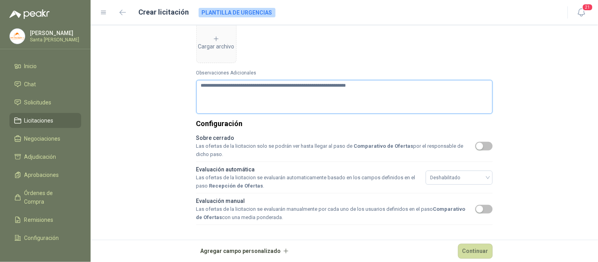
scroll to position [235, 0]
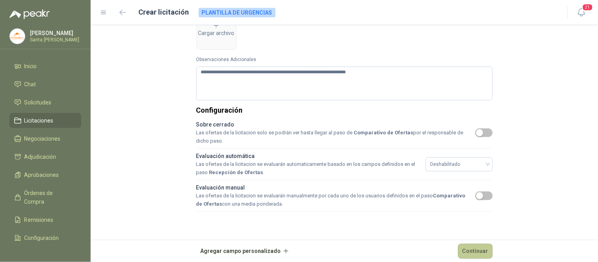
click at [478, 251] on button "Continuar" at bounding box center [475, 251] width 35 height 15
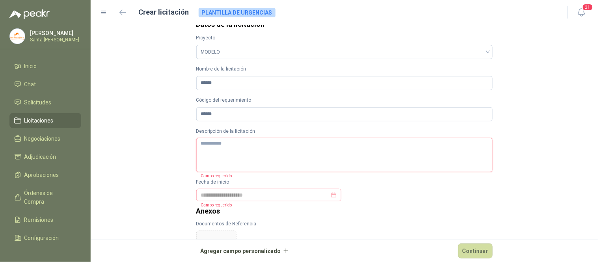
click at [260, 166] on textarea "Descripción de la licitación" at bounding box center [344, 155] width 296 height 34
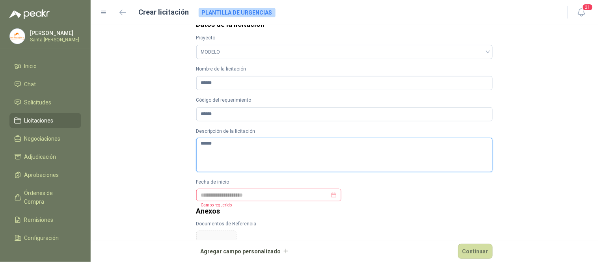
click at [329, 197] on div at bounding box center [269, 195] width 136 height 9
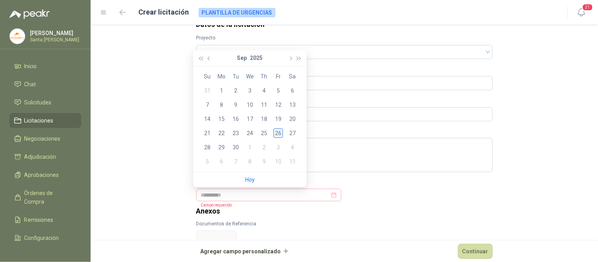
click at [277, 134] on div "26" at bounding box center [277, 132] width 9 height 9
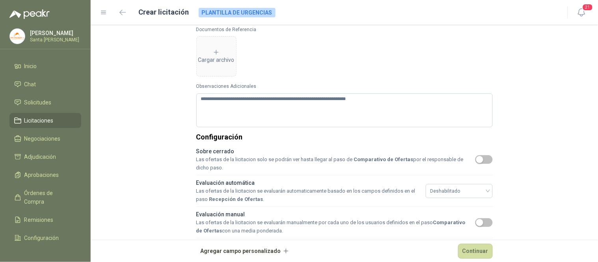
scroll to position [235, 0]
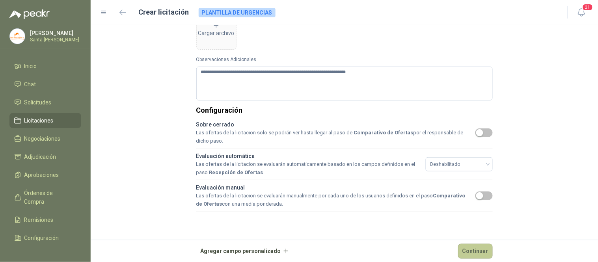
click at [467, 250] on button "Continuar" at bounding box center [475, 251] width 35 height 15
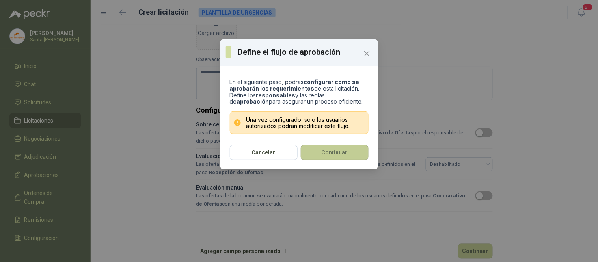
click at [344, 155] on button "Continuar" at bounding box center [335, 152] width 68 height 15
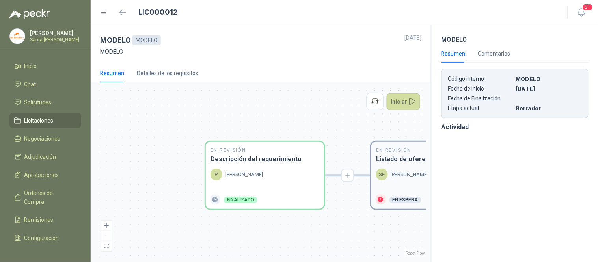
click at [389, 175] on div "SF [PERSON_NAME]" at bounding box center [402, 175] width 52 height 12
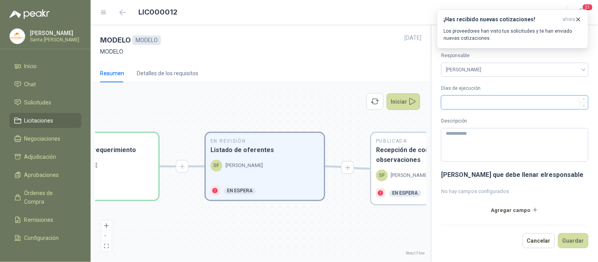
click at [540, 100] on input "Días de ejecución" at bounding box center [514, 102] width 147 height 13
click at [578, 20] on icon "button" at bounding box center [578, 19] width 7 height 7
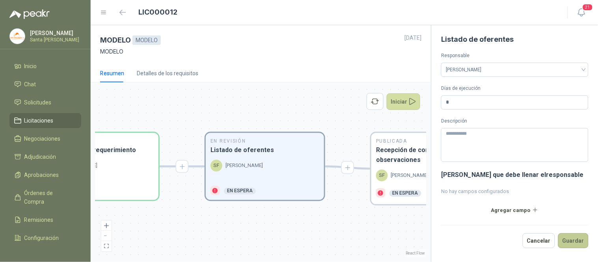
click at [580, 242] on button "Guardar" at bounding box center [573, 240] width 30 height 15
click at [416, 156] on h3 "Recepción de consultas y observaciones" at bounding box center [430, 155] width 109 height 20
click at [407, 152] on h3 "Recepción de consultas y observaciones" at bounding box center [430, 155] width 109 height 20
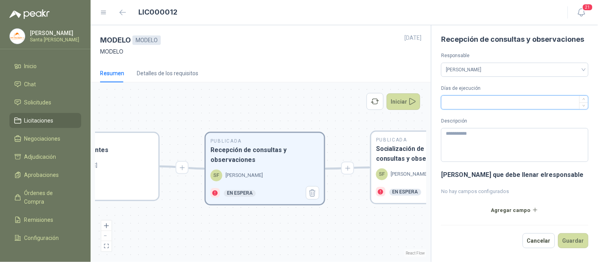
click at [456, 99] on input "Días de ejecución" at bounding box center [514, 102] width 147 height 13
click at [577, 240] on button "Guardar" at bounding box center [573, 240] width 30 height 15
click at [401, 149] on h3 "Socialización de respuestas a consultas y observaciones" at bounding box center [430, 154] width 109 height 20
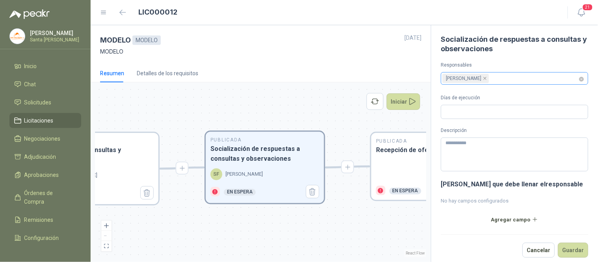
click at [497, 79] on div "[PERSON_NAME]" at bounding box center [511, 78] width 136 height 11
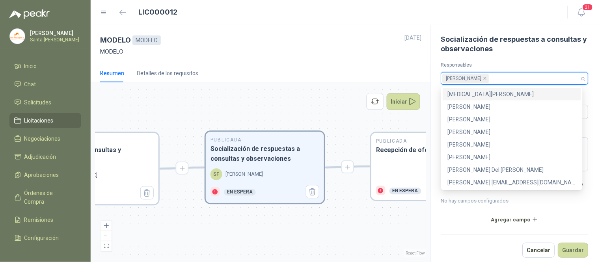
click at [520, 53] on h1 "Socialización de respuestas a consultas y observaciones" at bounding box center [514, 44] width 147 height 19
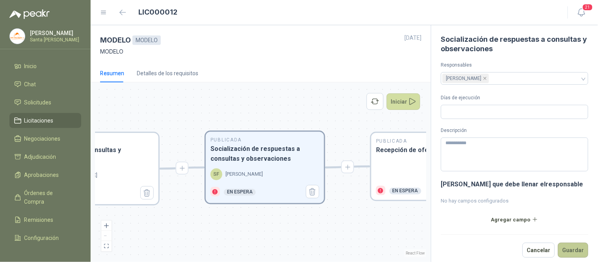
click at [568, 250] on button "Guardar" at bounding box center [573, 250] width 30 height 15
click at [470, 114] on input "Días de ejecución" at bounding box center [514, 111] width 147 height 13
click at [568, 250] on button "Guardar" at bounding box center [573, 250] width 30 height 15
click at [400, 169] on div at bounding box center [430, 170] width 109 height 21
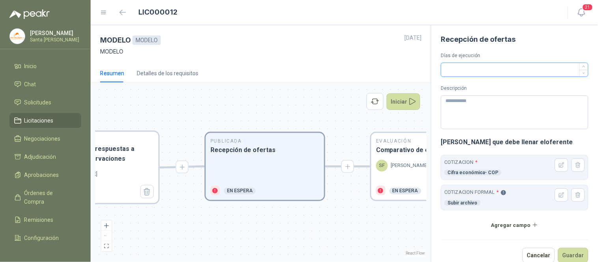
click at [461, 70] on input "Días de ejecución" at bounding box center [514, 69] width 147 height 13
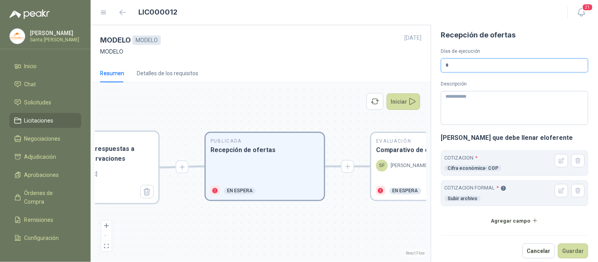
scroll to position [11, 0]
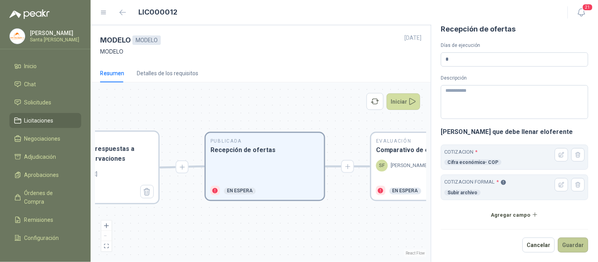
click at [567, 246] on button "Guardar" at bounding box center [573, 245] width 30 height 15
click at [407, 168] on p "[PERSON_NAME]" at bounding box center [409, 166] width 37 height 8
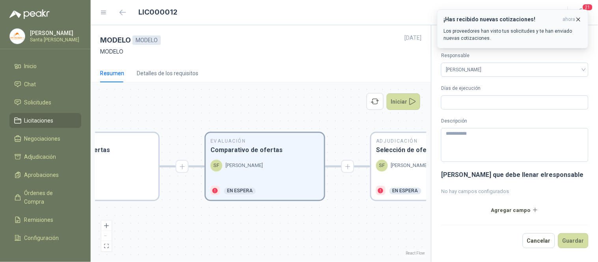
click at [578, 19] on icon "button" at bounding box center [578, 19] width 7 height 7
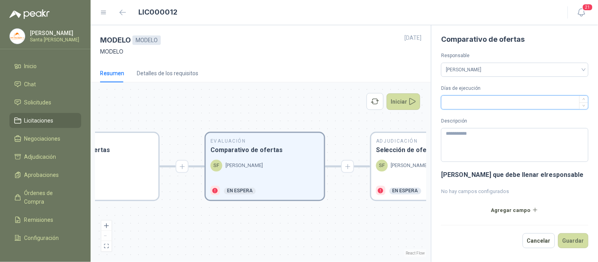
click at [461, 104] on input "Días de ejecución" at bounding box center [514, 102] width 147 height 13
click at [569, 238] on button "Guardar" at bounding box center [573, 240] width 30 height 15
click at [401, 152] on h3 "Selección de oferta ganadora" at bounding box center [430, 150] width 109 height 10
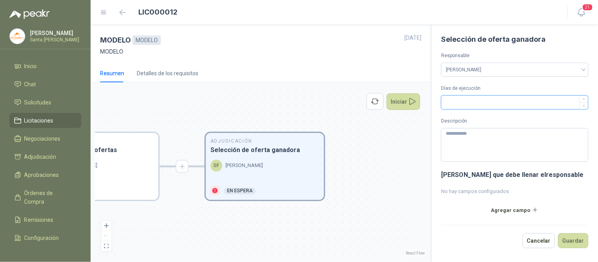
click at [551, 104] on input "Días de ejecución" at bounding box center [514, 102] width 147 height 13
click at [580, 240] on button "Guardar" at bounding box center [573, 240] width 30 height 15
click at [396, 103] on button "Iniciar" at bounding box center [404, 101] width 34 height 17
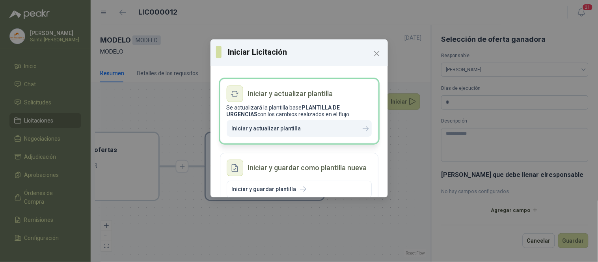
click at [266, 129] on p "Iniciar y actualizar plantilla" at bounding box center [266, 128] width 69 height 7
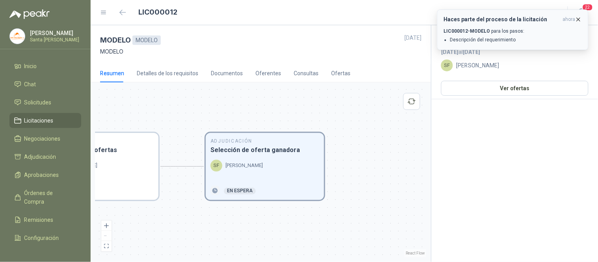
click at [578, 19] on icon "button" at bounding box center [578, 19] width 3 height 3
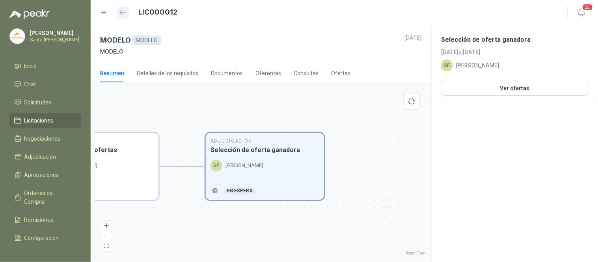
click at [123, 11] on icon "button" at bounding box center [122, 12] width 7 height 6
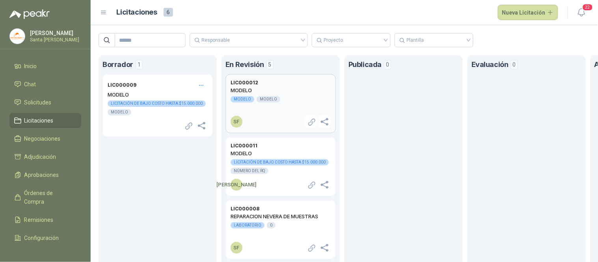
click at [281, 93] on h2 "MODELO" at bounding box center [281, 90] width 100 height 7
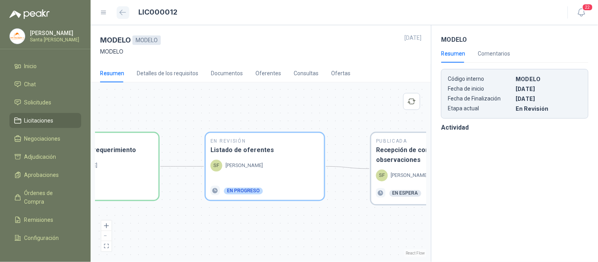
click at [122, 9] on icon "button" at bounding box center [122, 12] width 7 height 6
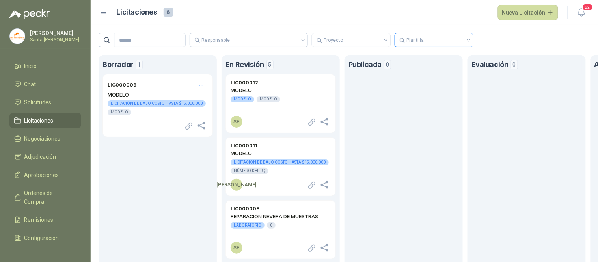
click at [473, 40] on div "Plantilla" at bounding box center [433, 40] width 79 height 14
click at [450, 58] on div "PLANTILLA DE URGENCIAS" at bounding box center [438, 56] width 66 height 9
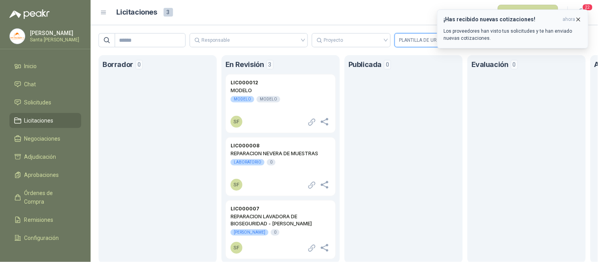
click at [577, 19] on icon "button" at bounding box center [578, 19] width 7 height 7
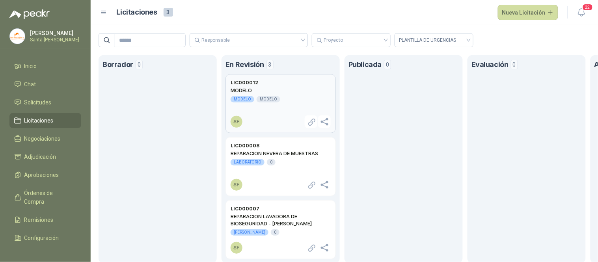
click at [300, 95] on div "MODELO MODELO MODELO" at bounding box center [281, 99] width 100 height 25
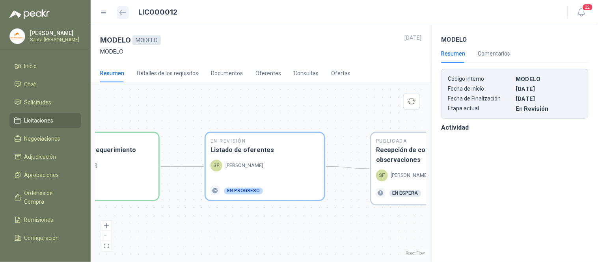
click at [122, 12] on icon "button" at bounding box center [122, 12] width 7 height 6
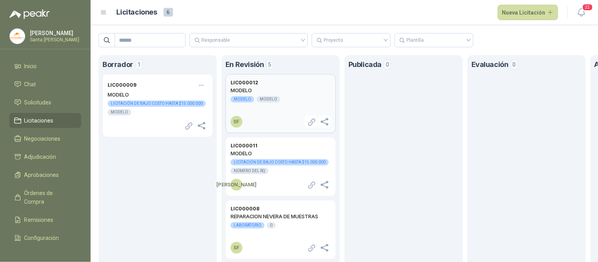
click at [280, 89] on h2 "MODELO" at bounding box center [281, 90] width 100 height 7
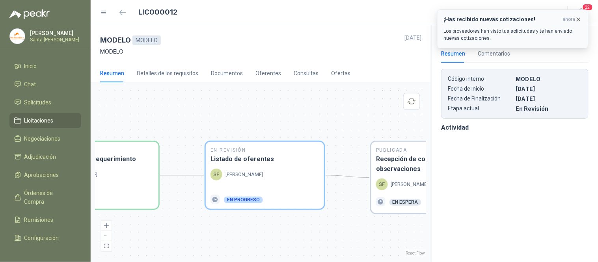
click at [577, 18] on icon "button" at bounding box center [578, 19] width 7 height 7
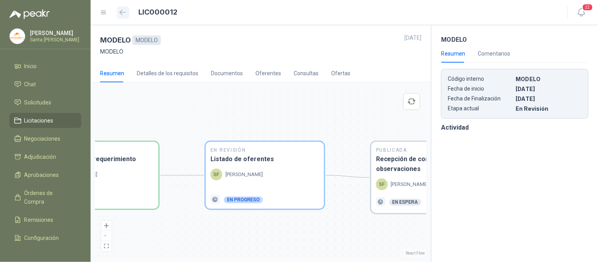
click at [117, 9] on button "button" at bounding box center [123, 12] width 13 height 13
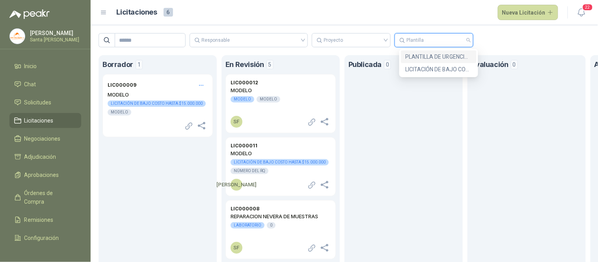
click at [437, 39] on input "search" at bounding box center [433, 39] width 69 height 13
click at [439, 56] on div "PLANTILLA DE URGENCIAS" at bounding box center [438, 56] width 66 height 9
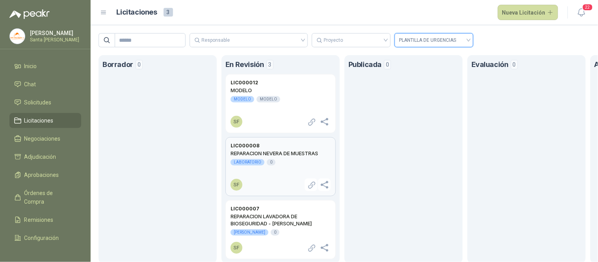
click at [286, 157] on div "REPARACION NEVERA DE MUESTRAS LABORATORIO 0" at bounding box center [281, 162] width 100 height 25
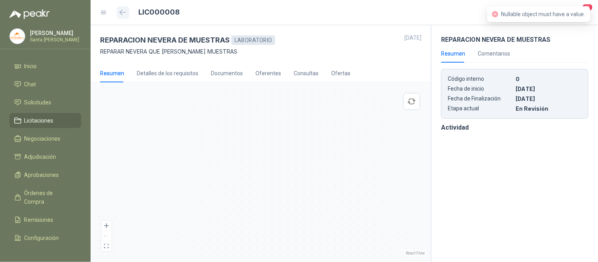
click at [128, 12] on button "button" at bounding box center [123, 12] width 13 height 13
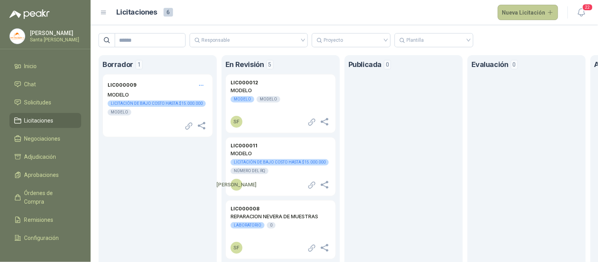
click at [515, 12] on button "Nueva Licitación" at bounding box center [528, 13] width 61 height 16
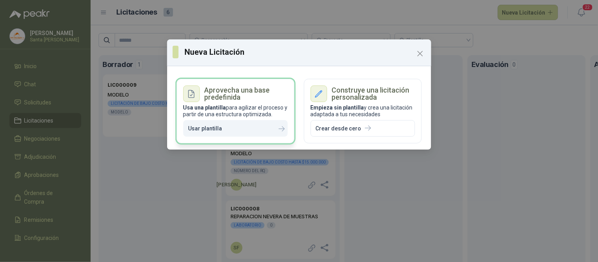
click at [212, 128] on p "Usar plantilla" at bounding box center [205, 128] width 34 height 7
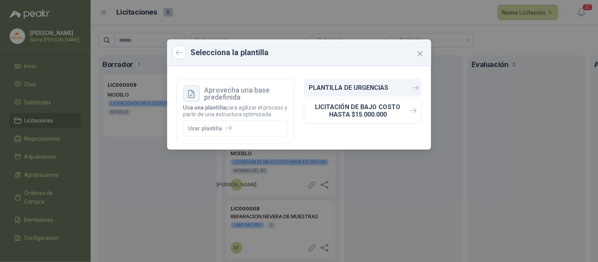
click at [355, 84] on p "PLANTILLA DE URGENCIAS" at bounding box center [349, 87] width 80 height 7
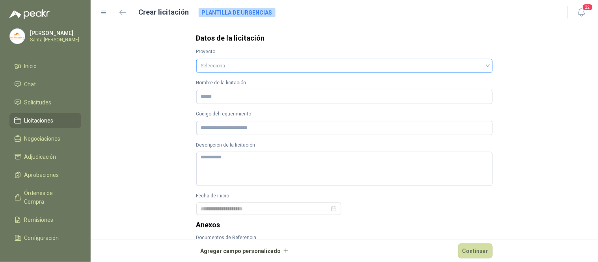
click at [217, 65] on input "search" at bounding box center [344, 65] width 287 height 12
click at [216, 63] on input "search" at bounding box center [344, 65] width 287 height 12
click at [216, 69] on input "search" at bounding box center [344, 65] width 287 height 12
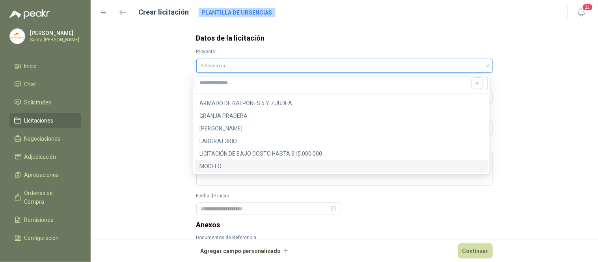
click at [224, 163] on div "MODELO" at bounding box center [341, 166] width 284 height 9
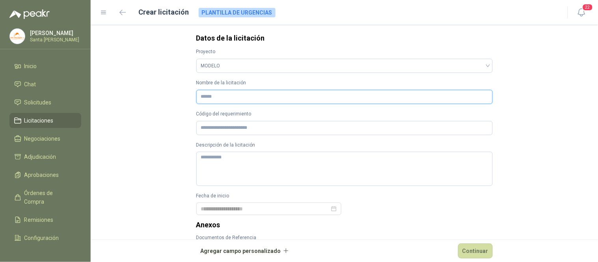
click at [214, 95] on input "Nombre de la licitación" at bounding box center [344, 97] width 296 height 14
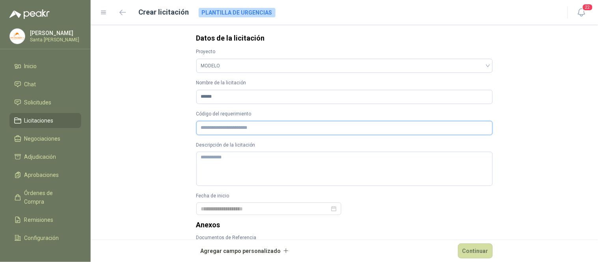
click at [231, 128] on input "Código del requerimiento" at bounding box center [344, 128] width 296 height 14
click at [232, 164] on textarea "Descripción de la licitación" at bounding box center [344, 169] width 296 height 34
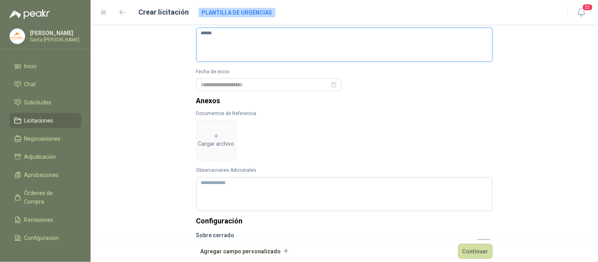
scroll to position [125, 0]
click at [331, 85] on div at bounding box center [269, 83] width 136 height 9
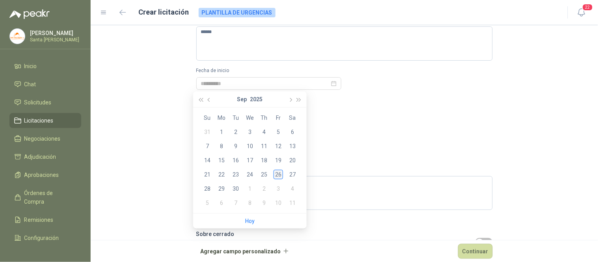
click at [276, 171] on div "26" at bounding box center [277, 174] width 9 height 9
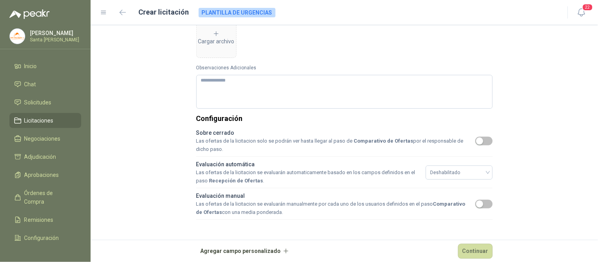
scroll to position [227, 0]
click at [482, 254] on button "Continuar" at bounding box center [475, 251] width 35 height 15
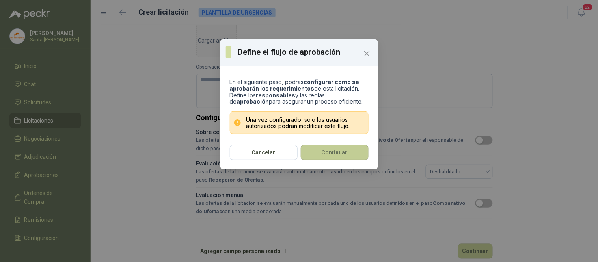
click at [347, 149] on button "Continuar" at bounding box center [335, 152] width 68 height 15
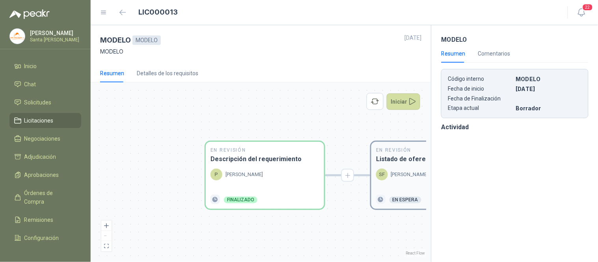
click at [406, 173] on p "[PERSON_NAME]" at bounding box center [409, 175] width 37 height 8
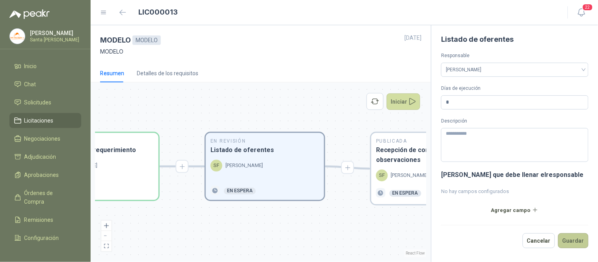
click at [578, 240] on button "Guardar" at bounding box center [573, 240] width 30 height 15
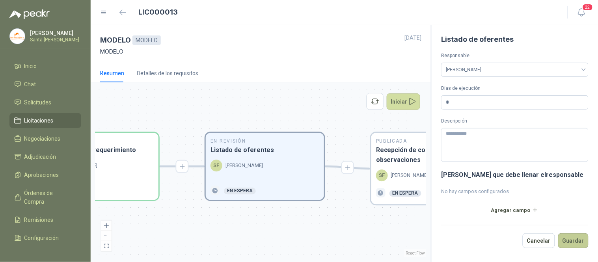
click at [578, 240] on button "Guardar" at bounding box center [573, 240] width 30 height 15
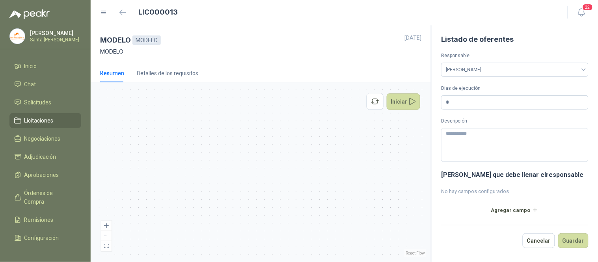
click at [214, 177] on div "En Revisión Descripción del requerimiento P [PERSON_NAME] Finalizado En Revisió…" at bounding box center [260, 172] width 331 height 170
click at [111, 229] on button "zoom in" at bounding box center [106, 226] width 10 height 10
click at [314, 154] on div "En Revisión Descripción del requerimiento P [PERSON_NAME] Finalizado En Revisió…" at bounding box center [260, 172] width 331 height 170
click at [156, 70] on div "Detalles de los requisitos" at bounding box center [167, 73] width 61 height 9
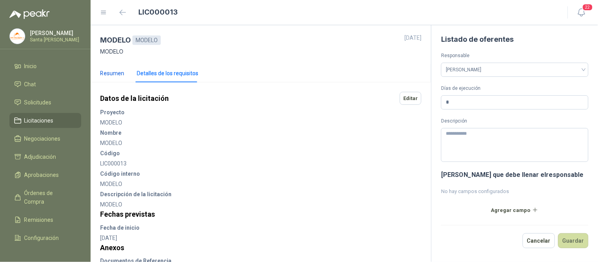
click at [116, 70] on div "Resumen" at bounding box center [112, 73] width 24 height 9
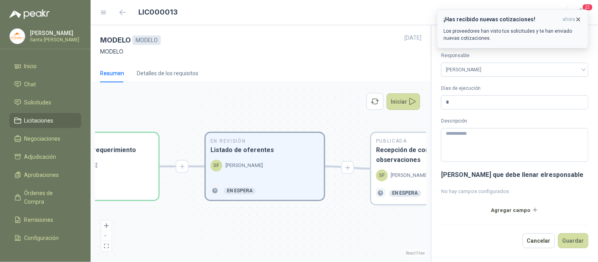
click at [576, 20] on icon "button" at bounding box center [578, 19] width 7 height 7
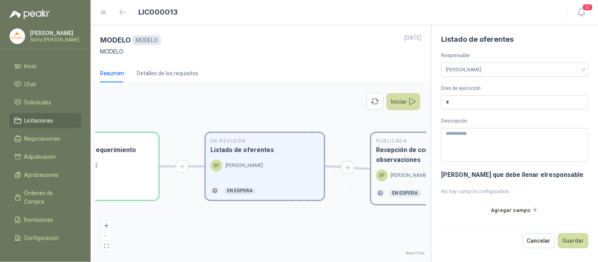
click at [398, 158] on h3 "Recepción de consultas y observaciones" at bounding box center [430, 155] width 109 height 20
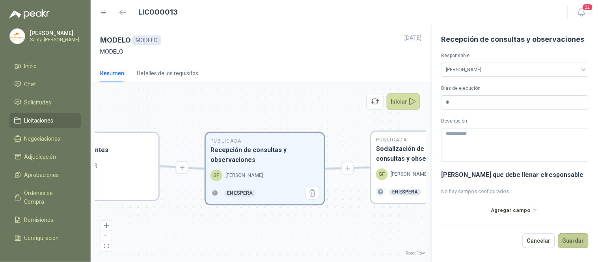
click at [575, 242] on button "Guardar" at bounding box center [573, 240] width 30 height 15
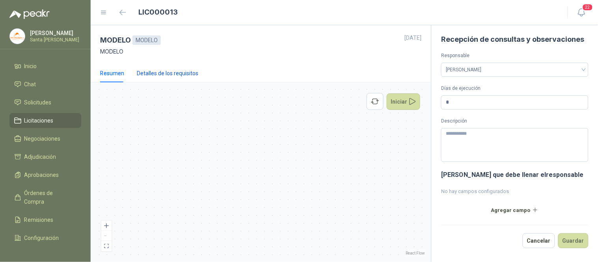
click at [162, 76] on div "Detalles de los requisitos" at bounding box center [167, 73] width 61 height 9
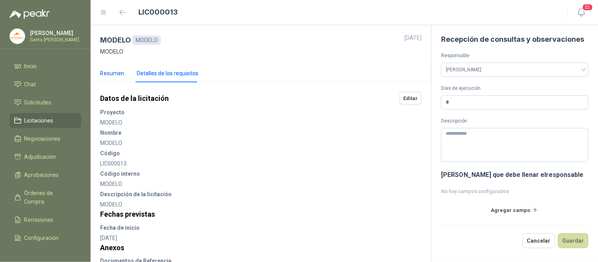
click at [112, 75] on div "Resumen" at bounding box center [112, 73] width 24 height 9
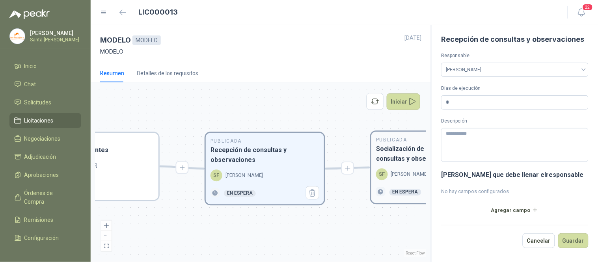
click at [393, 151] on h3 "Socialización de respuestas a consultas y observaciones" at bounding box center [430, 154] width 109 height 20
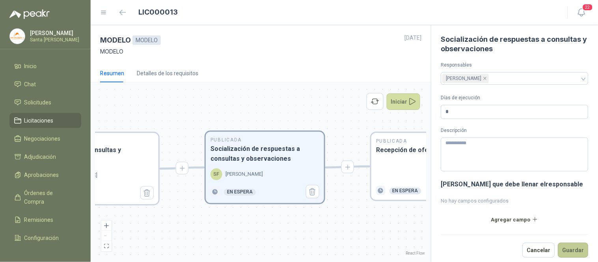
click at [568, 250] on button "Guardar" at bounding box center [573, 250] width 30 height 15
click at [386, 159] on div "Publicada Recepción de ofertas En espera" at bounding box center [430, 166] width 118 height 67
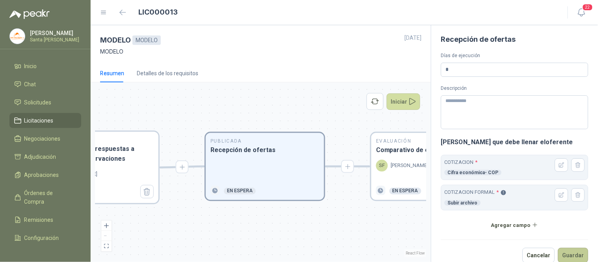
click at [573, 251] on button "Guardar" at bounding box center [573, 255] width 30 height 15
click at [393, 150] on h3 "Comparativo de ofertas" at bounding box center [430, 150] width 109 height 10
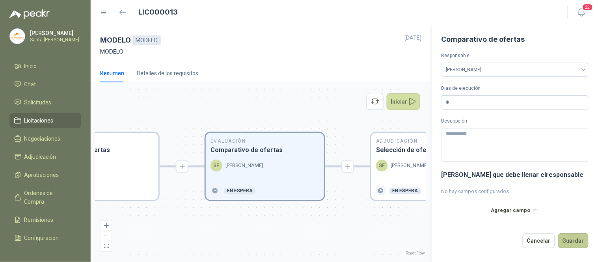
click at [575, 240] on button "Guardar" at bounding box center [573, 240] width 30 height 15
click at [387, 154] on h3 "Selección de oferta ganadora" at bounding box center [430, 150] width 109 height 10
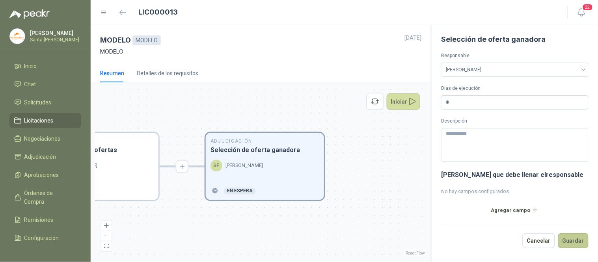
click at [578, 241] on button "Guardar" at bounding box center [573, 240] width 30 height 15
click at [401, 113] on div "En Revisión Descripción del requerimiento P [PERSON_NAME] Finalizado En Revisió…" at bounding box center [260, 172] width 331 height 170
click at [401, 107] on button "Iniciar" at bounding box center [404, 101] width 34 height 17
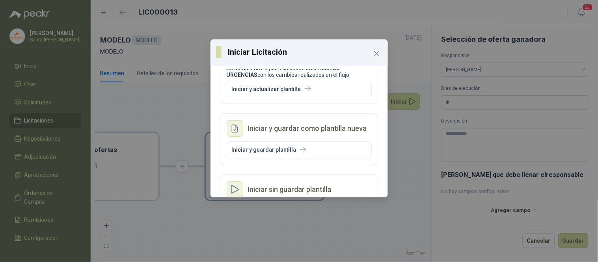
scroll to position [40, 0]
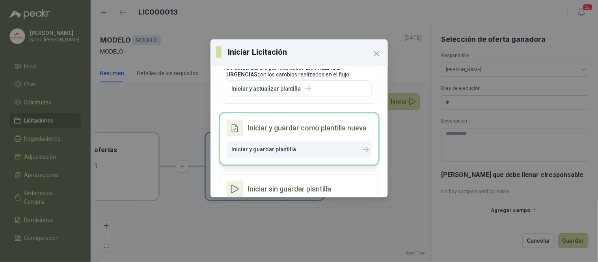
click at [286, 151] on p "Iniciar y guardar plantilla" at bounding box center [264, 149] width 65 height 7
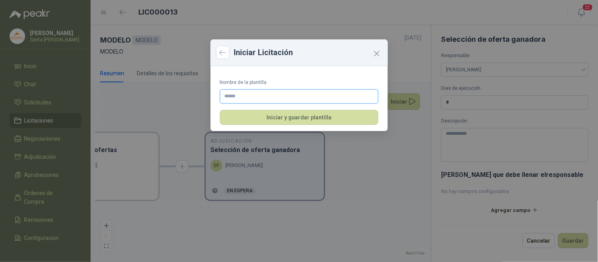
click at [242, 94] on input "Nombre de la plantilla" at bounding box center [299, 96] width 158 height 14
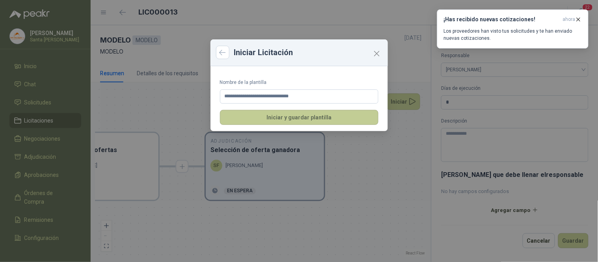
click at [300, 120] on button "Iniciar y guardar plantilla" at bounding box center [299, 117] width 158 height 15
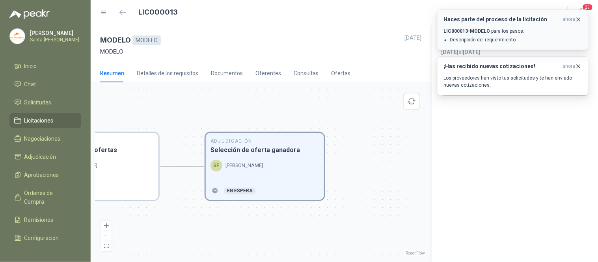
click at [578, 19] on icon "button" at bounding box center [578, 19] width 7 height 7
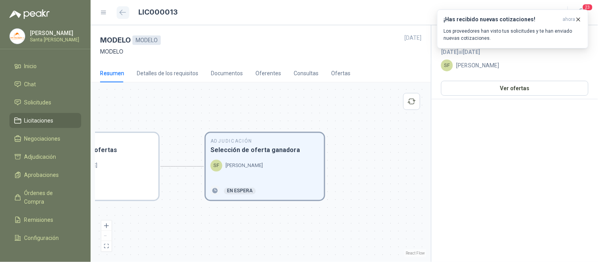
click at [121, 13] on icon "button" at bounding box center [122, 12] width 7 height 6
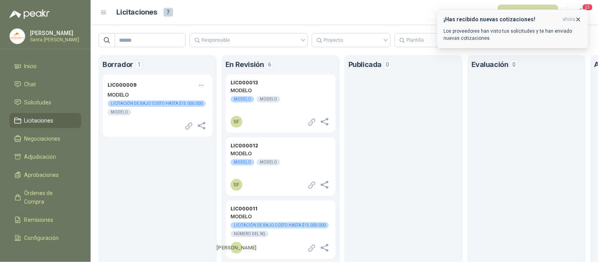
click at [578, 19] on icon "button" at bounding box center [578, 19] width 7 height 7
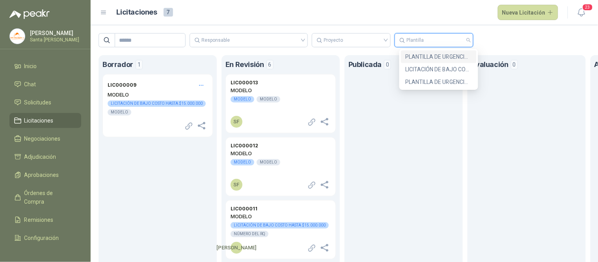
click at [457, 39] on input "search" at bounding box center [433, 39] width 69 height 13
click at [418, 15] on article "Licitaciones 7 Nueva Licitación" at bounding box center [338, 13] width 442 height 16
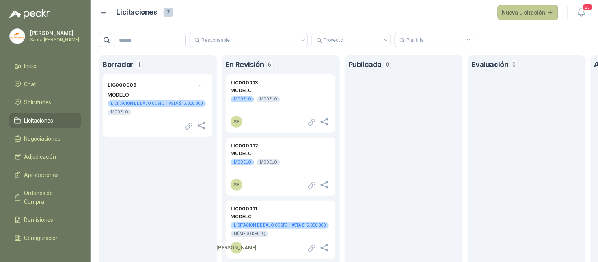
click at [529, 7] on button "Nueva Licitación" at bounding box center [528, 13] width 61 height 16
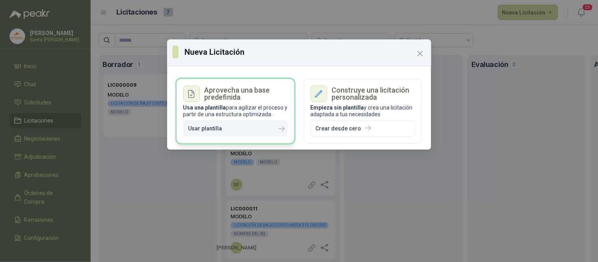
click at [222, 132] on button "Usar plantilla" at bounding box center [235, 128] width 104 height 17
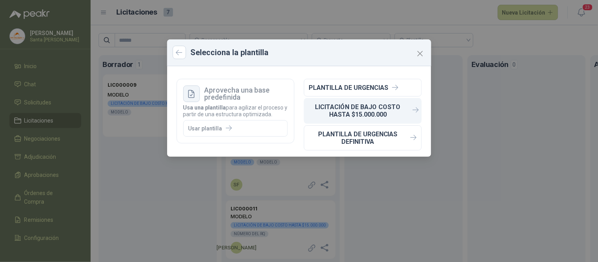
click at [369, 105] on p "LICITACIÓN DE BAJO COSTO HASTA $15.000.000" at bounding box center [358, 110] width 98 height 15
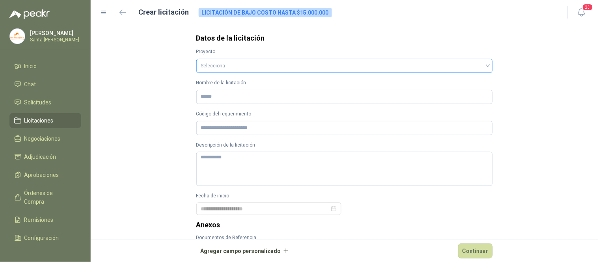
click at [227, 61] on input "search" at bounding box center [344, 65] width 287 height 12
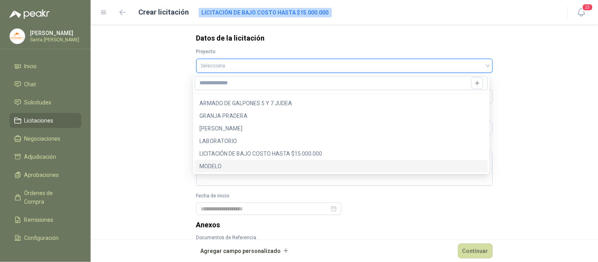
click at [207, 164] on div "MODELO" at bounding box center [341, 166] width 284 height 9
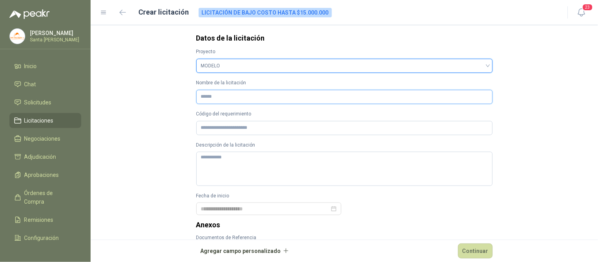
click at [215, 95] on input "Nombre de la licitación" at bounding box center [344, 97] width 296 height 14
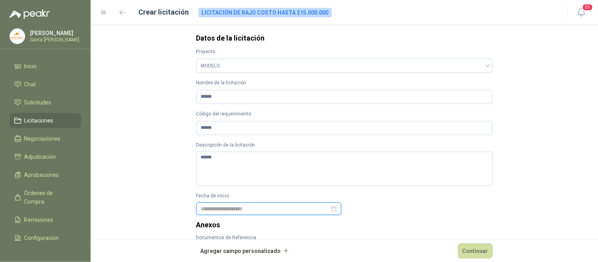
click at [330, 207] on div at bounding box center [269, 209] width 136 height 9
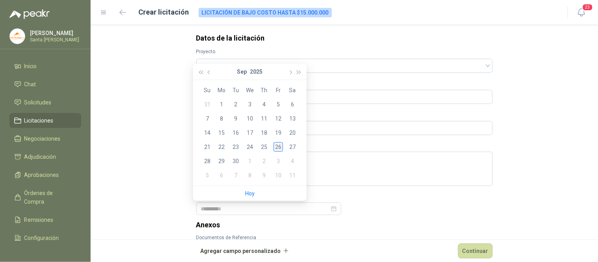
click at [275, 147] on div "26" at bounding box center [277, 146] width 9 height 9
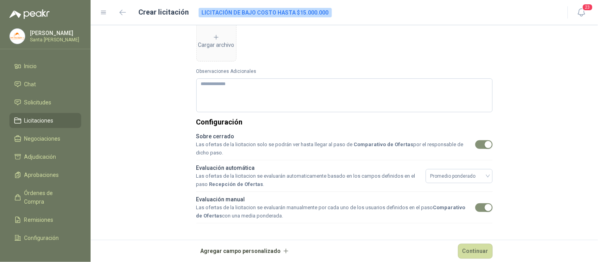
scroll to position [235, 0]
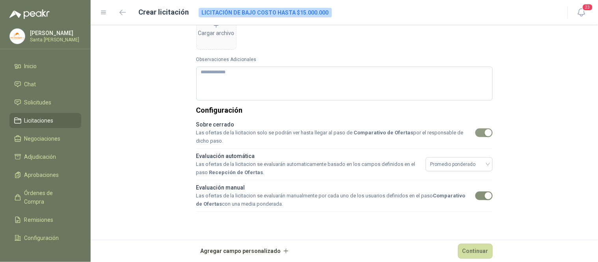
click at [478, 135] on span "button" at bounding box center [483, 132] width 17 height 9
click at [484, 162] on span "Promedio ponderado" at bounding box center [459, 164] width 58 height 12
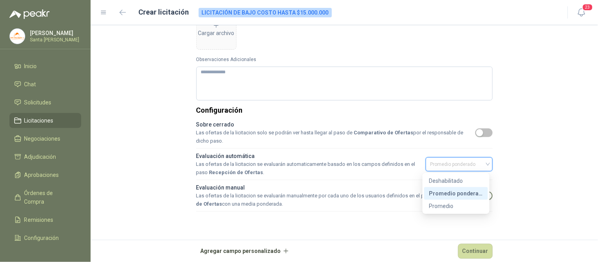
click at [450, 192] on div "Promedio ponderado" at bounding box center [456, 193] width 54 height 9
click at [478, 197] on span "button" at bounding box center [483, 196] width 17 height 9
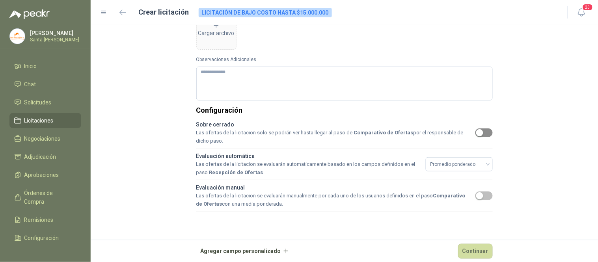
click at [483, 132] on span "button" at bounding box center [483, 132] width 17 height 9
click at [483, 198] on span "button" at bounding box center [483, 196] width 17 height 9
click at [473, 252] on button "Continuar" at bounding box center [475, 251] width 35 height 15
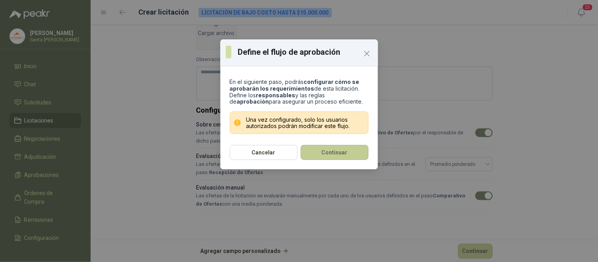
click at [338, 151] on button "Continuar" at bounding box center [335, 152] width 68 height 15
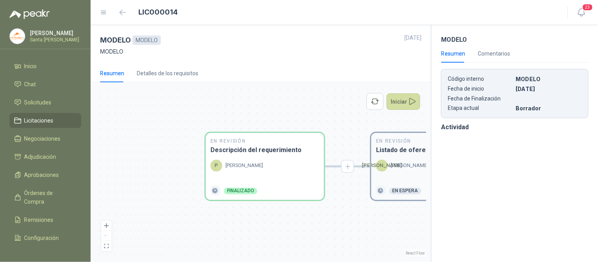
click at [401, 160] on div "[PERSON_NAME]" at bounding box center [402, 166] width 52 height 12
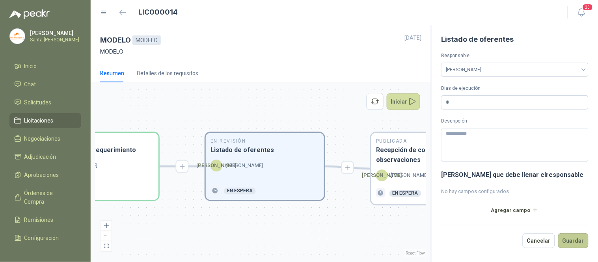
click at [569, 242] on button "Guardar" at bounding box center [573, 240] width 30 height 15
click at [410, 166] on div "Publicada Recepción de consultas y observaciones [PERSON_NAME] En espera" at bounding box center [430, 168] width 118 height 71
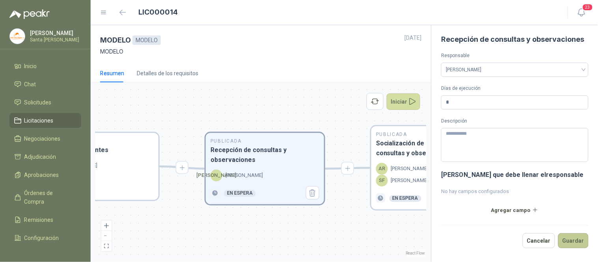
click at [574, 242] on button "Guardar" at bounding box center [573, 240] width 30 height 15
click at [404, 148] on h3 "Socialización de respuestas a consultas y observaciones" at bounding box center [430, 149] width 109 height 20
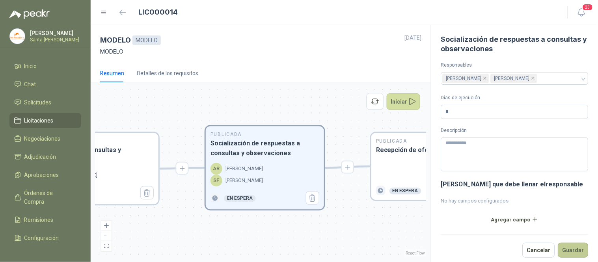
click at [566, 245] on button "Guardar" at bounding box center [573, 250] width 30 height 15
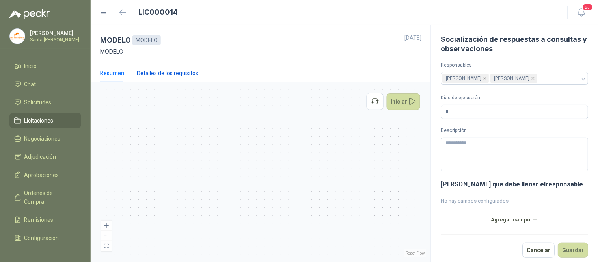
click at [145, 75] on div "Detalles de los requisitos" at bounding box center [167, 73] width 61 height 9
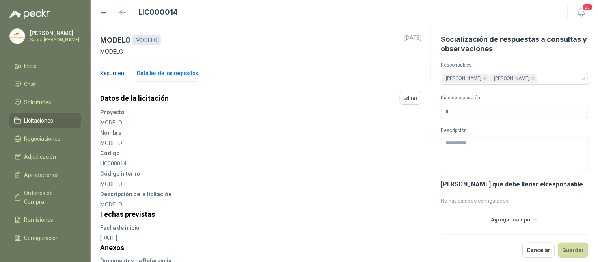
click at [104, 71] on div "Resumen" at bounding box center [112, 73] width 24 height 9
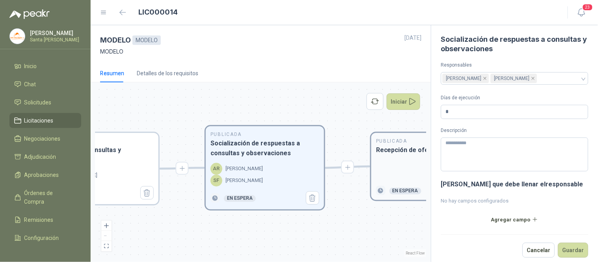
click at [413, 167] on div at bounding box center [430, 170] width 109 height 21
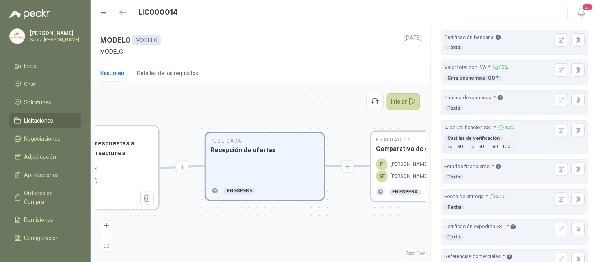
scroll to position [262, 0]
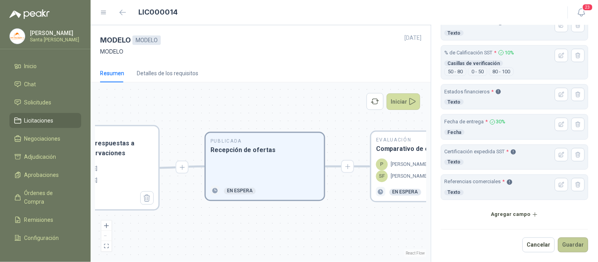
click at [577, 246] on button "Guardar" at bounding box center [573, 245] width 30 height 15
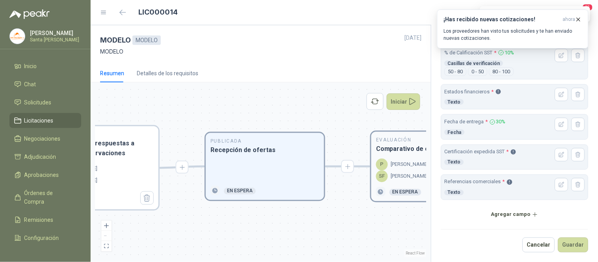
click at [403, 147] on h3 "Comparativo de ofertas" at bounding box center [430, 149] width 109 height 10
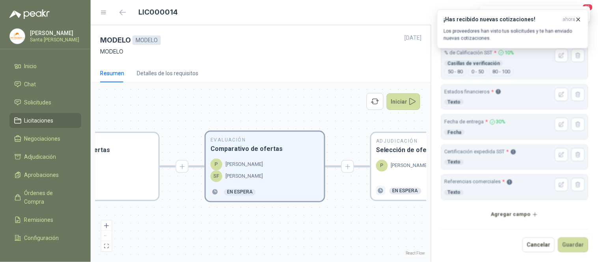
scroll to position [151, 0]
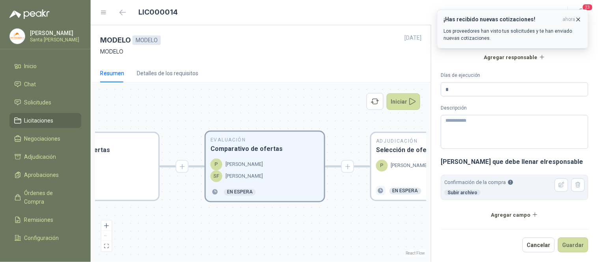
click at [578, 19] on icon "button" at bounding box center [578, 19] width 7 height 7
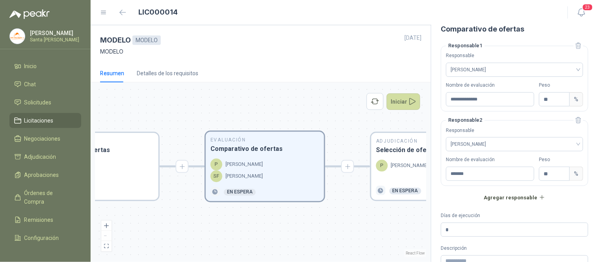
scroll to position [0, 0]
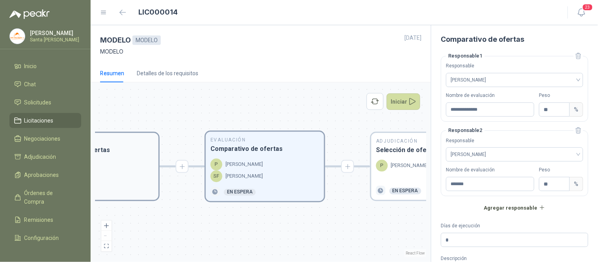
click at [123, 164] on div at bounding box center [99, 170] width 109 height 21
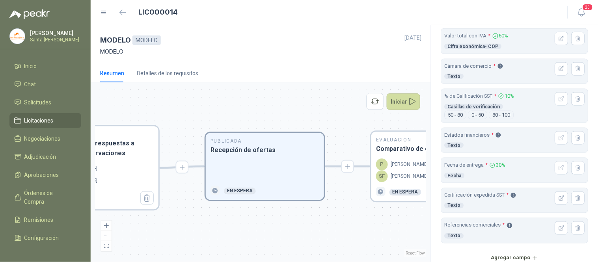
scroll to position [262, 0]
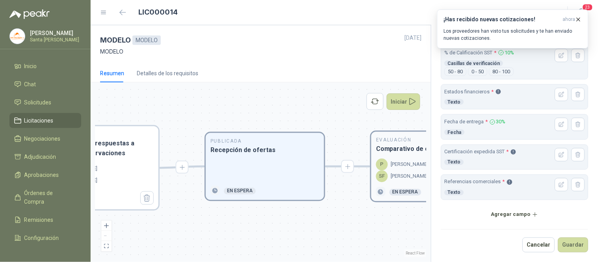
click at [409, 145] on h3 "Comparativo de ofertas" at bounding box center [430, 149] width 109 height 10
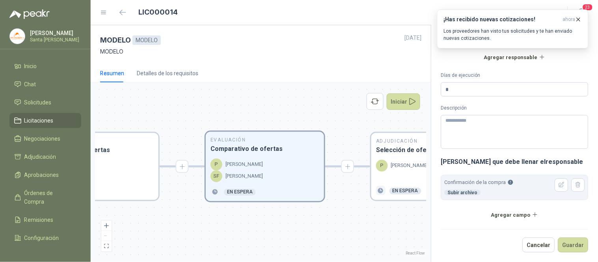
scroll to position [151, 0]
click at [578, 20] on icon "button" at bounding box center [578, 19] width 3 height 3
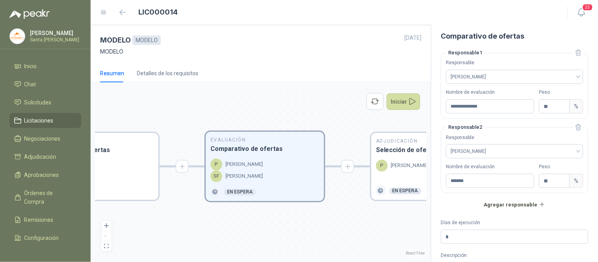
scroll to position [0, 0]
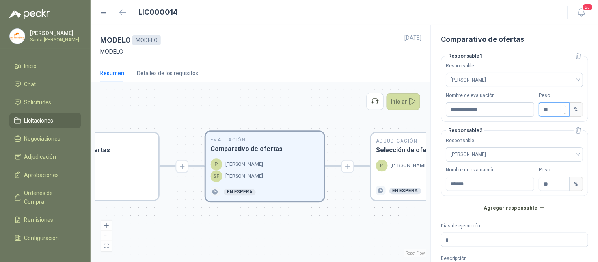
click at [554, 113] on input "**" at bounding box center [554, 109] width 30 height 13
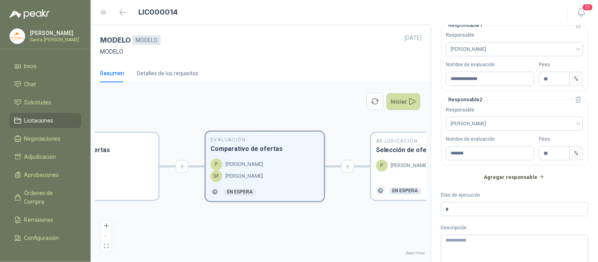
scroll to position [52, 0]
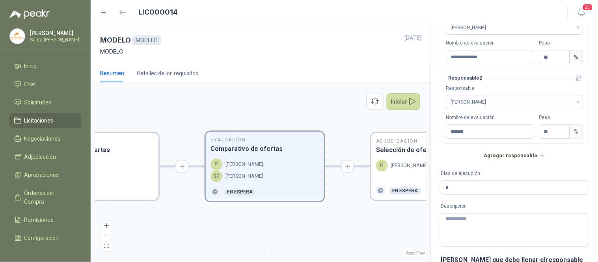
drag, startPoint x: 531, startPoint y: 196, endPoint x: 523, endPoint y: 196, distance: 8.3
click at [531, 196] on form "**********" at bounding box center [514, 166] width 147 height 368
click at [510, 157] on button "Agregar responsable" at bounding box center [514, 155] width 147 height 13
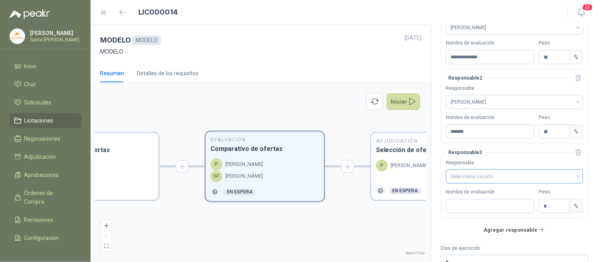
click at [530, 178] on input "search" at bounding box center [515, 176] width 128 height 12
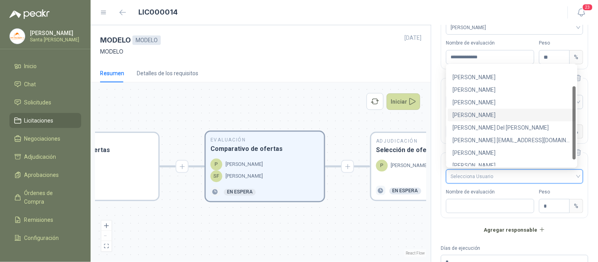
scroll to position [37, 0]
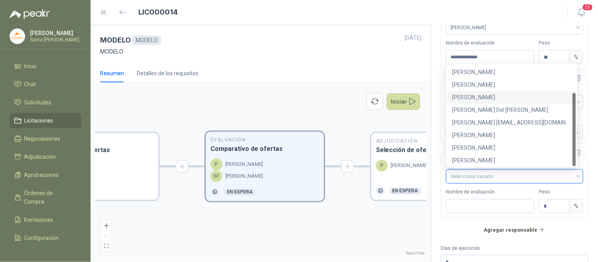
drag, startPoint x: 574, startPoint y: 137, endPoint x: 572, endPoint y: 158, distance: 21.3
click at [573, 158] on div at bounding box center [574, 129] width 3 height 73
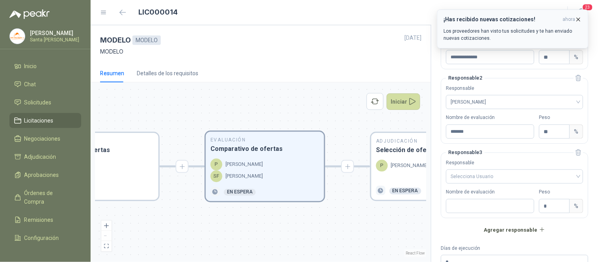
click at [577, 19] on icon "button" at bounding box center [578, 19] width 7 height 7
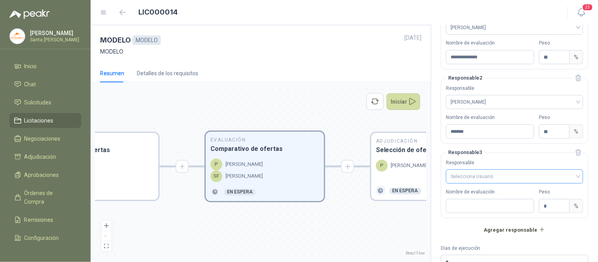
click at [486, 179] on input "search" at bounding box center [515, 176] width 128 height 12
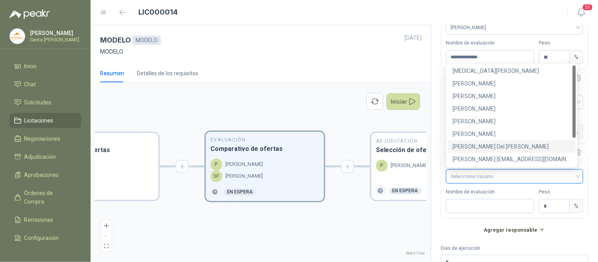
scroll to position [0, 0]
drag, startPoint x: 574, startPoint y: 113, endPoint x: 575, endPoint y: 81, distance: 31.9
click at [575, 81] on div at bounding box center [574, 101] width 3 height 73
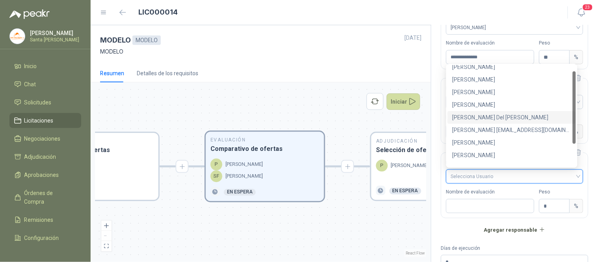
scroll to position [37, 0]
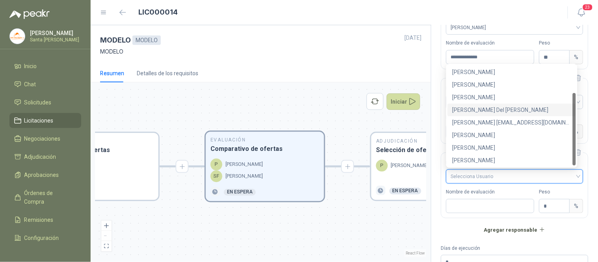
drag, startPoint x: 575, startPoint y: 81, endPoint x: 576, endPoint y: 125, distance: 43.8
click at [576, 125] on div "cce3535a-627d-423e-8088-b1940138a65b 3cc8a925-772f-4b08-9c39-b1280087ff4c f502a…" at bounding box center [511, 116] width 131 height 104
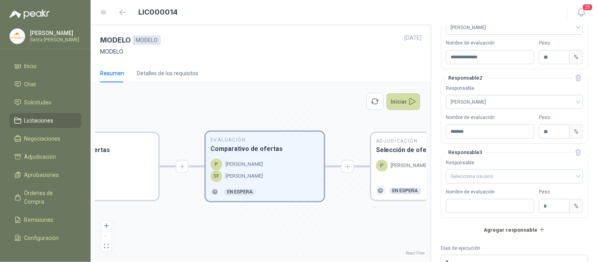
click at [585, 72] on div "**********" at bounding box center [514, 143] width 167 height 237
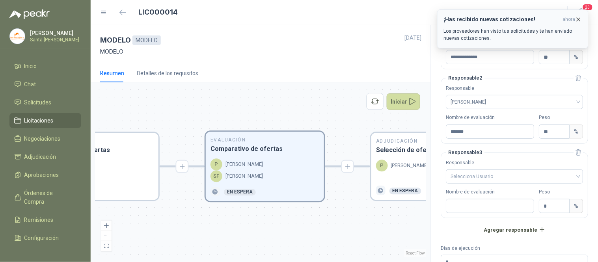
click at [578, 22] on icon "button" at bounding box center [578, 19] width 7 height 7
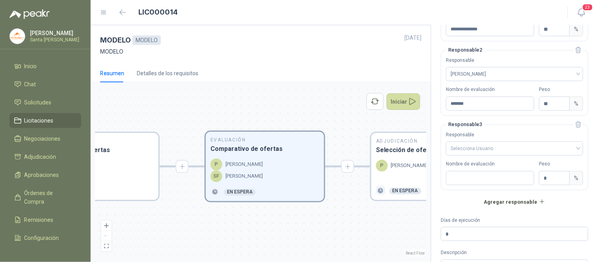
scroll to position [82, 0]
click at [487, 147] on input "search" at bounding box center [515, 146] width 128 height 12
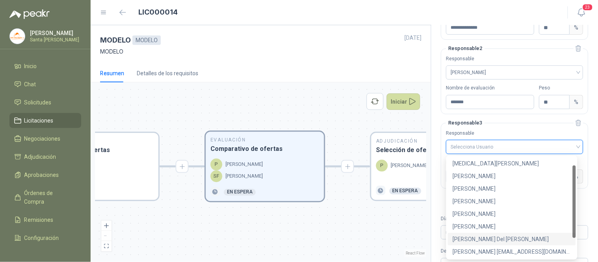
scroll to position [0, 0]
drag, startPoint x: 575, startPoint y: 189, endPoint x: 577, endPoint y: 151, distance: 37.9
click at [577, 152] on body "[PERSON_NAME] Santa [PERSON_NAME] Inicio Chat Solicitudes Licitaciones Negociac…" at bounding box center [299, 131] width 598 height 262
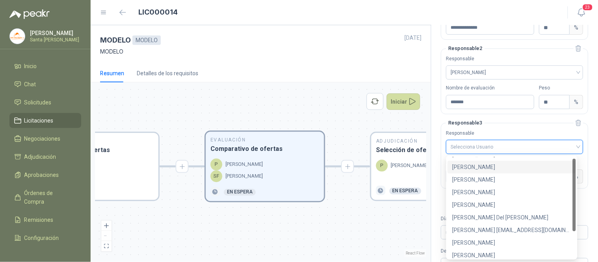
scroll to position [37, 0]
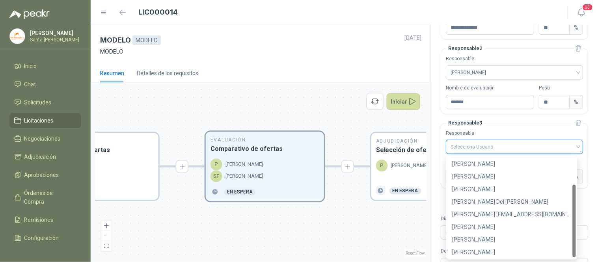
drag, startPoint x: 574, startPoint y: 184, endPoint x: 571, endPoint y: 227, distance: 43.0
click at [571, 227] on div "[PERSON_NAME] [PERSON_NAME] [PERSON_NAME] [PERSON_NAME] [PERSON_NAME] Del [PERS…" at bounding box center [512, 207] width 128 height 101
click at [493, 236] on div "[PERSON_NAME]" at bounding box center [511, 239] width 119 height 9
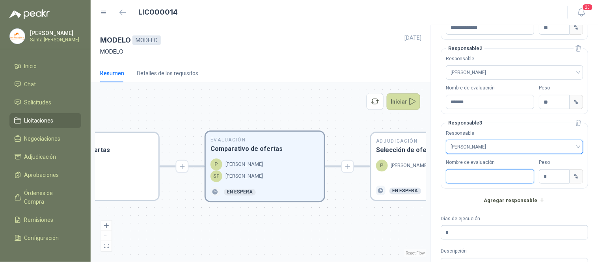
click at [465, 176] on input "Nombre de evaluación" at bounding box center [490, 176] width 88 height 14
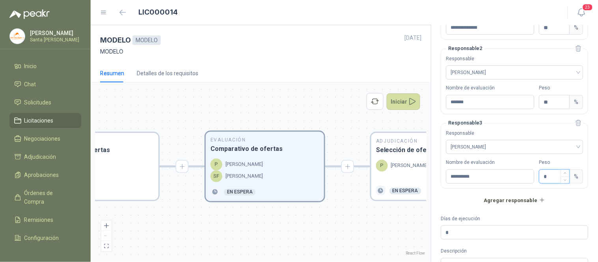
click at [551, 178] on input "*" at bounding box center [554, 176] width 30 height 13
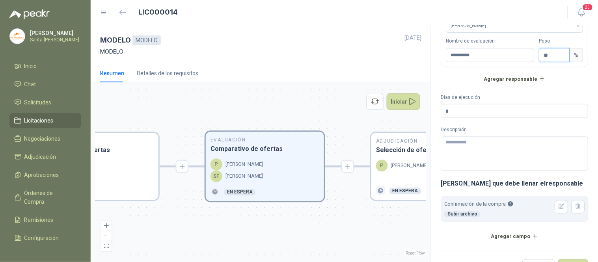
scroll to position [226, 0]
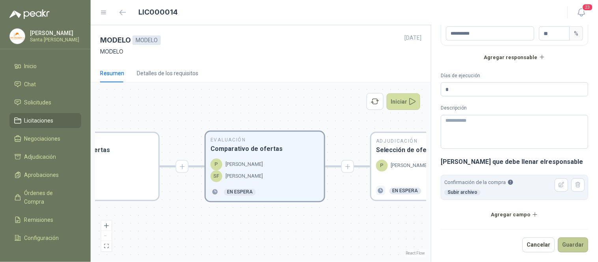
click at [569, 244] on button "Guardar" at bounding box center [573, 245] width 30 height 15
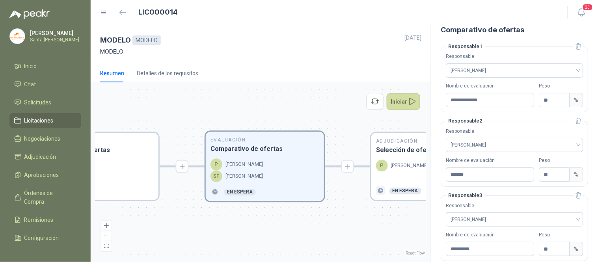
scroll to position [0, 0]
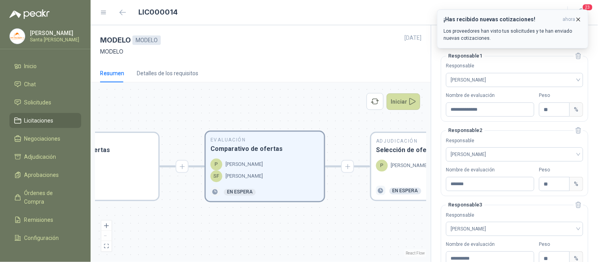
click at [580, 20] on icon "button" at bounding box center [578, 19] width 7 height 7
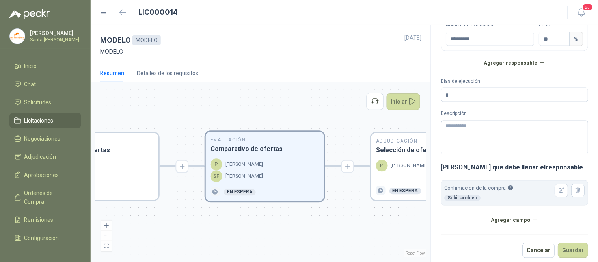
scroll to position [226, 0]
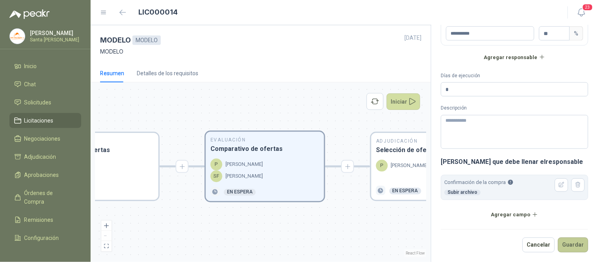
click at [568, 245] on button "Guardar" at bounding box center [573, 245] width 30 height 15
click at [558, 186] on icon "button" at bounding box center [561, 185] width 7 height 7
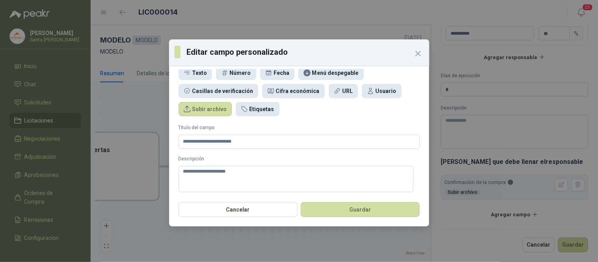
scroll to position [0, 0]
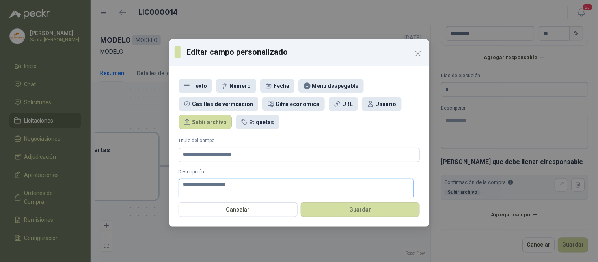
click at [245, 186] on textarea "**********" at bounding box center [296, 192] width 235 height 26
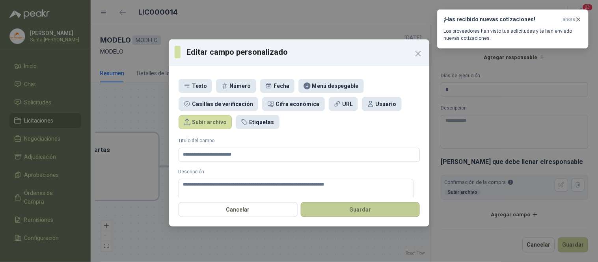
click at [357, 213] on button "Guardar" at bounding box center [360, 209] width 119 height 15
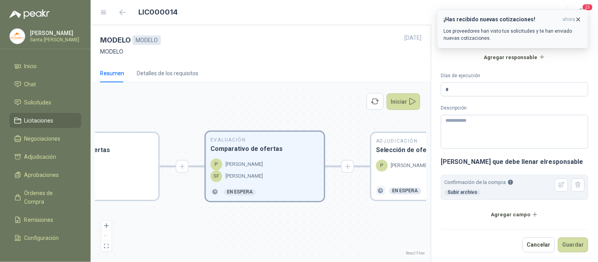
click at [578, 20] on icon "button" at bounding box center [578, 19] width 3 height 3
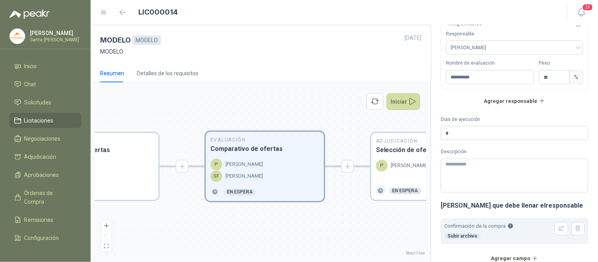
scroll to position [226, 0]
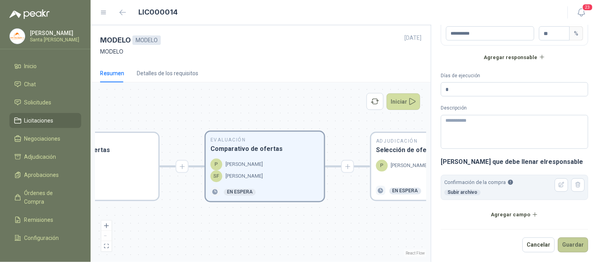
click at [570, 239] on button "Guardar" at bounding box center [573, 245] width 30 height 15
click at [397, 158] on div "Adjudicación Selección de oferta ganadora P [PERSON_NAME] En espera" at bounding box center [430, 166] width 118 height 67
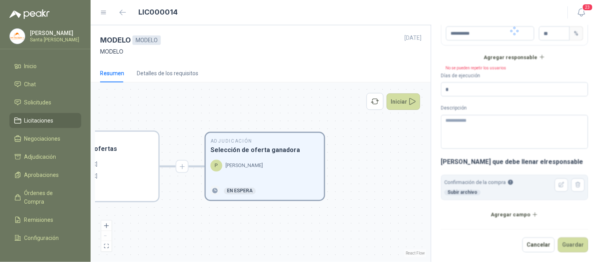
scroll to position [44, 0]
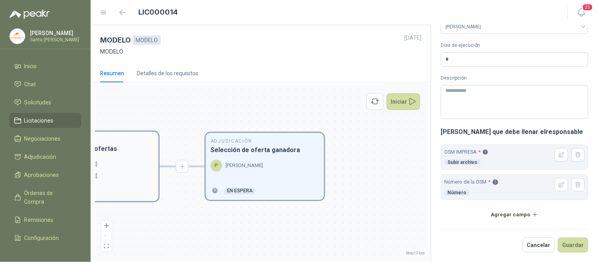
click at [129, 164] on div "P [PERSON_NAME]" at bounding box center [99, 165] width 109 height 12
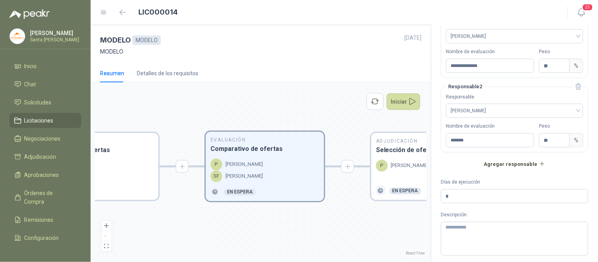
scroll to position [151, 0]
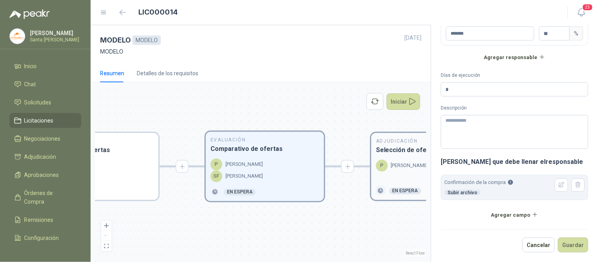
click at [393, 158] on div "Adjudicación Selección de oferta ganadora P [PERSON_NAME] En espera" at bounding box center [430, 166] width 118 height 67
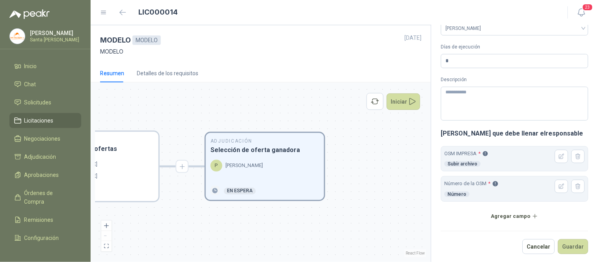
scroll to position [43, 0]
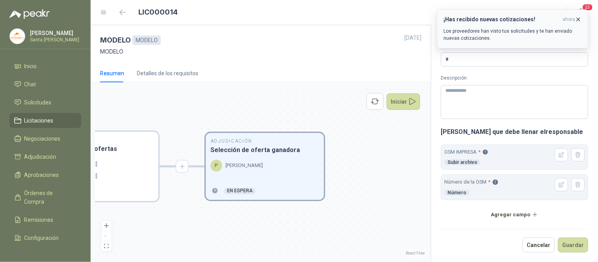
click at [577, 17] on icon "button" at bounding box center [578, 19] width 7 height 7
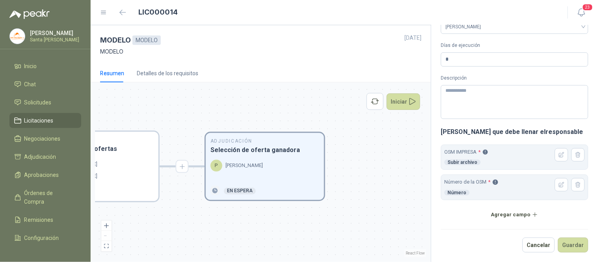
click at [559, 152] on icon "button" at bounding box center [561, 154] width 5 height 5
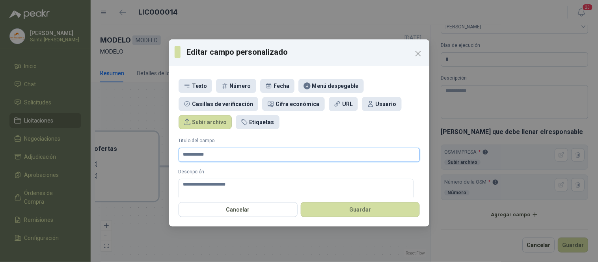
drag, startPoint x: 227, startPoint y: 154, endPoint x: 122, endPoint y: 154, distance: 104.8
click at [122, 154] on div "**********" at bounding box center [299, 131] width 598 height 262
click at [243, 186] on textarea "**********" at bounding box center [296, 192] width 235 height 26
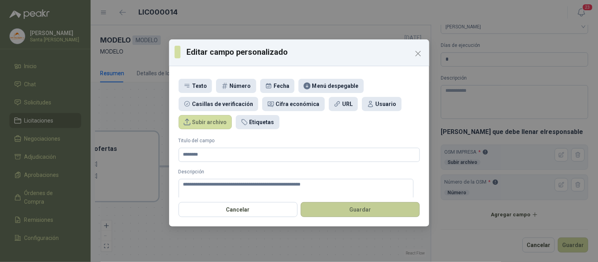
click at [374, 205] on button "Guardar" at bounding box center [360, 209] width 119 height 15
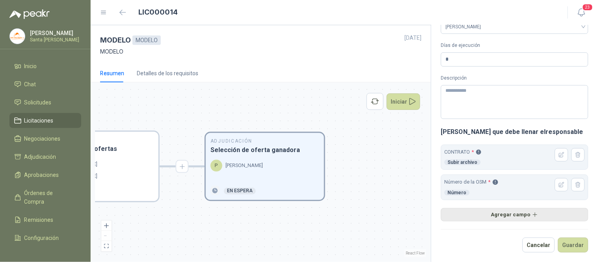
click at [515, 217] on button "Agregar campo" at bounding box center [514, 214] width 147 height 13
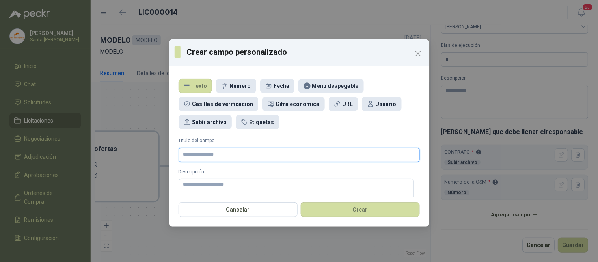
click at [253, 154] on input "Titulo del campo" at bounding box center [299, 155] width 241 height 14
click at [273, 87] on div "Fecha" at bounding box center [281, 86] width 16 height 9
click at [224, 155] on input "Titulo del campo" at bounding box center [299, 155] width 241 height 14
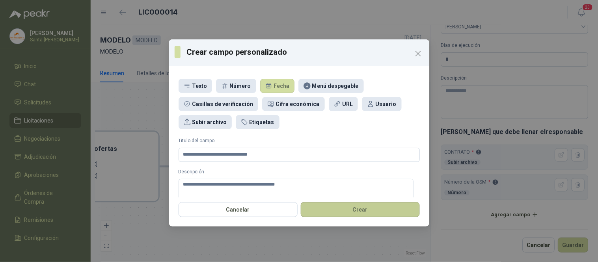
click at [339, 211] on button "Crear" at bounding box center [360, 209] width 119 height 15
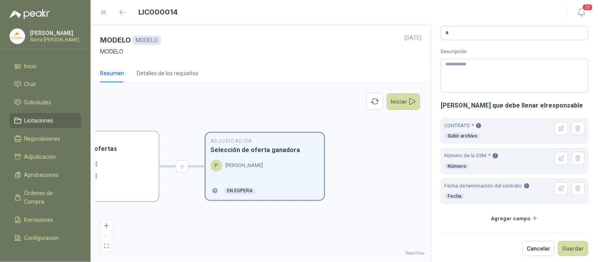
scroll to position [71, 0]
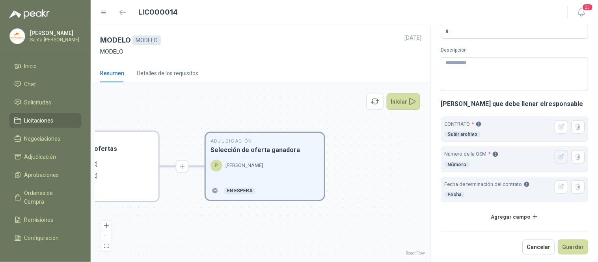
click at [558, 159] on icon "button" at bounding box center [561, 157] width 7 height 7
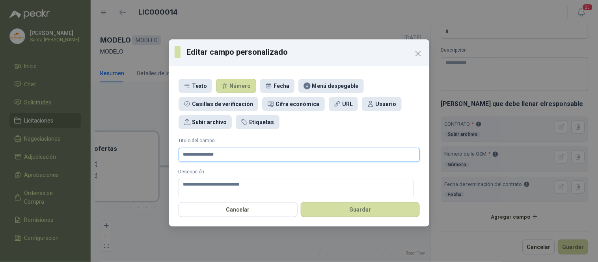
click at [249, 156] on input "**********" at bounding box center [299, 155] width 241 height 14
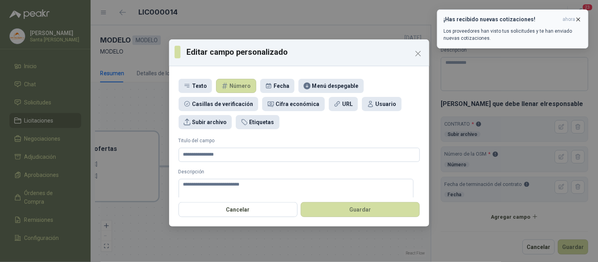
click at [578, 19] on icon "button" at bounding box center [578, 19] width 3 height 3
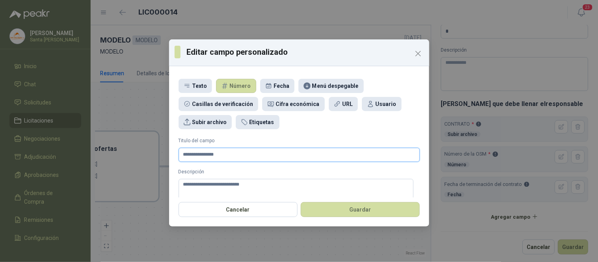
click at [231, 159] on input "**********" at bounding box center [299, 155] width 241 height 14
click at [282, 183] on textarea "**********" at bounding box center [296, 192] width 235 height 26
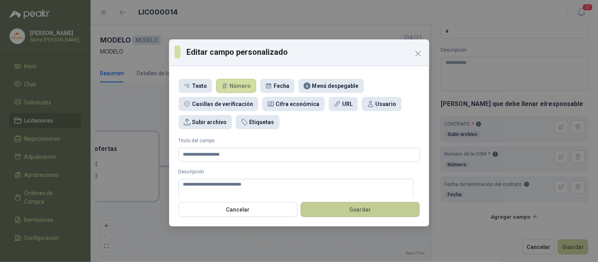
click at [352, 211] on button "Guardar" at bounding box center [360, 209] width 119 height 15
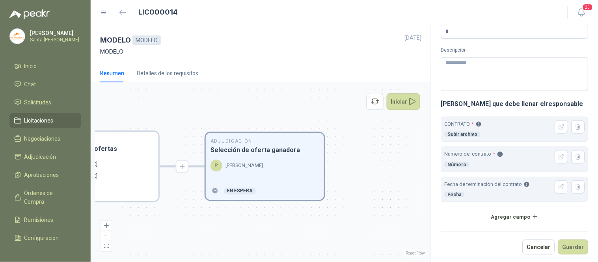
scroll to position [73, 0]
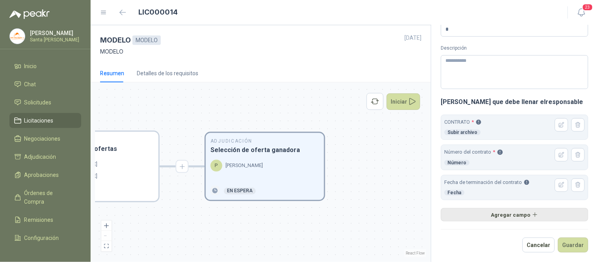
click at [509, 211] on button "Agregar campo" at bounding box center [514, 214] width 147 height 13
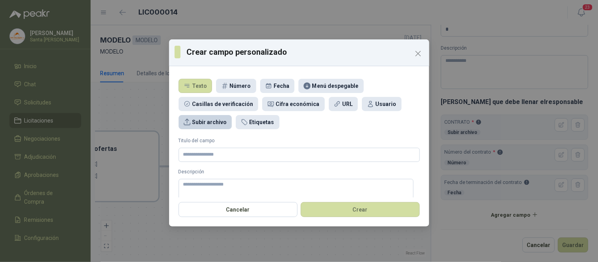
click at [210, 123] on div "Subir archivo" at bounding box center [209, 122] width 35 height 9
click at [201, 151] on input "Titulo del campo" at bounding box center [299, 155] width 241 height 14
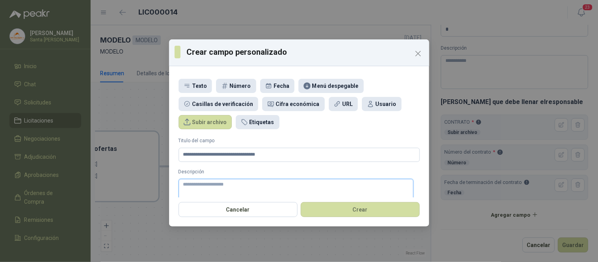
click at [229, 186] on textarea "Descripción" at bounding box center [296, 192] width 235 height 26
click at [214, 186] on textarea "**********" at bounding box center [296, 192] width 235 height 26
click at [295, 186] on textarea "**********" at bounding box center [296, 192] width 235 height 26
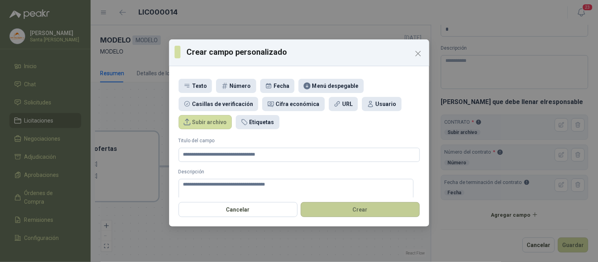
click at [351, 212] on button "Crear" at bounding box center [360, 209] width 119 height 15
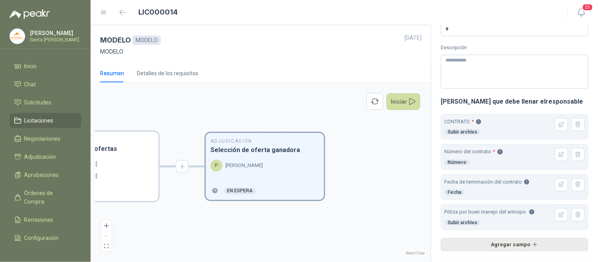
click at [509, 242] on button "Agregar campo" at bounding box center [514, 244] width 147 height 13
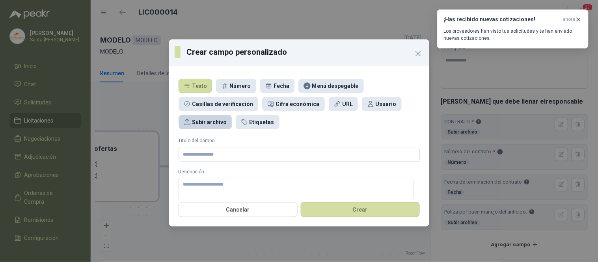
click at [208, 124] on div "Subir archivo" at bounding box center [209, 122] width 35 height 9
click at [208, 158] on input "Titulo del campo" at bounding box center [299, 155] width 241 height 14
click at [577, 18] on icon "button" at bounding box center [578, 19] width 3 height 3
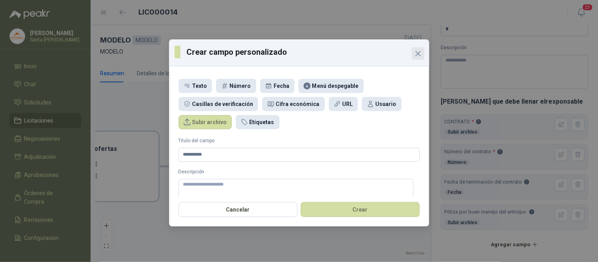
click at [422, 54] on icon "Close" at bounding box center [417, 53] width 9 height 9
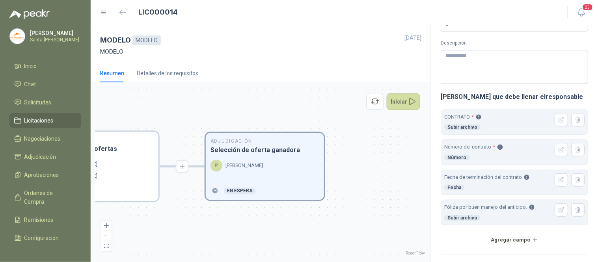
scroll to position [104, 0]
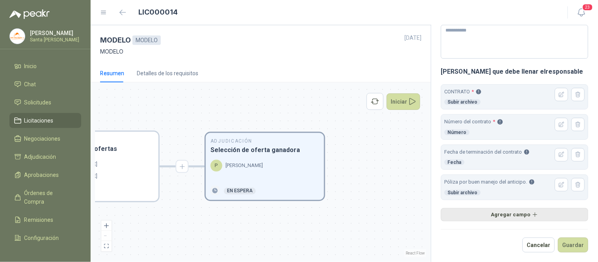
click at [514, 213] on button "Agregar campo" at bounding box center [514, 214] width 147 height 13
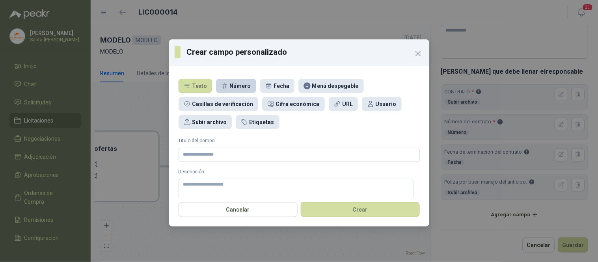
click at [238, 87] on div "Número" at bounding box center [240, 86] width 21 height 9
click at [217, 154] on input "Titulo del campo" at bounding box center [299, 155] width 241 height 14
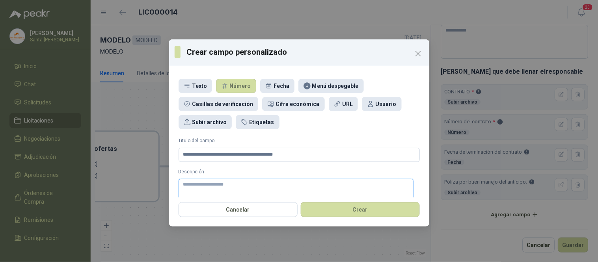
click at [199, 183] on textarea "Descripción" at bounding box center [296, 192] width 235 height 26
drag, startPoint x: 305, startPoint y: 157, endPoint x: 117, endPoint y: 150, distance: 188.5
click at [117, 150] on div "**********" at bounding box center [299, 131] width 598 height 262
click at [192, 190] on textarea "Descripción" at bounding box center [296, 192] width 235 height 26
paste textarea "**********"
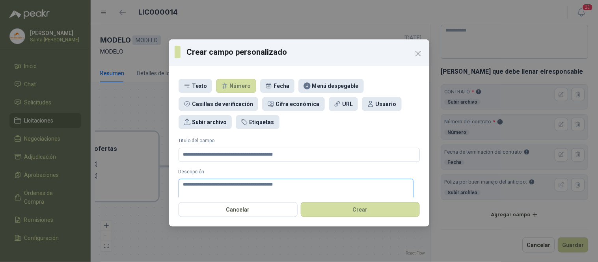
click at [182, 183] on textarea "**********" at bounding box center [296, 192] width 235 height 26
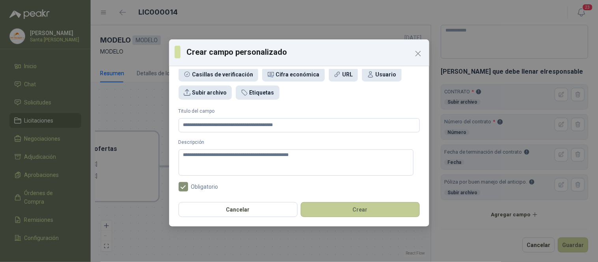
click at [322, 208] on button "Crear" at bounding box center [360, 209] width 119 height 15
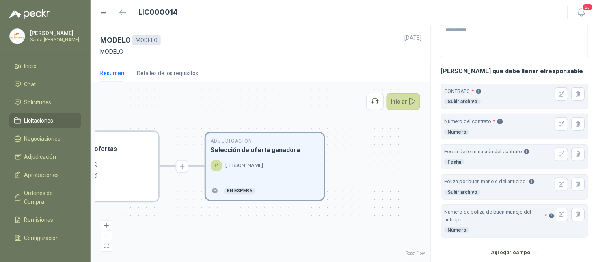
scroll to position [142, 0]
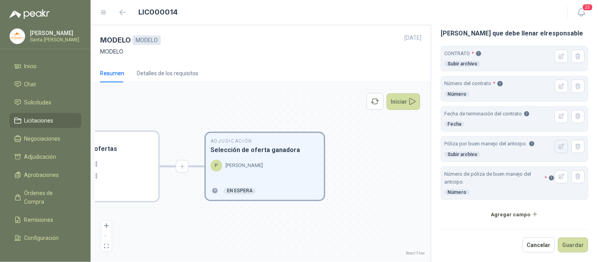
click at [555, 147] on button "button" at bounding box center [561, 146] width 13 height 13
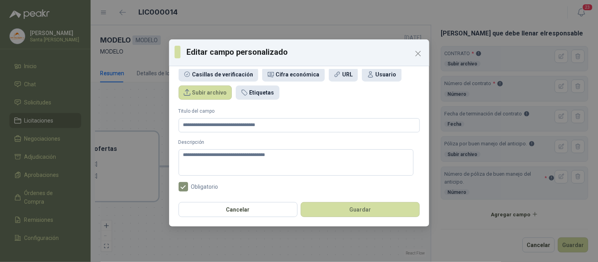
click at [339, 207] on button "Guardar" at bounding box center [360, 209] width 119 height 15
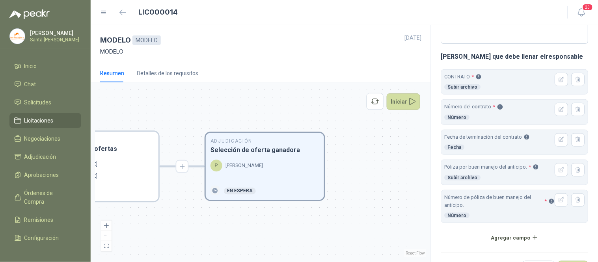
scroll to position [116, 0]
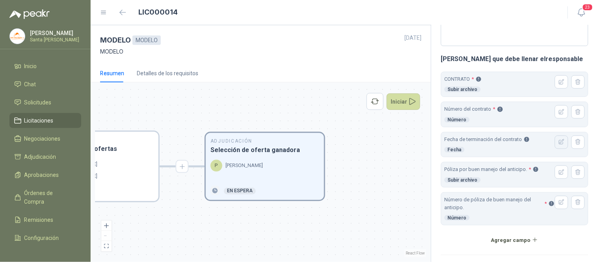
click at [558, 142] on icon "button" at bounding box center [561, 142] width 7 height 7
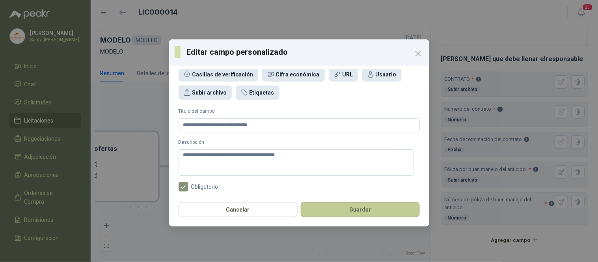
click at [368, 215] on button "Guardar" at bounding box center [360, 209] width 119 height 15
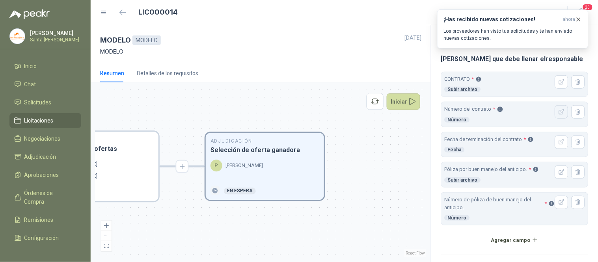
click at [559, 113] on icon "button" at bounding box center [561, 112] width 5 height 5
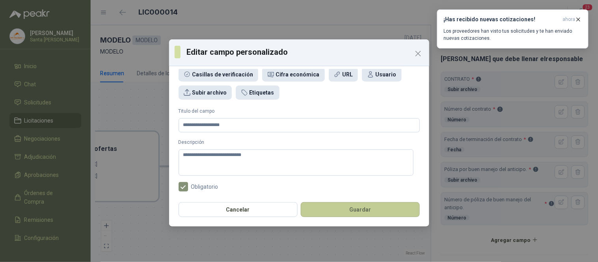
click at [394, 205] on button "Guardar" at bounding box center [360, 209] width 119 height 15
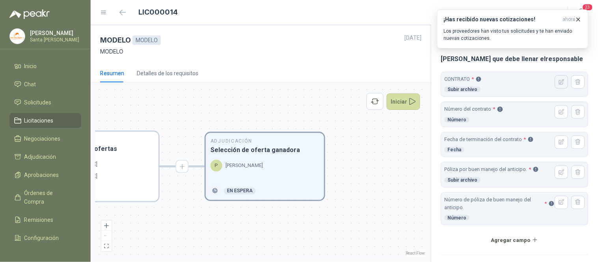
click at [558, 80] on icon "button" at bounding box center [561, 82] width 7 height 7
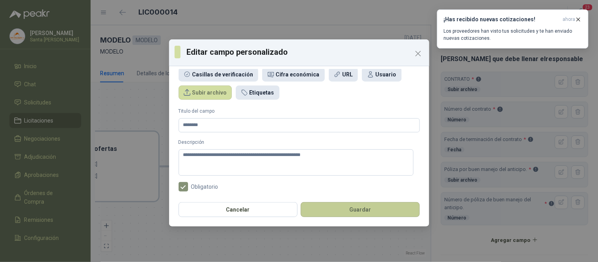
click at [390, 209] on button "Guardar" at bounding box center [360, 209] width 119 height 15
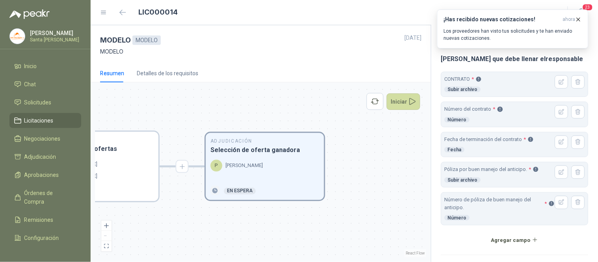
scroll to position [142, 0]
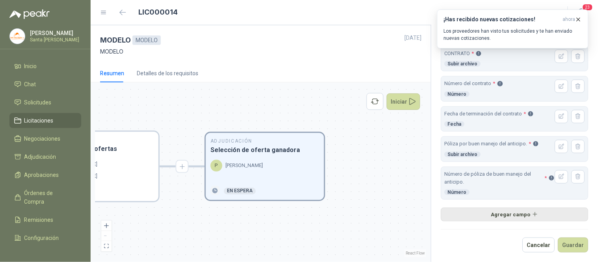
click at [496, 214] on button "Agregar campo" at bounding box center [514, 214] width 147 height 13
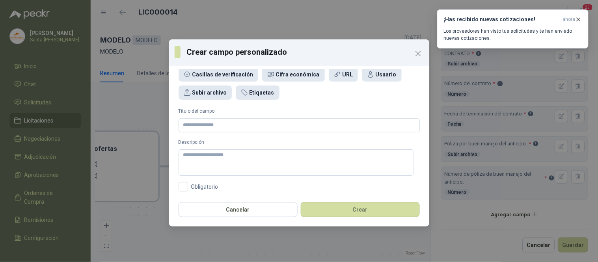
scroll to position [0, 0]
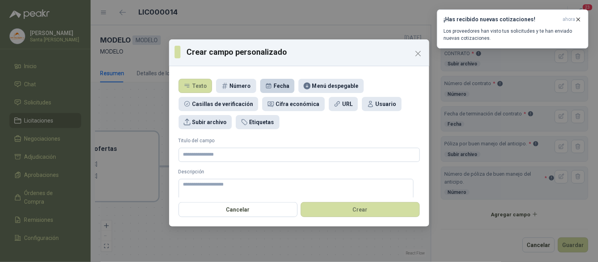
click at [276, 84] on div "Fecha" at bounding box center [281, 86] width 16 height 9
click at [198, 154] on input "Titulo del campo" at bounding box center [299, 155] width 241 height 14
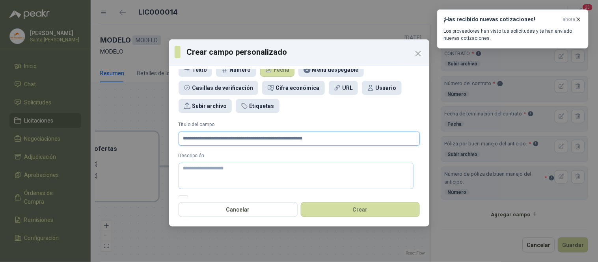
scroll to position [30, 0]
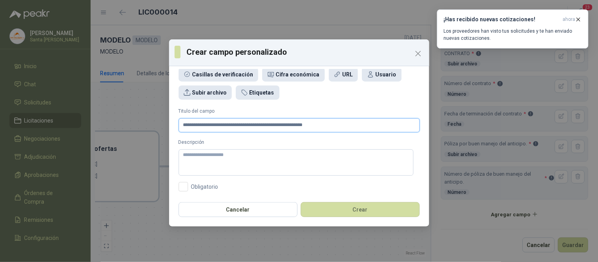
drag, startPoint x: 329, startPoint y: 126, endPoint x: 68, endPoint y: 97, distance: 262.9
click at [68, 97] on div "**********" at bounding box center [299, 131] width 598 height 262
click at [207, 163] on textarea "Descripción" at bounding box center [296, 162] width 235 height 26
paste textarea "**********"
click at [184, 153] on textarea "**********" at bounding box center [296, 162] width 235 height 26
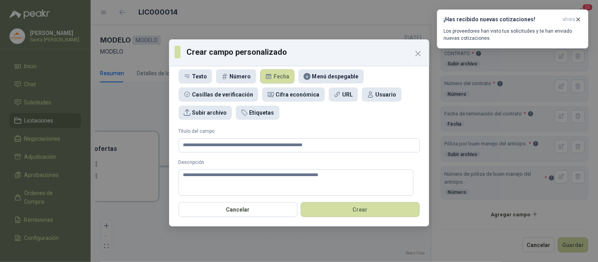
scroll to position [0, 0]
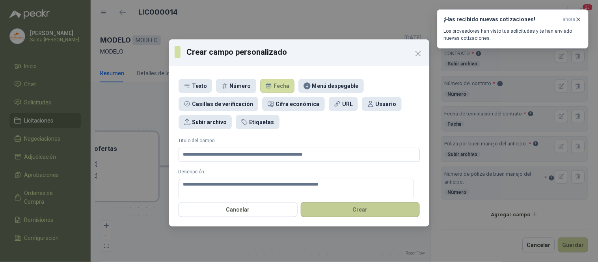
click at [379, 211] on button "Crear" at bounding box center [360, 209] width 119 height 15
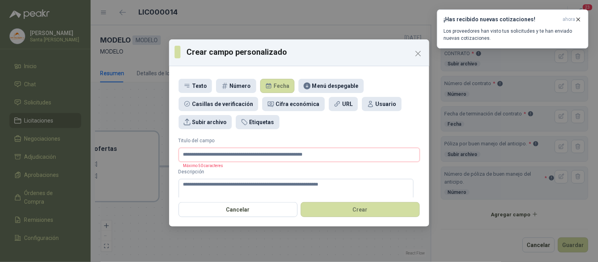
click at [320, 152] on input "**********" at bounding box center [299, 155] width 241 height 14
drag, startPoint x: 320, startPoint y: 152, endPoint x: 231, endPoint y: 159, distance: 89.7
click at [231, 159] on input "**********" at bounding box center [299, 155] width 241 height 14
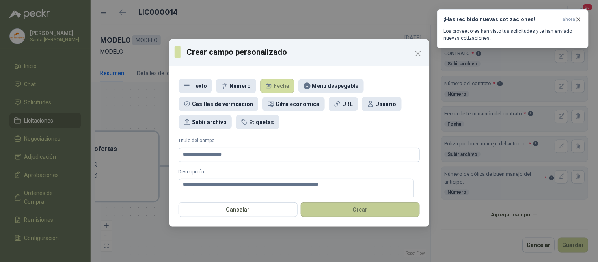
click at [346, 209] on button "Crear" at bounding box center [360, 209] width 119 height 15
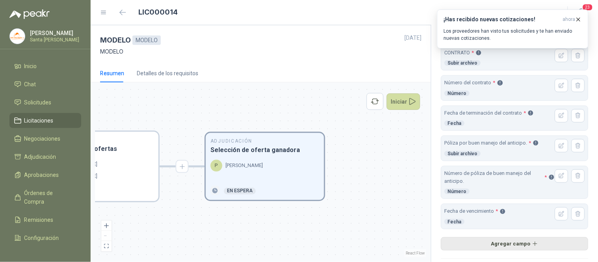
click at [521, 244] on button "Agregar campo" at bounding box center [514, 243] width 147 height 13
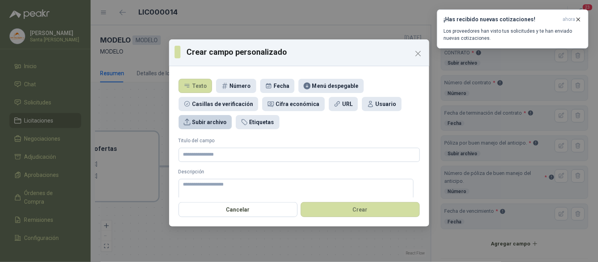
click at [206, 120] on div "Subir archivo" at bounding box center [209, 122] width 35 height 9
click at [204, 154] on input "Titulo del campo" at bounding box center [299, 155] width 241 height 14
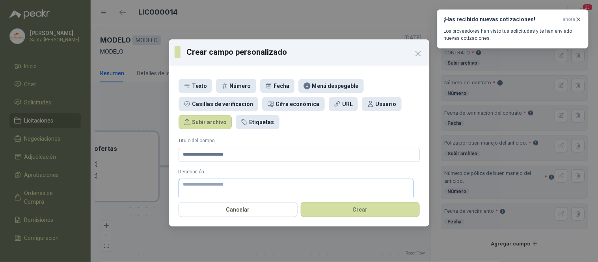
click at [199, 184] on textarea "Descripción" at bounding box center [296, 192] width 235 height 26
click at [229, 158] on input "**********" at bounding box center [299, 155] width 241 height 14
click at [214, 180] on textarea "Descripción" at bounding box center [296, 192] width 235 height 26
drag, startPoint x: 261, startPoint y: 152, endPoint x: 108, endPoint y: 165, distance: 153.4
click at [108, 165] on div "**********" at bounding box center [299, 131] width 598 height 262
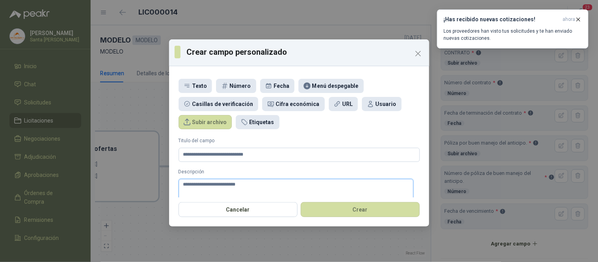
click at [263, 188] on textarea "**********" at bounding box center [296, 192] width 235 height 26
paste textarea "**********"
click at [239, 184] on textarea "**********" at bounding box center [296, 192] width 235 height 26
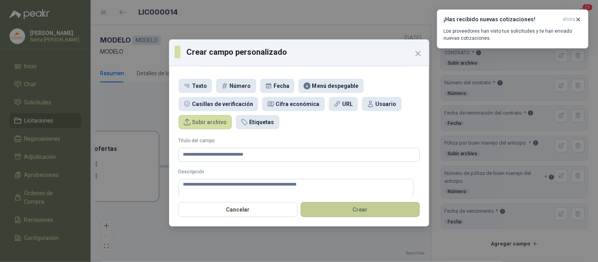
click at [369, 212] on button "Crear" at bounding box center [360, 209] width 119 height 15
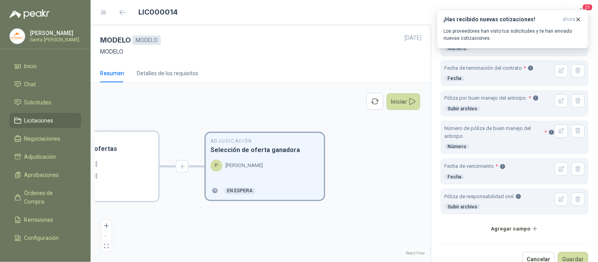
scroll to position [203, 0]
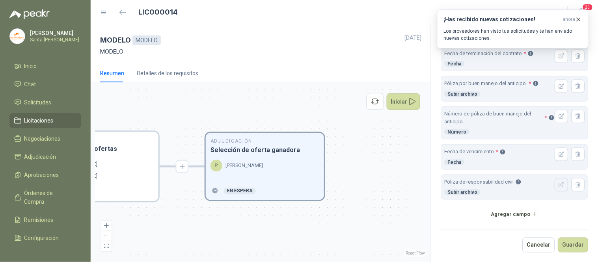
click at [558, 185] on icon "button" at bounding box center [561, 185] width 7 height 7
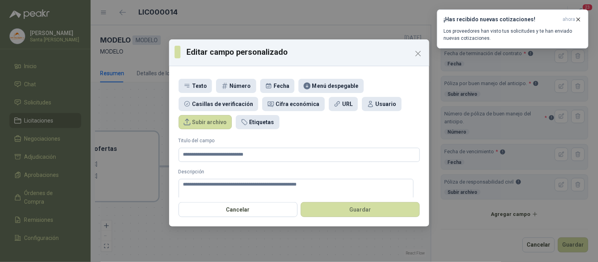
scroll to position [30, 0]
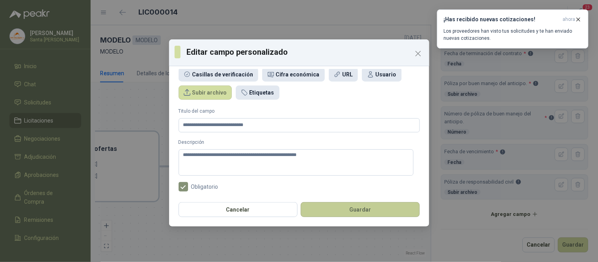
click at [370, 210] on button "Guardar" at bounding box center [360, 209] width 119 height 15
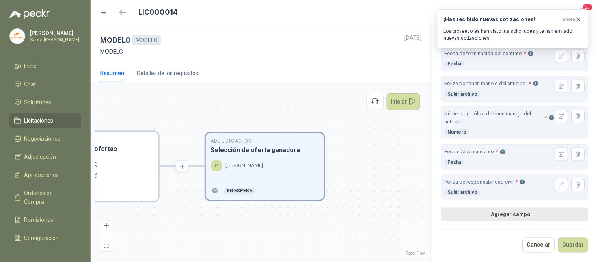
click at [503, 210] on button "Agregar campo" at bounding box center [514, 214] width 147 height 13
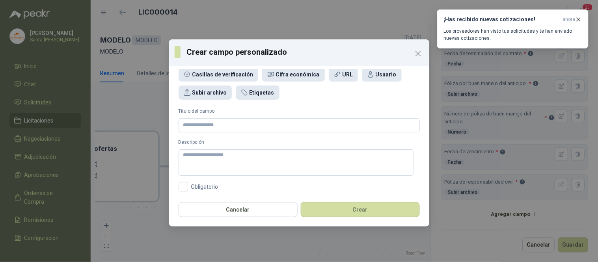
scroll to position [0, 0]
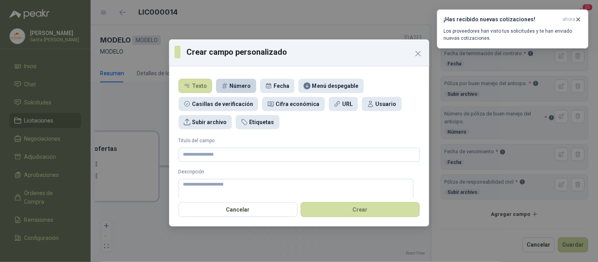
click at [234, 84] on div "Número" at bounding box center [240, 86] width 21 height 9
click at [206, 162] on input "Titulo del campo" at bounding box center [299, 155] width 241 height 14
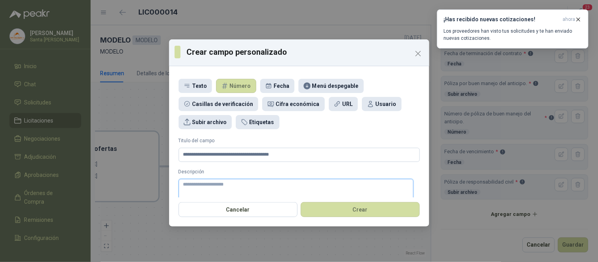
click at [206, 184] on textarea "Descripción" at bounding box center [296, 192] width 235 height 26
drag, startPoint x: 292, startPoint y: 153, endPoint x: 123, endPoint y: 148, distance: 168.3
click at [123, 148] on div "**********" at bounding box center [299, 131] width 598 height 262
click at [212, 188] on textarea "Descripción" at bounding box center [296, 192] width 235 height 26
paste textarea "**********"
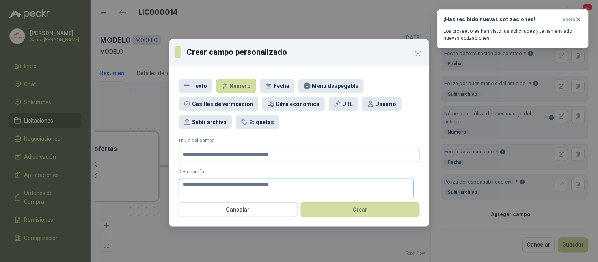
click at [186, 184] on textarea "**********" at bounding box center [296, 192] width 235 height 26
click at [333, 186] on textarea "**********" at bounding box center [296, 192] width 235 height 26
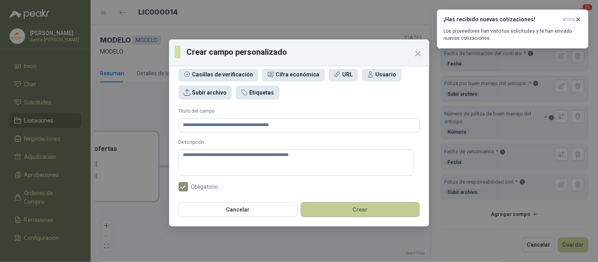
click at [358, 205] on button "Crear" at bounding box center [360, 209] width 119 height 15
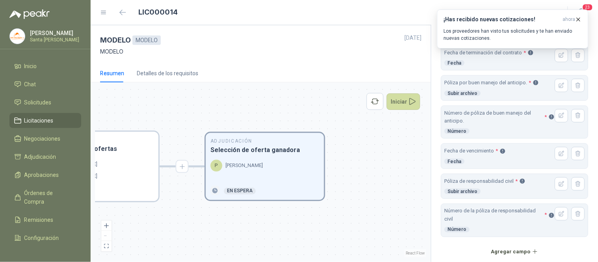
scroll to position [241, 0]
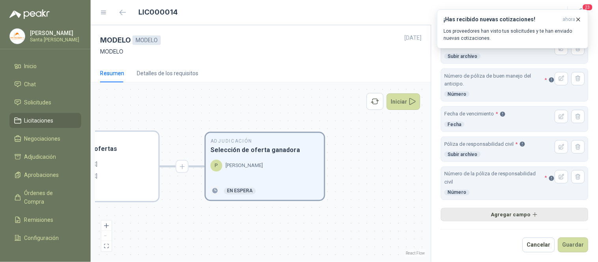
click at [507, 217] on button "Agregar campo" at bounding box center [514, 214] width 147 height 13
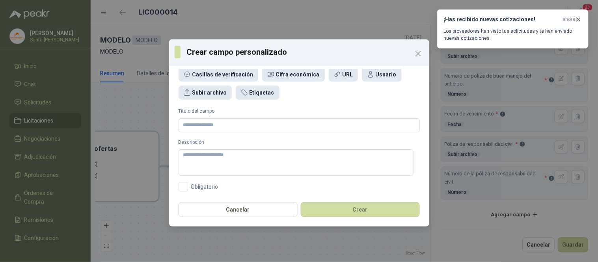
scroll to position [0, 0]
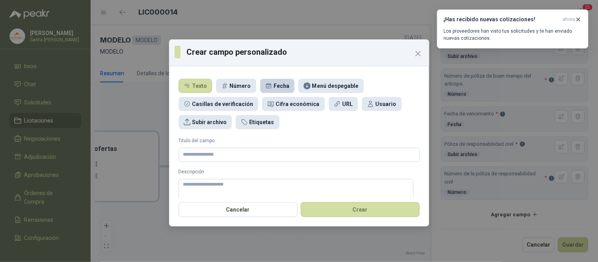
click at [281, 84] on div "Fecha" at bounding box center [281, 86] width 16 height 9
click at [230, 158] on input "Titulo del campo" at bounding box center [299, 155] width 241 height 14
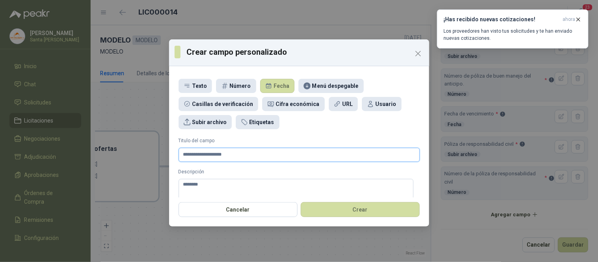
drag, startPoint x: 258, startPoint y: 158, endPoint x: 137, endPoint y: 157, distance: 121.0
click at [137, 157] on div "**********" at bounding box center [299, 131] width 598 height 262
click at [216, 182] on textarea "*******" at bounding box center [296, 192] width 235 height 26
paste textarea "**********"
click at [200, 186] on textarea "**********" at bounding box center [296, 192] width 235 height 26
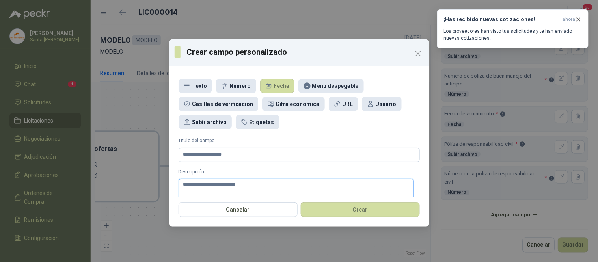
click at [264, 187] on textarea "**********" at bounding box center [296, 192] width 235 height 26
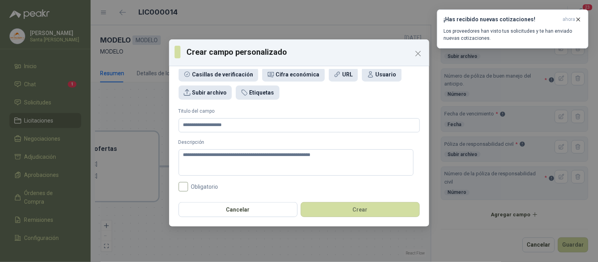
click at [188, 186] on span "Obligatorio" at bounding box center [204, 187] width 33 height 6
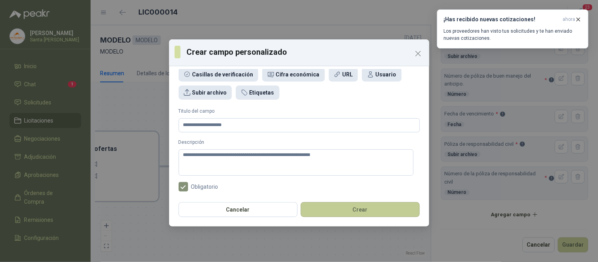
click at [372, 210] on button "Crear" at bounding box center [360, 209] width 119 height 15
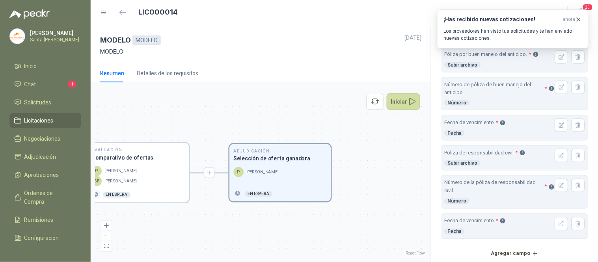
scroll to position [227, 0]
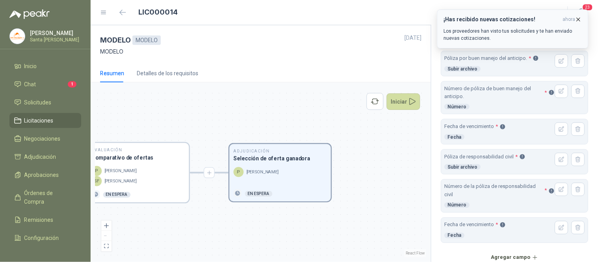
click at [578, 21] on icon "button" at bounding box center [578, 19] width 7 height 7
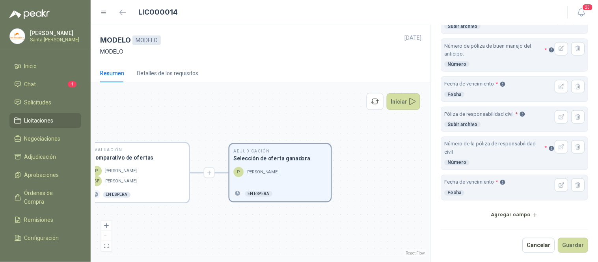
scroll to position [271, 0]
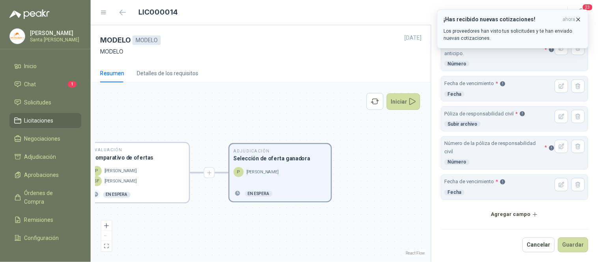
click at [578, 17] on icon "button" at bounding box center [578, 19] width 7 height 7
click at [577, 20] on icon "button" at bounding box center [578, 19] width 3 height 3
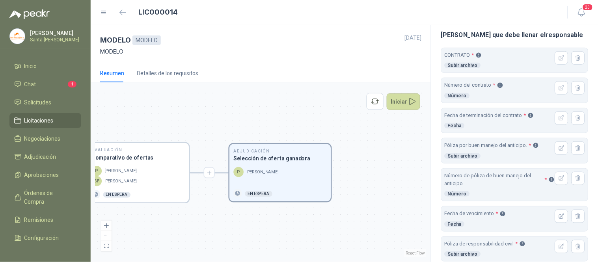
scroll to position [143, 0]
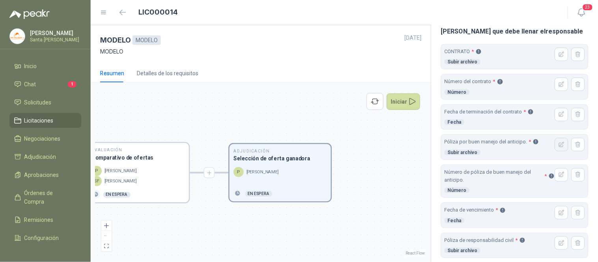
click at [551, 147] on header "Póliza por buen manejo del anticipo. * Subir archivo" at bounding box center [514, 147] width 140 height 18
click at [559, 144] on icon "button" at bounding box center [561, 144] width 5 height 5
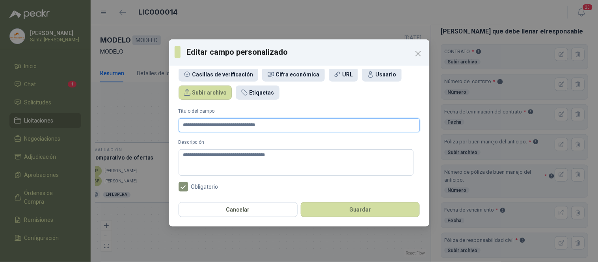
click at [286, 126] on input "**********" at bounding box center [299, 125] width 241 height 14
click at [281, 158] on textarea "**********" at bounding box center [296, 162] width 235 height 26
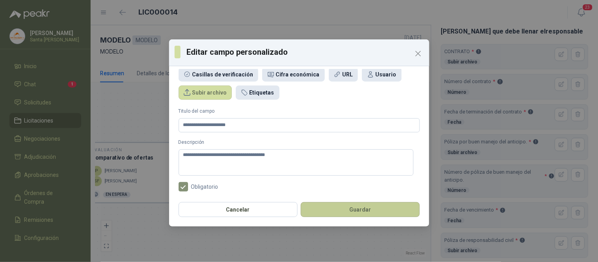
click at [361, 211] on button "Guardar" at bounding box center [360, 209] width 119 height 15
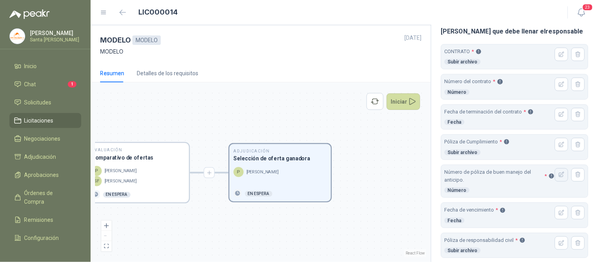
click at [555, 179] on button "button" at bounding box center [561, 174] width 13 height 13
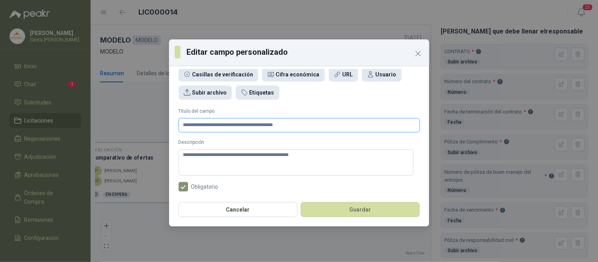
click at [288, 125] on input "**********" at bounding box center [299, 125] width 241 height 14
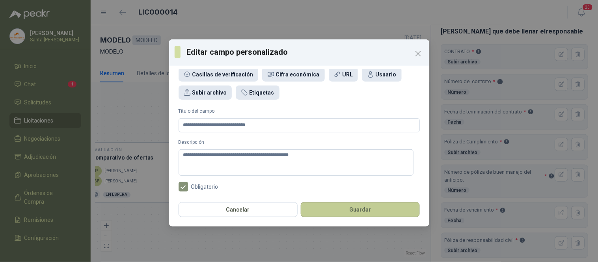
click at [380, 206] on button "Guardar" at bounding box center [360, 209] width 119 height 15
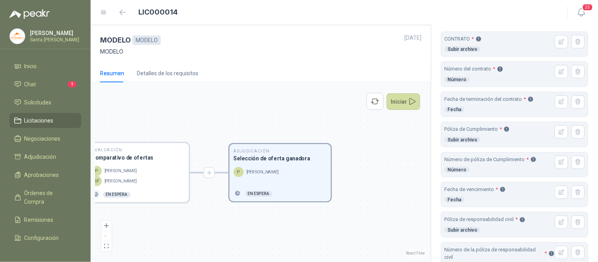
scroll to position [164, 0]
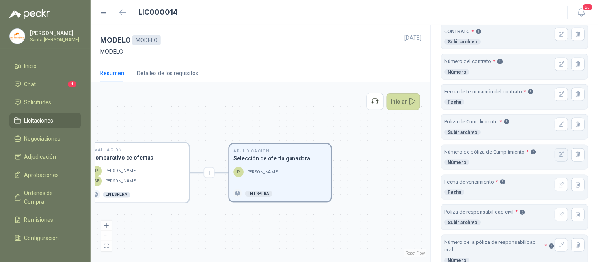
click at [558, 154] on icon "button" at bounding box center [561, 154] width 7 height 7
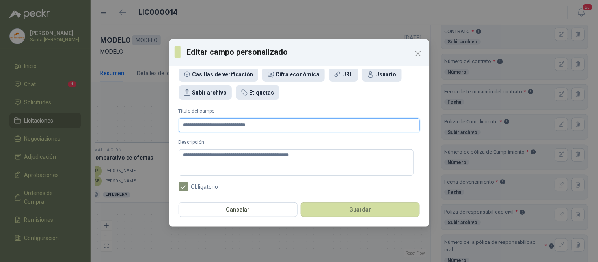
click at [284, 121] on input "**********" at bounding box center [299, 125] width 241 height 14
click at [364, 208] on button "Guardar" at bounding box center [360, 209] width 119 height 15
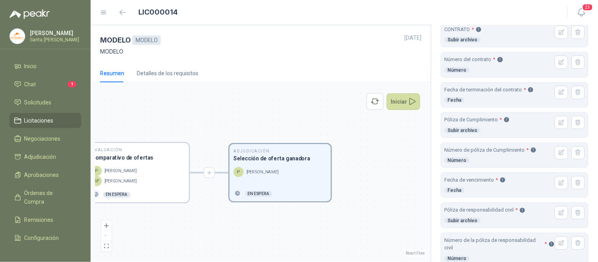
scroll to position [169, 0]
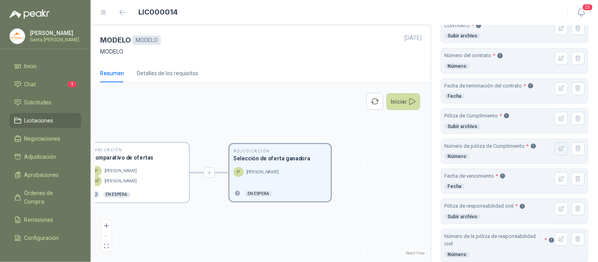
click at [558, 151] on icon "button" at bounding box center [561, 148] width 7 height 7
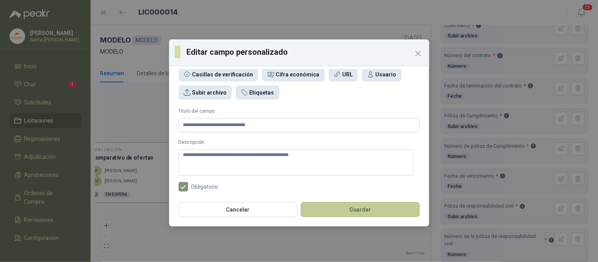
click at [389, 212] on button "Guardar" at bounding box center [360, 209] width 119 height 15
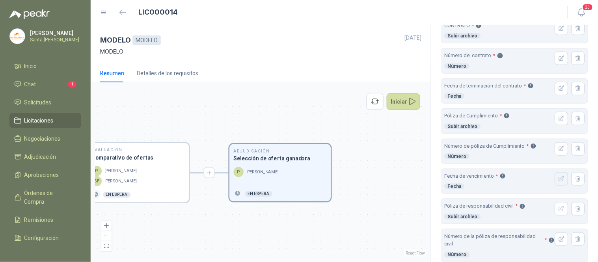
click at [559, 179] on icon "button" at bounding box center [561, 178] width 5 height 5
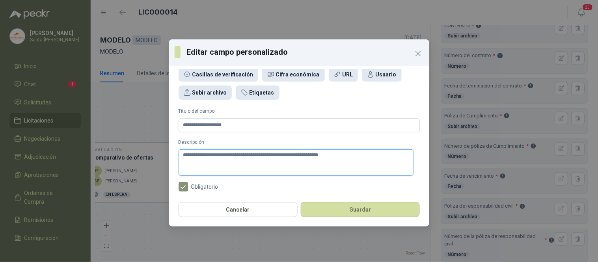
click at [350, 157] on textarea "**********" at bounding box center [296, 162] width 235 height 26
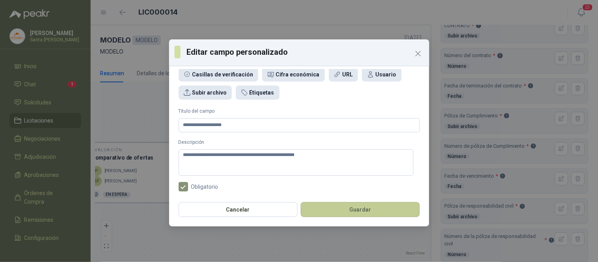
click at [345, 208] on button "Guardar" at bounding box center [360, 209] width 119 height 15
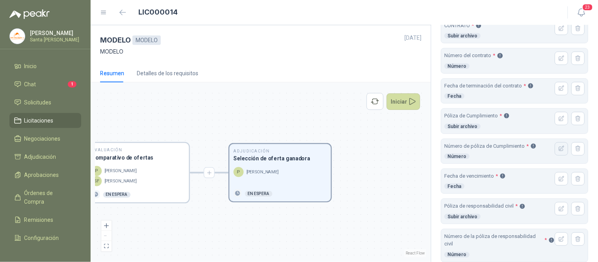
click at [558, 148] on icon "button" at bounding box center [561, 148] width 7 height 7
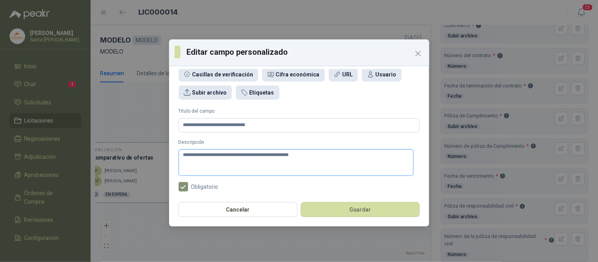
click at [309, 155] on textarea "**********" at bounding box center [296, 162] width 235 height 26
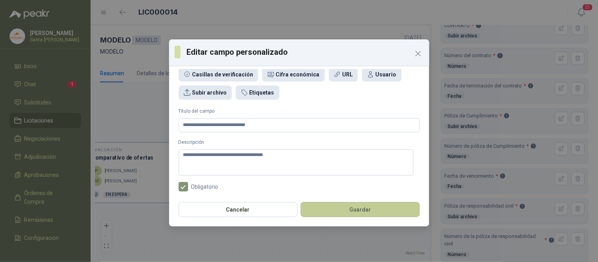
click at [359, 205] on button "Guardar" at bounding box center [360, 209] width 119 height 15
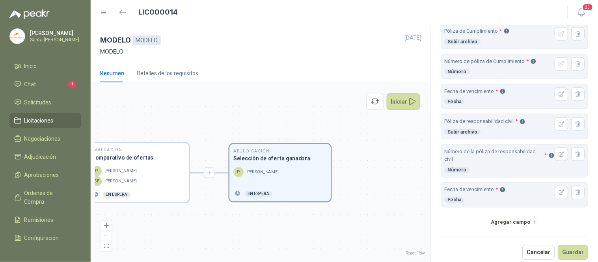
scroll to position [263, 0]
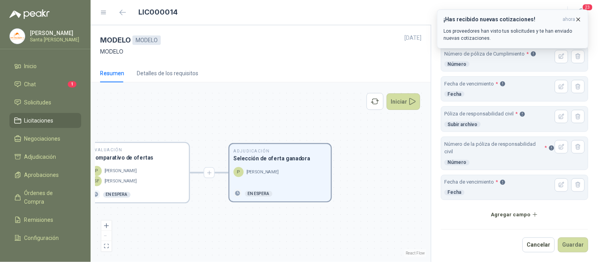
click at [577, 21] on icon "button" at bounding box center [578, 19] width 7 height 7
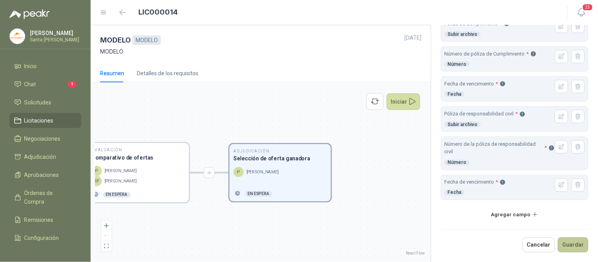
click at [571, 248] on button "Guardar" at bounding box center [573, 245] width 30 height 15
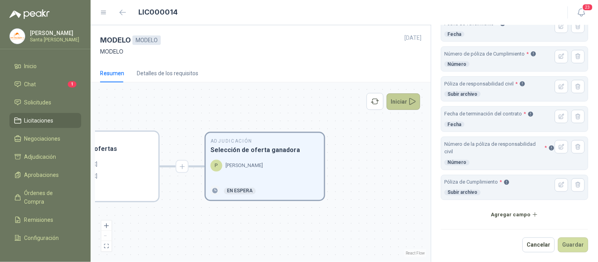
click at [403, 103] on button "Iniciar" at bounding box center [404, 101] width 34 height 17
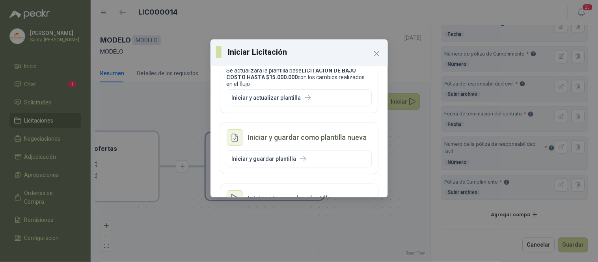
scroll to position [46, 0]
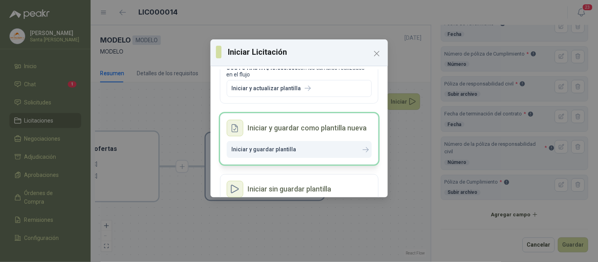
click at [270, 149] on p "Iniciar y guardar plantilla" at bounding box center [264, 149] width 65 height 7
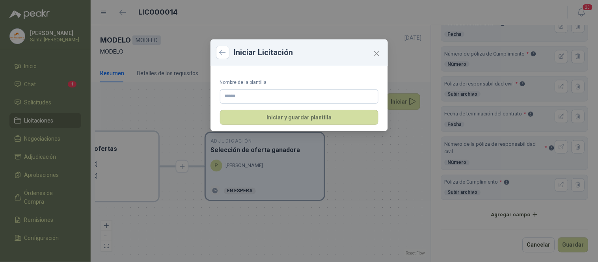
scroll to position [0, 0]
click at [242, 98] on input "Nombre de la plantilla" at bounding box center [299, 96] width 158 height 14
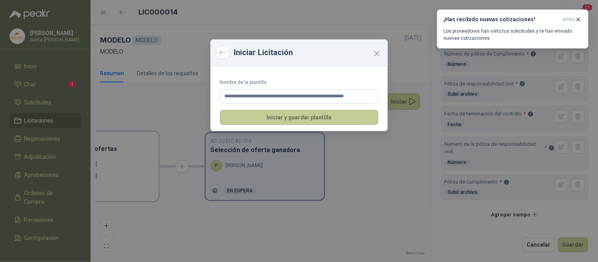
click at [302, 116] on button "Iniciar y guardar plantilla" at bounding box center [299, 117] width 158 height 15
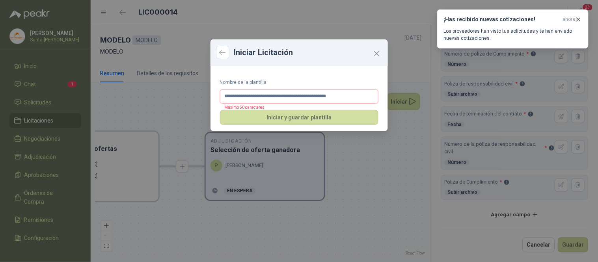
click at [249, 96] on input "**********" at bounding box center [299, 96] width 158 height 14
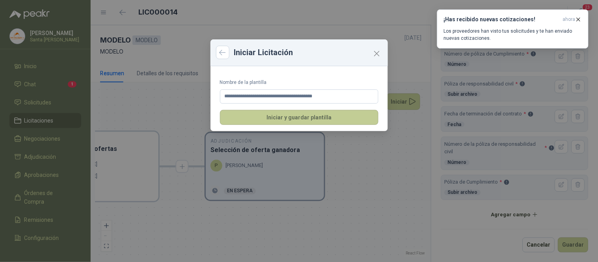
click at [299, 121] on button "Iniciar y guardar plantilla" at bounding box center [299, 117] width 158 height 15
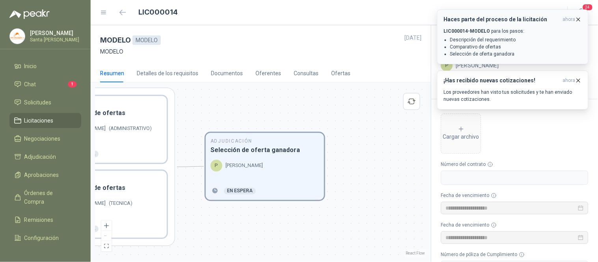
click at [578, 19] on icon "button" at bounding box center [578, 19] width 3 height 3
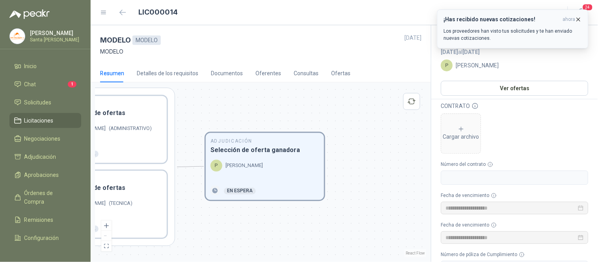
click at [578, 19] on icon "button" at bounding box center [578, 19] width 7 height 7
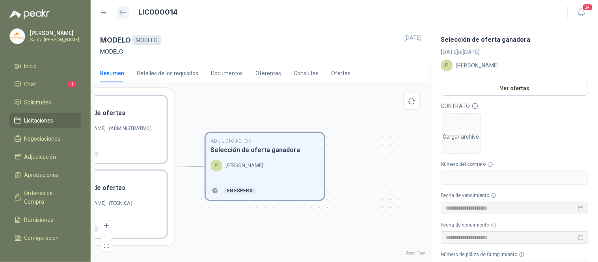
click at [121, 12] on icon "button" at bounding box center [122, 12] width 7 height 6
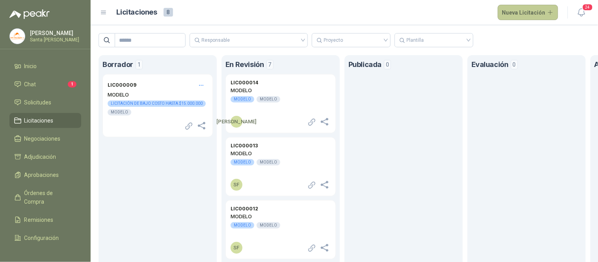
click at [541, 15] on button "Nueva Licitación" at bounding box center [528, 13] width 61 height 16
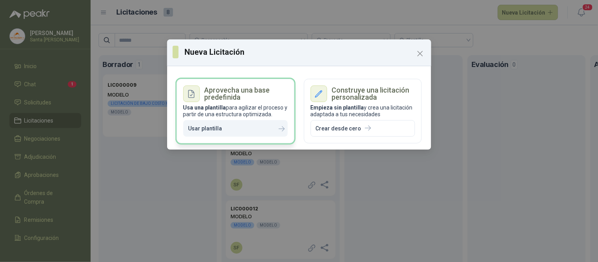
click at [227, 132] on button "Usar plantilla" at bounding box center [235, 128] width 104 height 17
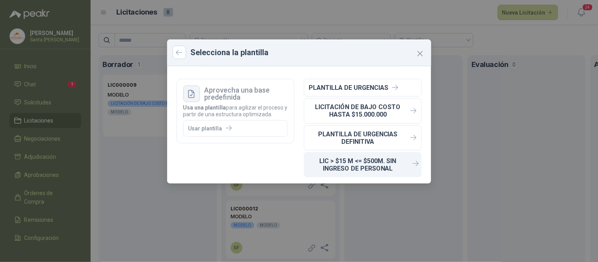
click at [353, 164] on p "LIC > $15 M <= $500M. SIN INGRESO DE PERSONAL" at bounding box center [358, 164] width 98 height 15
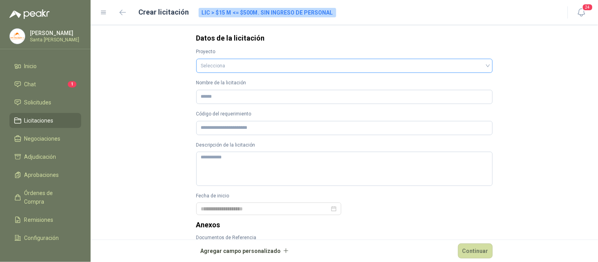
click at [235, 66] on input "search" at bounding box center [344, 65] width 287 height 12
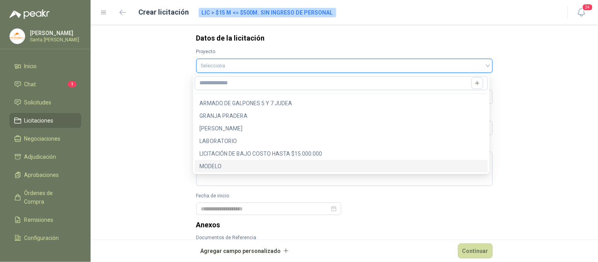
click at [215, 171] on div "MODELO" at bounding box center [341, 166] width 293 height 13
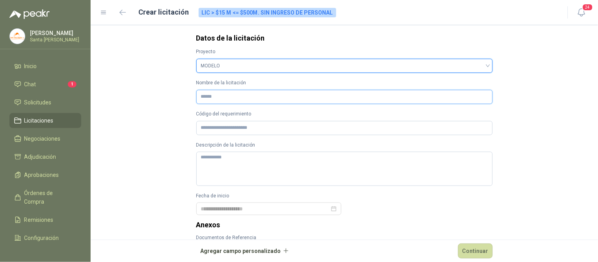
click at [216, 100] on input "Nombre de la licitación" at bounding box center [344, 97] width 296 height 14
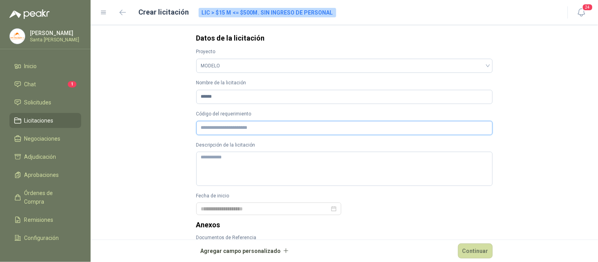
click at [222, 133] on input "Código del requerimiento" at bounding box center [344, 128] width 296 height 14
click at [214, 162] on textarea "Descripción de la licitación" at bounding box center [344, 169] width 296 height 34
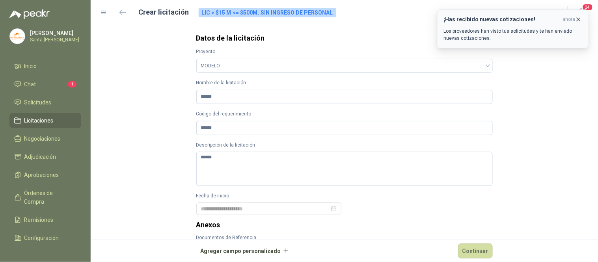
click at [577, 18] on icon "button" at bounding box center [578, 19] width 7 height 7
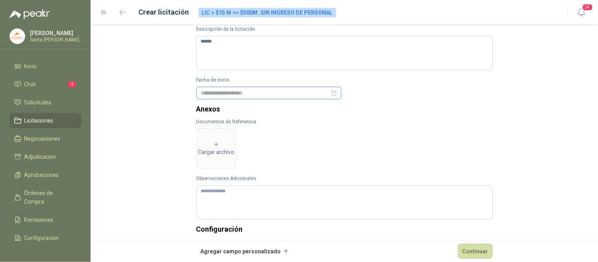
scroll to position [115, 0]
click at [327, 92] on div at bounding box center [269, 93] width 136 height 9
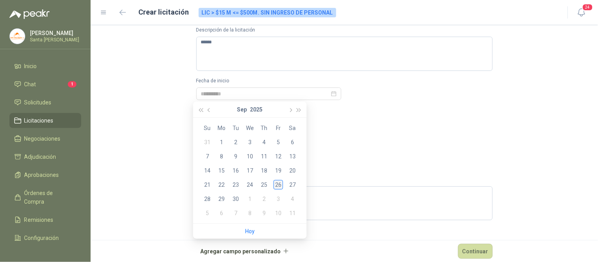
click at [277, 185] on div "26" at bounding box center [277, 184] width 9 height 9
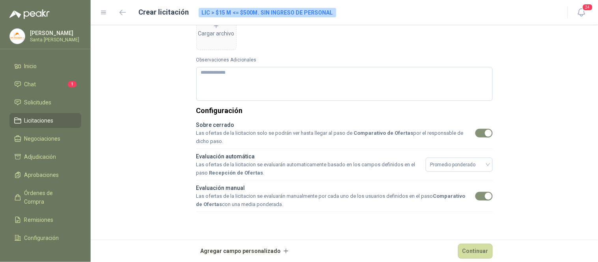
scroll to position [235, 0]
click at [476, 255] on button "Continuar" at bounding box center [475, 251] width 35 height 15
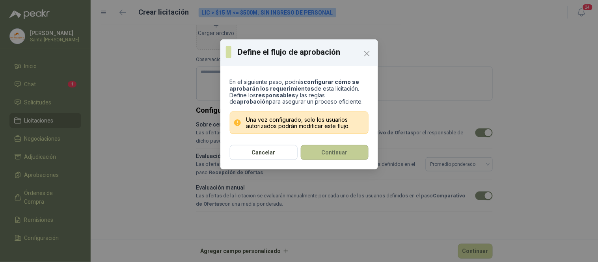
click at [333, 156] on button "Continuar" at bounding box center [335, 152] width 68 height 15
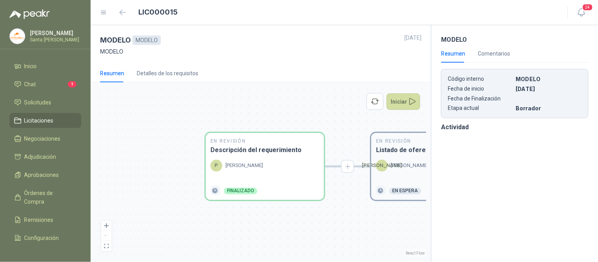
click at [416, 157] on div "En Revisión Listado de oferentes [PERSON_NAME] En espera" at bounding box center [430, 166] width 118 height 67
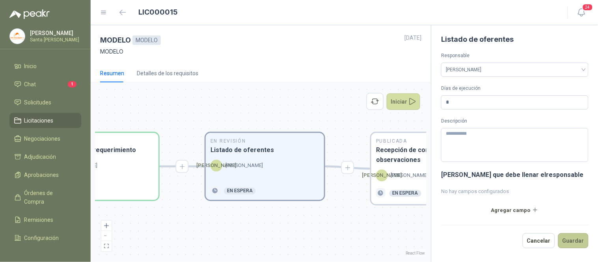
click at [579, 240] on button "Guardar" at bounding box center [573, 240] width 30 height 15
click at [389, 160] on h3 "Recepción de consultas y observaciones" at bounding box center [430, 155] width 109 height 20
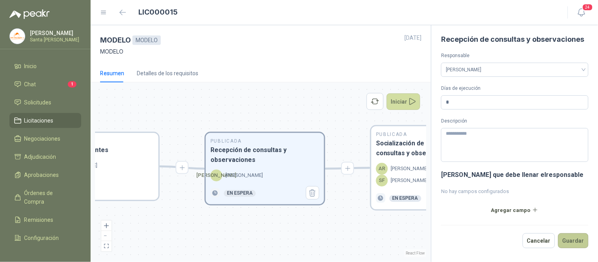
click at [577, 240] on button "Guardar" at bounding box center [573, 240] width 30 height 15
click at [397, 150] on h3 "Socialización de respuestas a consultas y observaciones" at bounding box center [430, 149] width 109 height 20
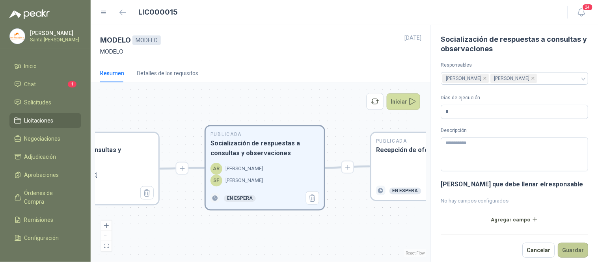
click at [570, 249] on button "Guardar" at bounding box center [573, 250] width 30 height 15
click at [395, 154] on h3 "Recepción de ofertas" at bounding box center [430, 150] width 109 height 10
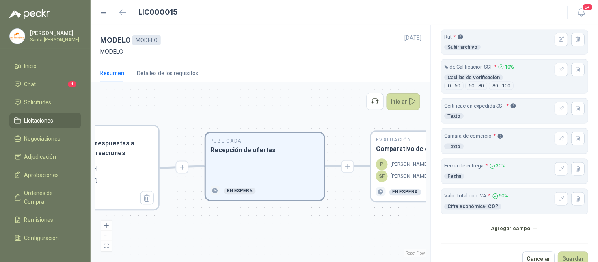
scroll to position [262, 0]
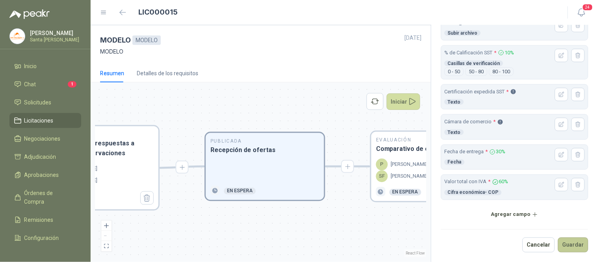
click at [563, 249] on button "Guardar" at bounding box center [573, 245] width 30 height 15
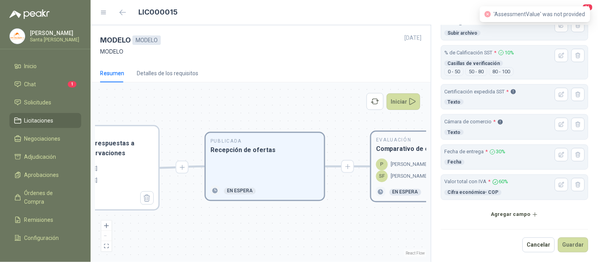
click at [410, 164] on p "[PERSON_NAME]" at bounding box center [409, 165] width 37 height 8
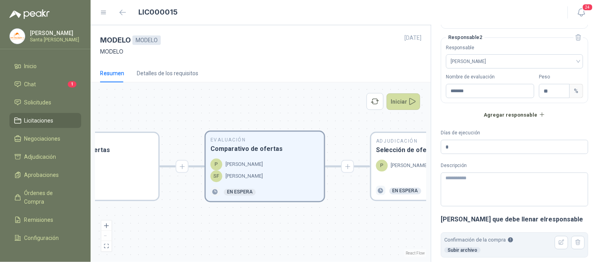
scroll to position [151, 0]
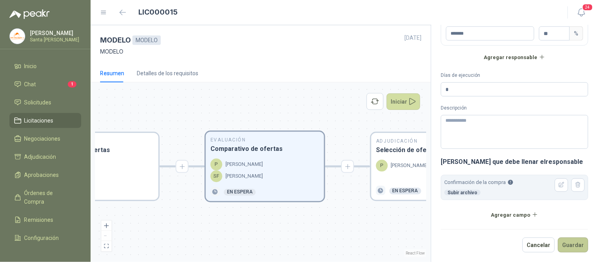
click at [562, 246] on button "Guardar" at bounding box center [573, 245] width 30 height 15
click at [402, 156] on div "Adjudicación Selección de oferta ganadora P [PERSON_NAME] En espera" at bounding box center [430, 166] width 118 height 67
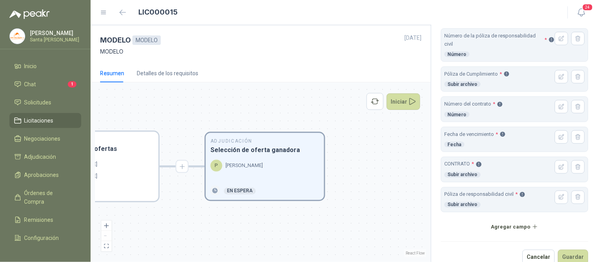
scroll to position [263, 0]
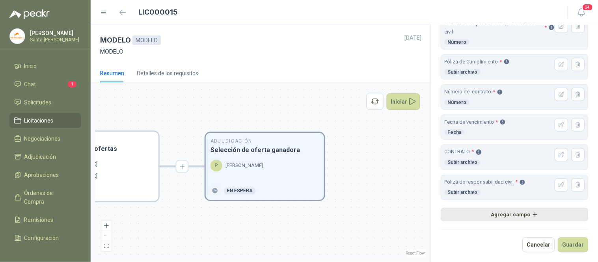
click at [512, 218] on button "Agregar campo" at bounding box center [514, 214] width 147 height 13
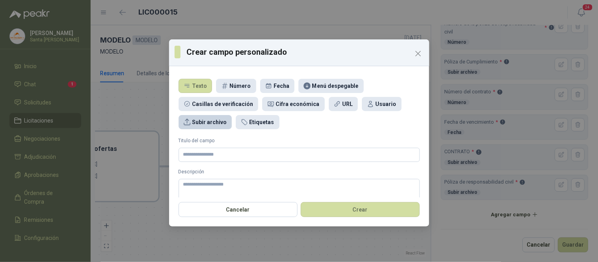
click at [213, 121] on div "Subir archivo" at bounding box center [209, 122] width 35 height 9
click at [205, 156] on input "Titulo del campo" at bounding box center [299, 155] width 241 height 14
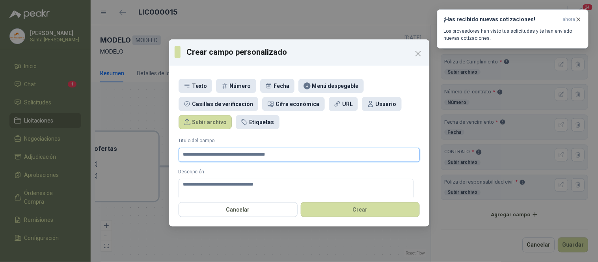
drag, startPoint x: 259, startPoint y: 156, endPoint x: 178, endPoint y: 166, distance: 81.7
click at [179, 166] on form "**********" at bounding box center [299, 179] width 241 height 84
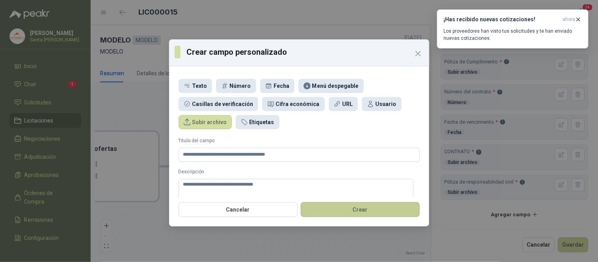
click at [363, 213] on button "Crear" at bounding box center [360, 209] width 119 height 15
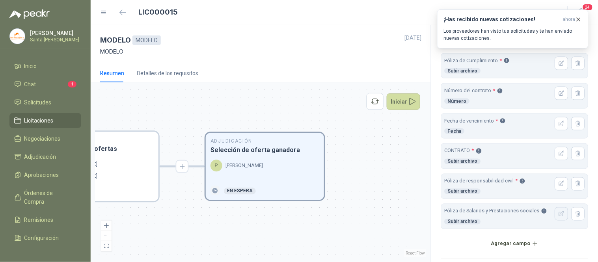
click at [558, 214] on icon "button" at bounding box center [561, 214] width 7 height 7
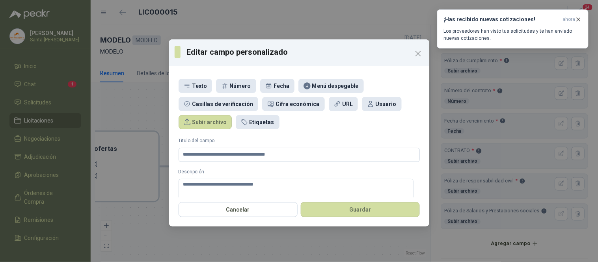
scroll to position [30, 0]
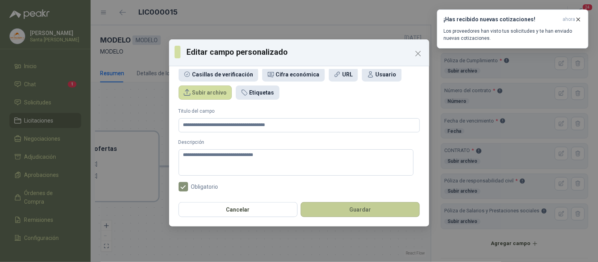
click at [348, 212] on button "Guardar" at bounding box center [360, 209] width 119 height 15
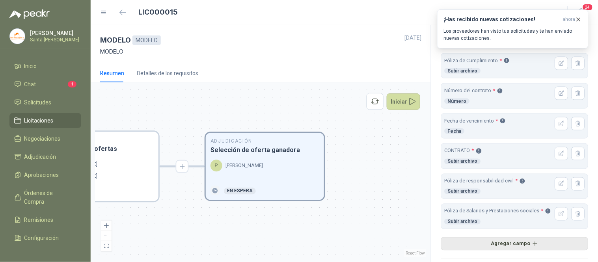
click at [509, 251] on button "Agregar campo" at bounding box center [514, 243] width 147 height 13
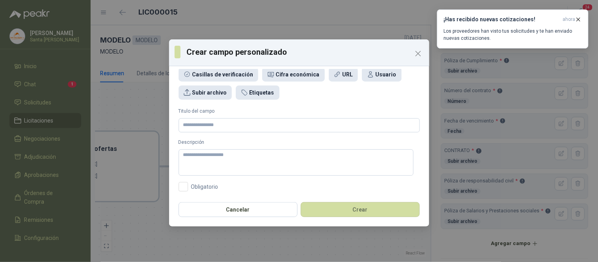
scroll to position [0, 0]
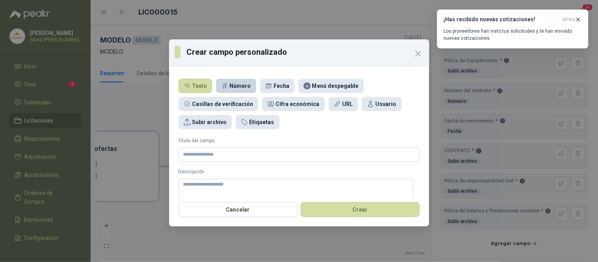
click at [240, 85] on div "Número" at bounding box center [240, 86] width 21 height 9
click at [203, 154] on input "Titulo del campo" at bounding box center [299, 155] width 241 height 14
paste input "**********"
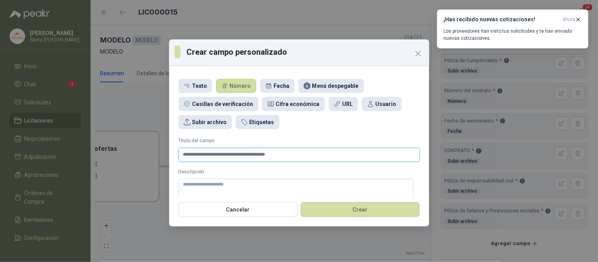
click at [183, 155] on input "**********" at bounding box center [299, 155] width 241 height 14
drag, startPoint x: 310, startPoint y: 154, endPoint x: 223, endPoint y: 155, distance: 86.7
click at [223, 155] on input "**********" at bounding box center [299, 155] width 241 height 14
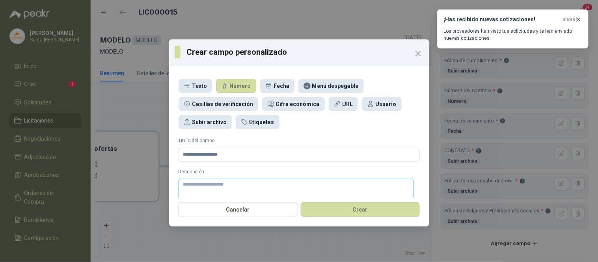
click at [207, 184] on textarea "Descripción" at bounding box center [296, 192] width 235 height 26
paste textarea "**********"
click at [182, 183] on textarea "**********" at bounding box center [296, 192] width 235 height 26
click at [195, 184] on textarea "**********" at bounding box center [296, 192] width 235 height 26
click at [312, 182] on textarea "**********" at bounding box center [296, 192] width 235 height 26
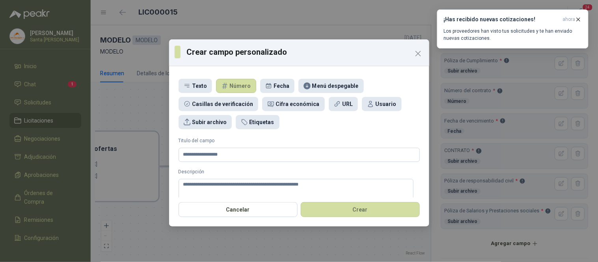
scroll to position [30, 0]
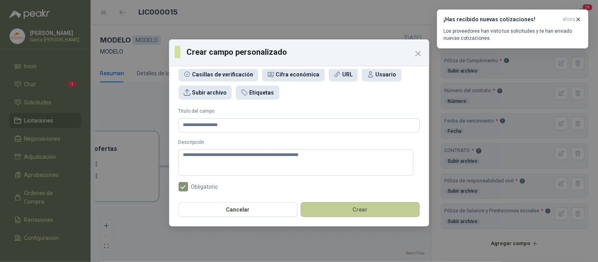
click at [374, 212] on button "Crear" at bounding box center [360, 209] width 119 height 15
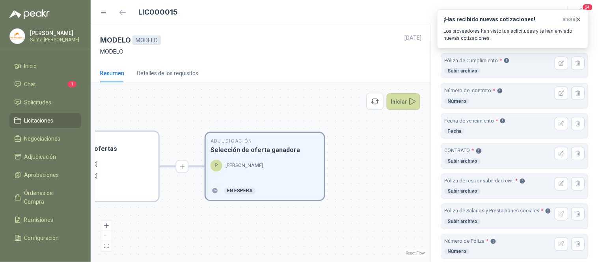
scroll to position [332, 0]
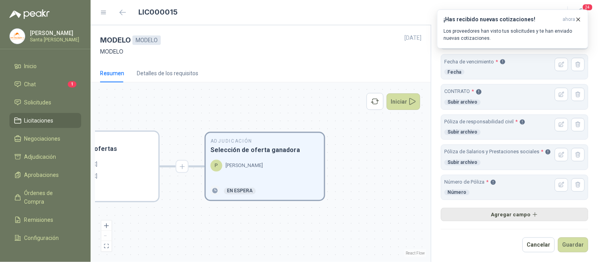
click at [519, 219] on button "Agregar campo" at bounding box center [514, 214] width 147 height 13
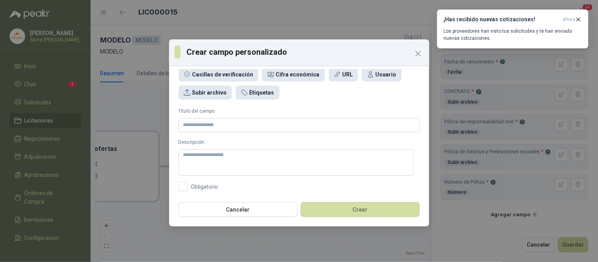
scroll to position [0, 0]
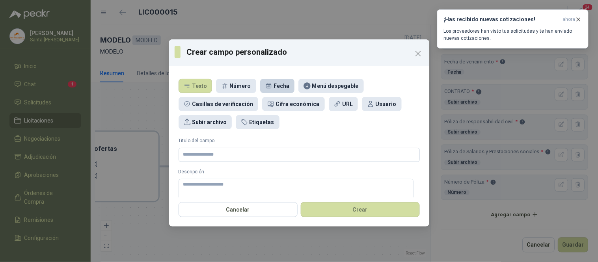
click at [280, 84] on div "Fecha" at bounding box center [281, 86] width 16 height 9
click at [204, 156] on input "Titulo del campo" at bounding box center [299, 155] width 241 height 14
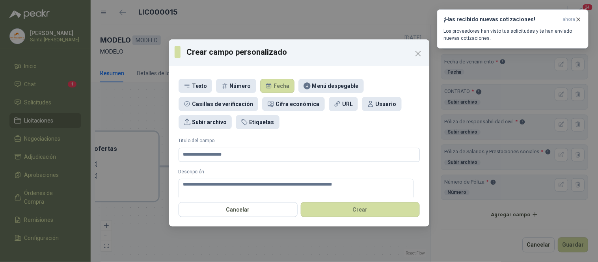
scroll to position [30, 0]
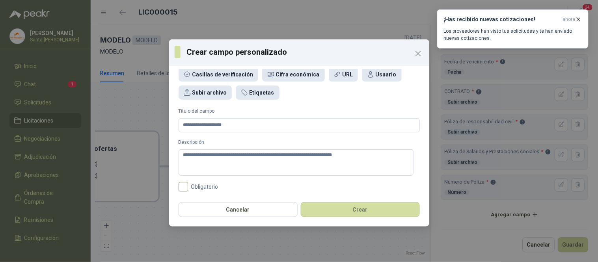
click at [189, 186] on span "Obligatorio" at bounding box center [204, 187] width 33 height 6
click at [376, 219] on div "Cancelar Crear" at bounding box center [299, 211] width 260 height 29
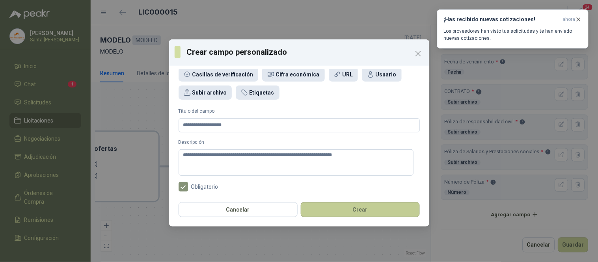
click at [376, 214] on button "Crear" at bounding box center [360, 209] width 119 height 15
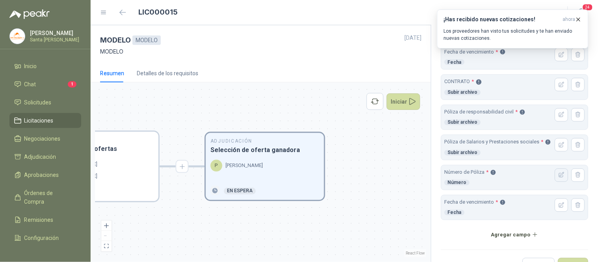
click at [559, 178] on icon "button" at bounding box center [561, 175] width 5 height 5
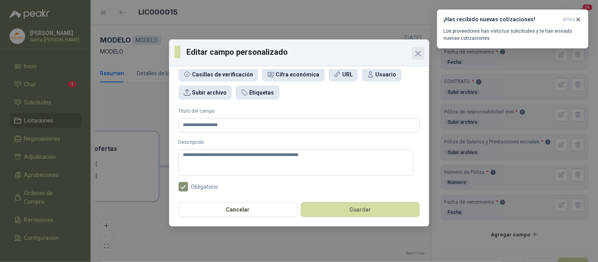
click at [419, 52] on icon "Close" at bounding box center [417, 53] width 9 height 9
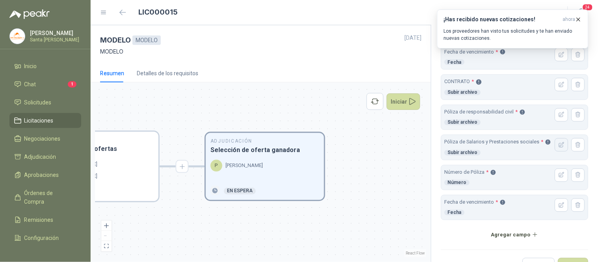
click at [559, 147] on icon "button" at bounding box center [561, 144] width 5 height 5
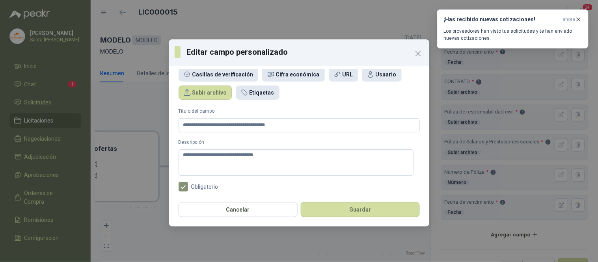
scroll to position [0, 0]
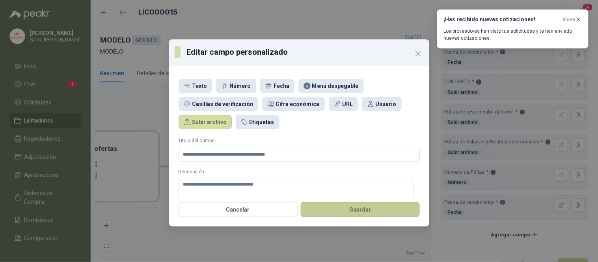
click at [384, 215] on button "Guardar" at bounding box center [360, 209] width 119 height 15
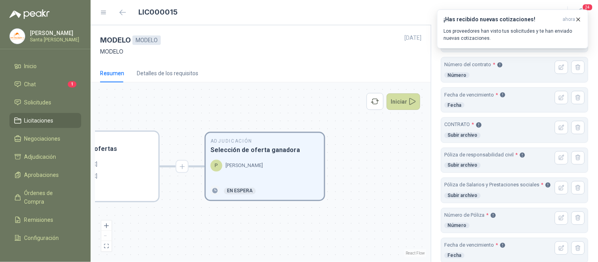
scroll to position [268, 0]
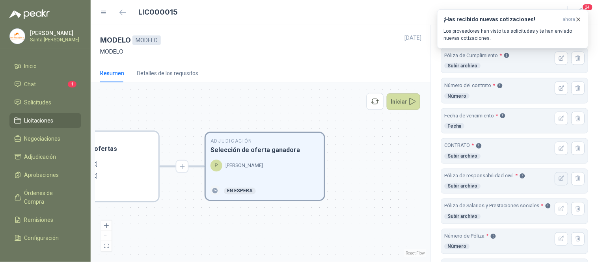
click at [558, 180] on icon "button" at bounding box center [561, 178] width 7 height 7
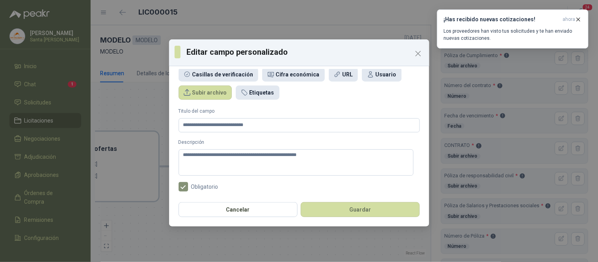
scroll to position [0, 0]
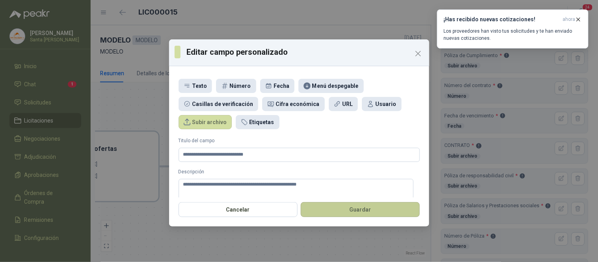
click at [375, 212] on button "Guardar" at bounding box center [360, 209] width 119 height 15
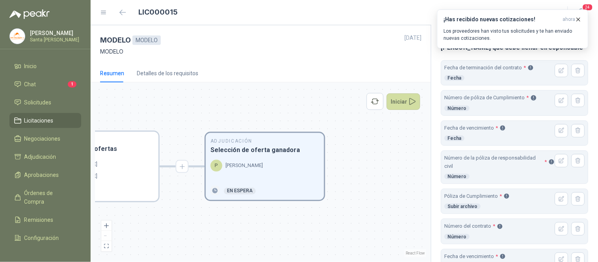
scroll to position [134, 0]
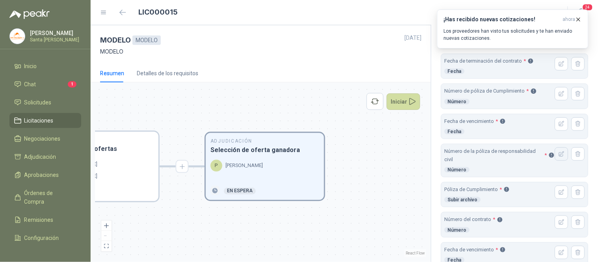
click at [559, 156] on icon "button" at bounding box center [561, 153] width 5 height 5
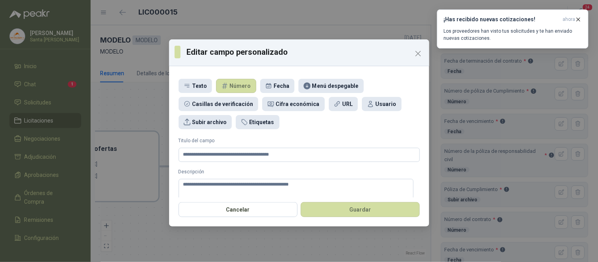
scroll to position [30, 0]
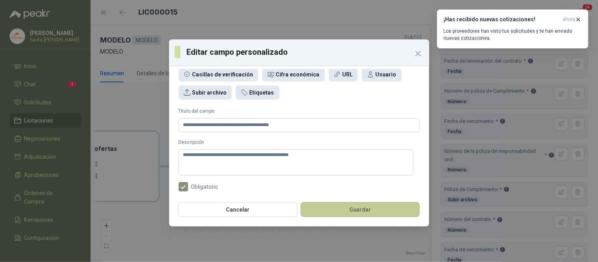
click at [377, 210] on button "Guardar" at bounding box center [360, 209] width 119 height 15
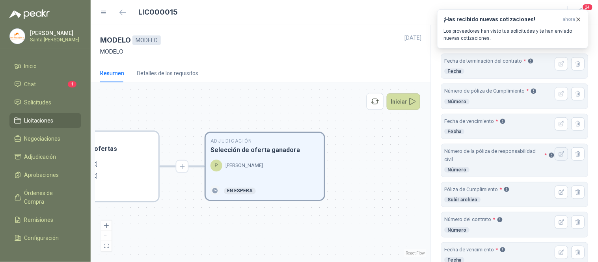
click at [555, 159] on button "button" at bounding box center [561, 153] width 13 height 13
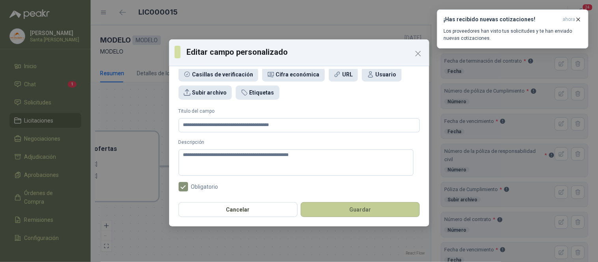
click at [383, 214] on button "Guardar" at bounding box center [360, 209] width 119 height 15
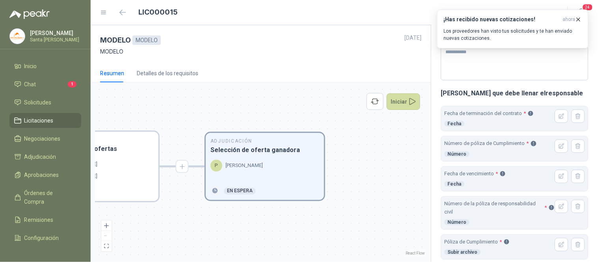
scroll to position [80, 0]
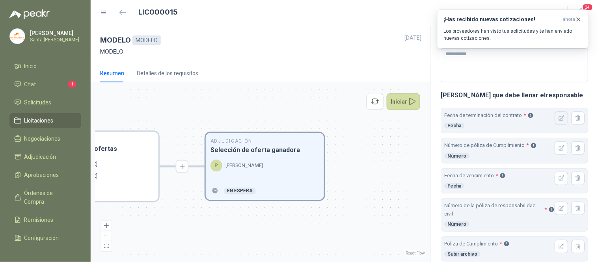
click at [558, 120] on icon "button" at bounding box center [561, 118] width 7 height 7
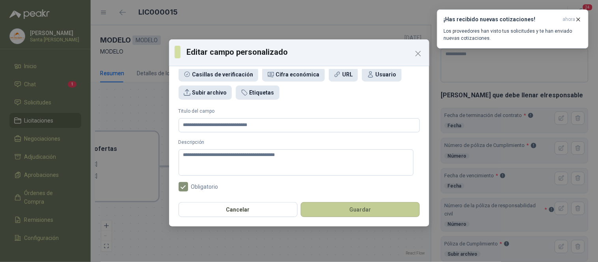
click at [377, 214] on button "Guardar" at bounding box center [360, 209] width 119 height 15
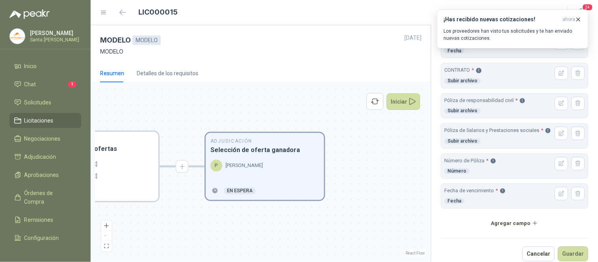
scroll to position [353, 0]
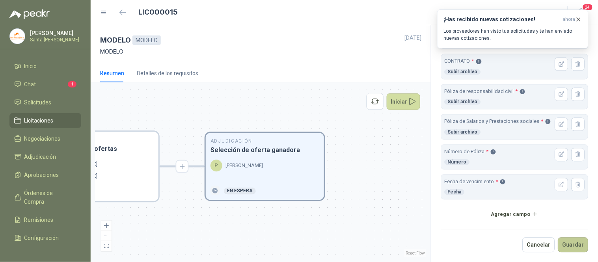
click at [569, 253] on button "Guardar" at bounding box center [573, 245] width 30 height 15
click at [579, 20] on icon "button" at bounding box center [578, 19] width 7 height 7
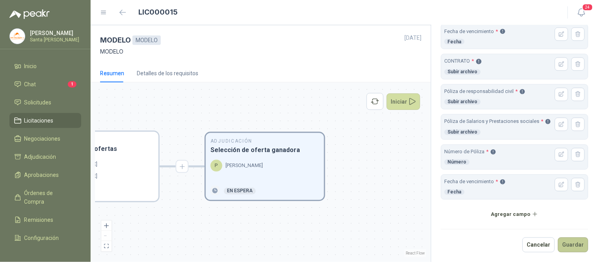
click at [571, 249] on button "Guardar" at bounding box center [573, 245] width 30 height 15
click at [401, 108] on button "Iniciar" at bounding box center [404, 101] width 34 height 17
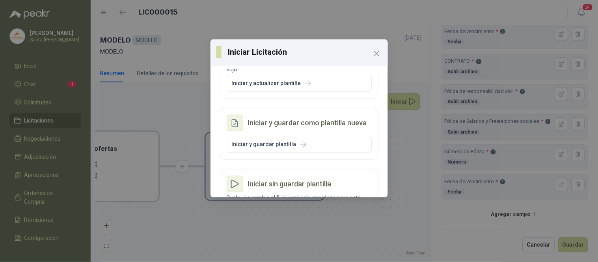
scroll to position [53, 0]
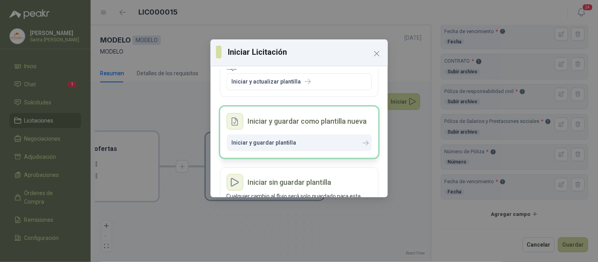
click at [287, 143] on p "Iniciar y guardar plantilla" at bounding box center [264, 142] width 65 height 7
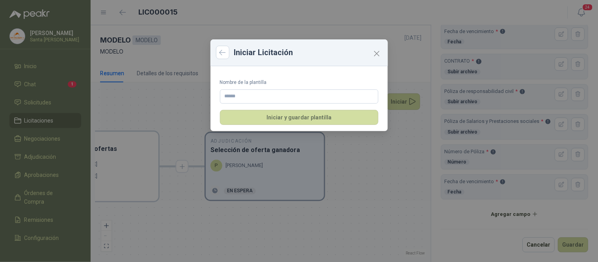
scroll to position [0, 0]
click at [251, 97] on input "Nombre de la plantilla" at bounding box center [299, 96] width 158 height 14
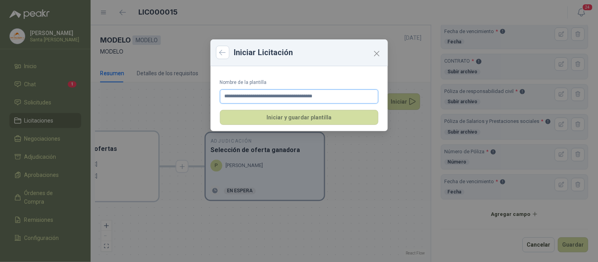
click at [282, 96] on input "**********" at bounding box center [299, 96] width 158 height 14
click at [355, 95] on input "**********" at bounding box center [299, 96] width 158 height 14
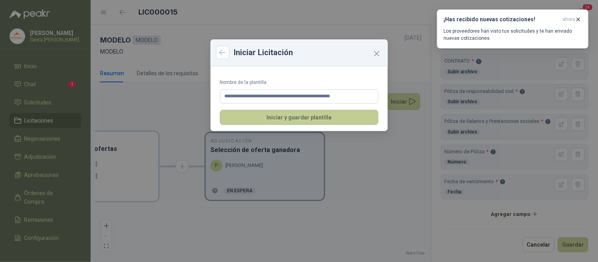
click at [302, 119] on button "Iniciar y guardar plantilla" at bounding box center [299, 117] width 158 height 15
click at [306, 120] on button "Iniciar y guardar plantilla" at bounding box center [299, 117] width 158 height 15
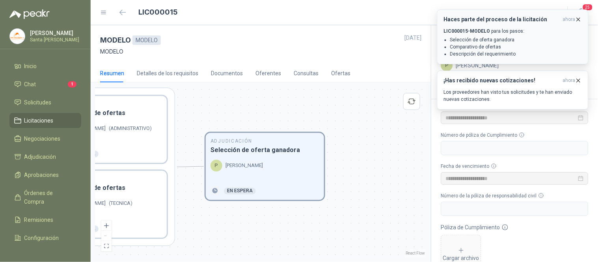
click at [580, 19] on icon "button" at bounding box center [578, 19] width 7 height 7
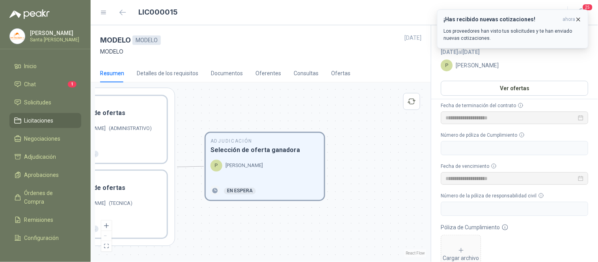
click at [580, 20] on icon "button" at bounding box center [578, 19] width 7 height 7
